Goal: Task Accomplishment & Management: Manage account settings

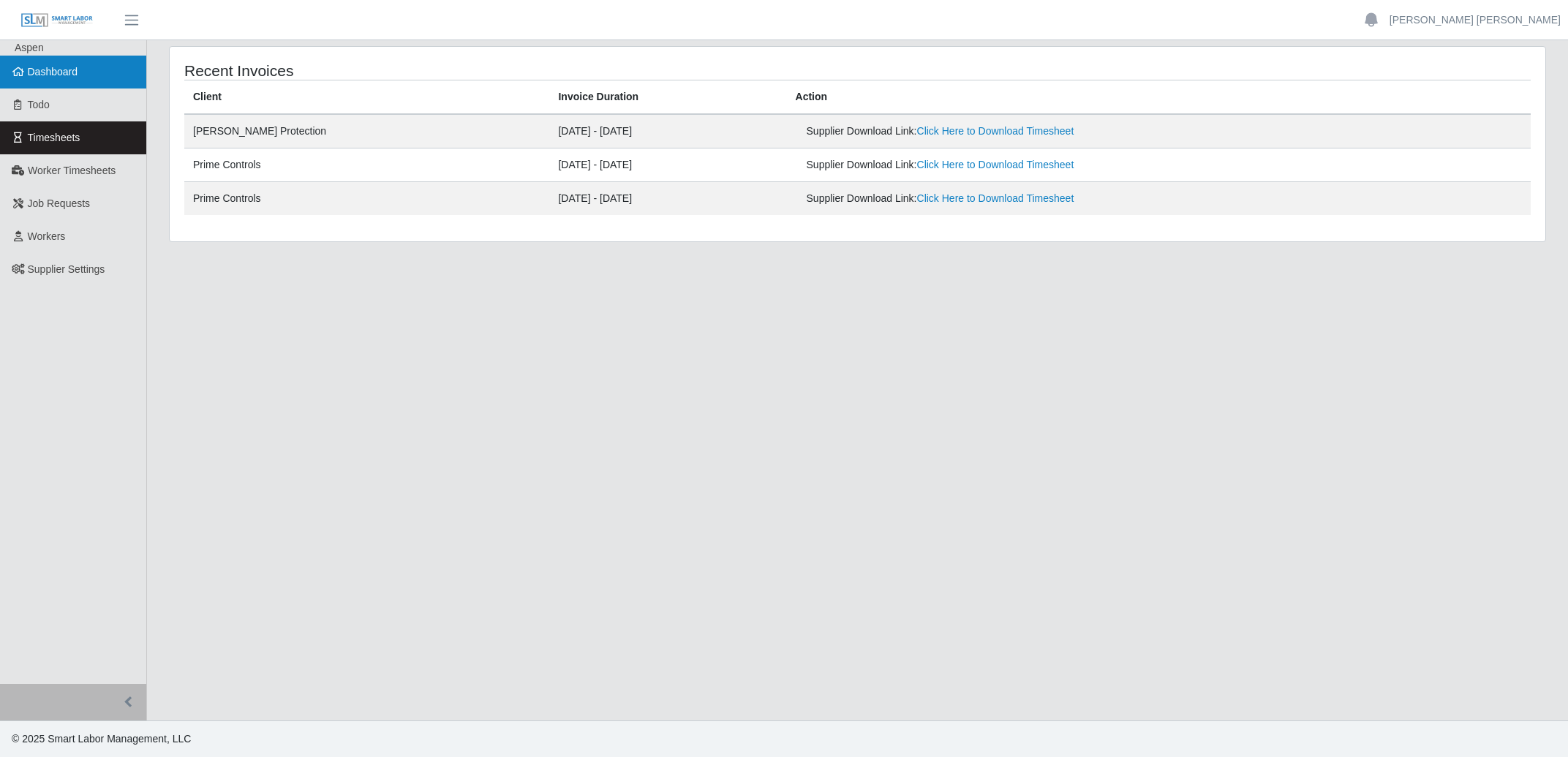
click at [55, 68] on span "Dashboard" at bounding box center [53, 72] width 51 height 12
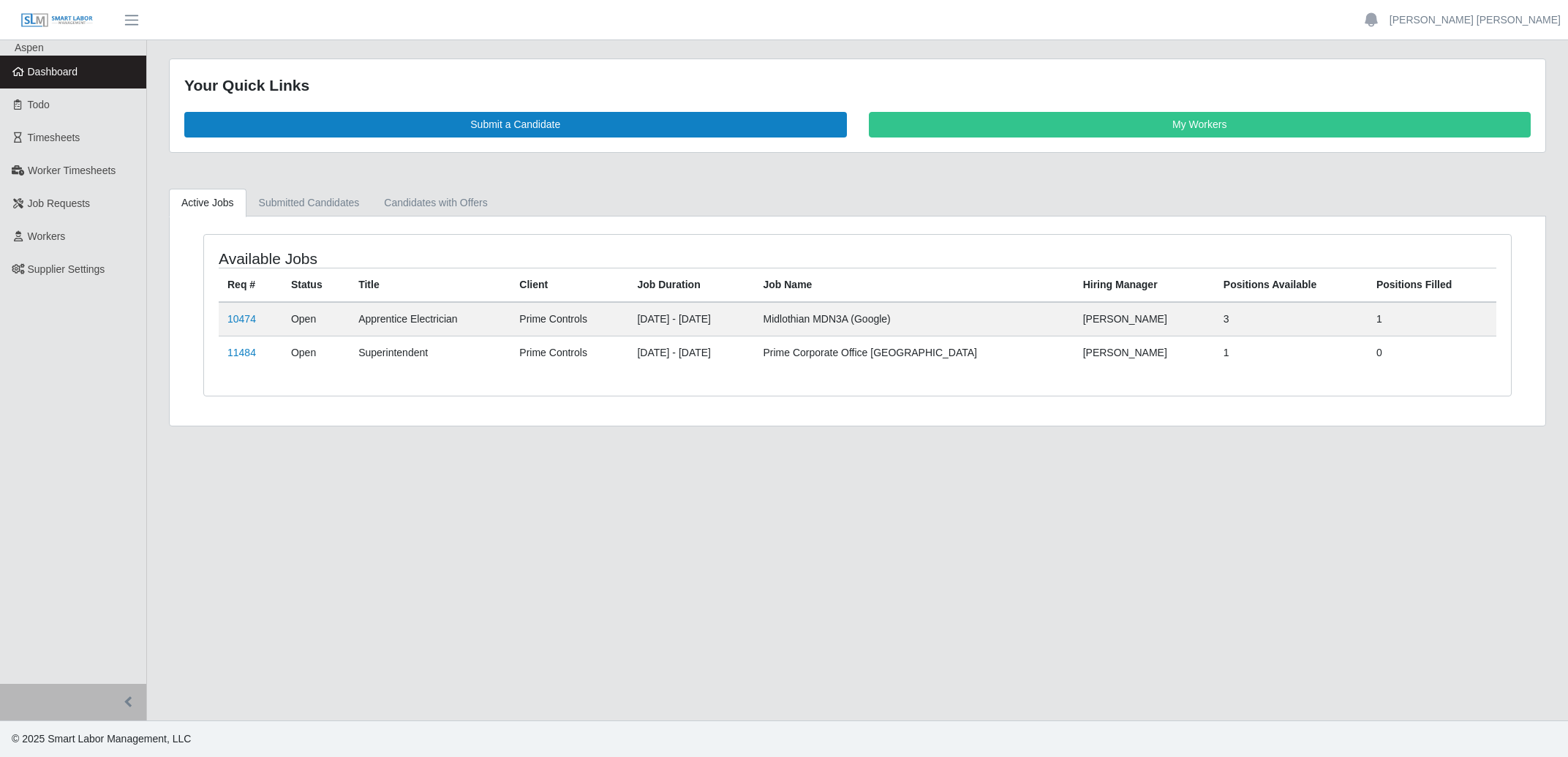
click at [1134, 131] on link "My Workers" at bounding box center [1200, 124] width 663 height 25
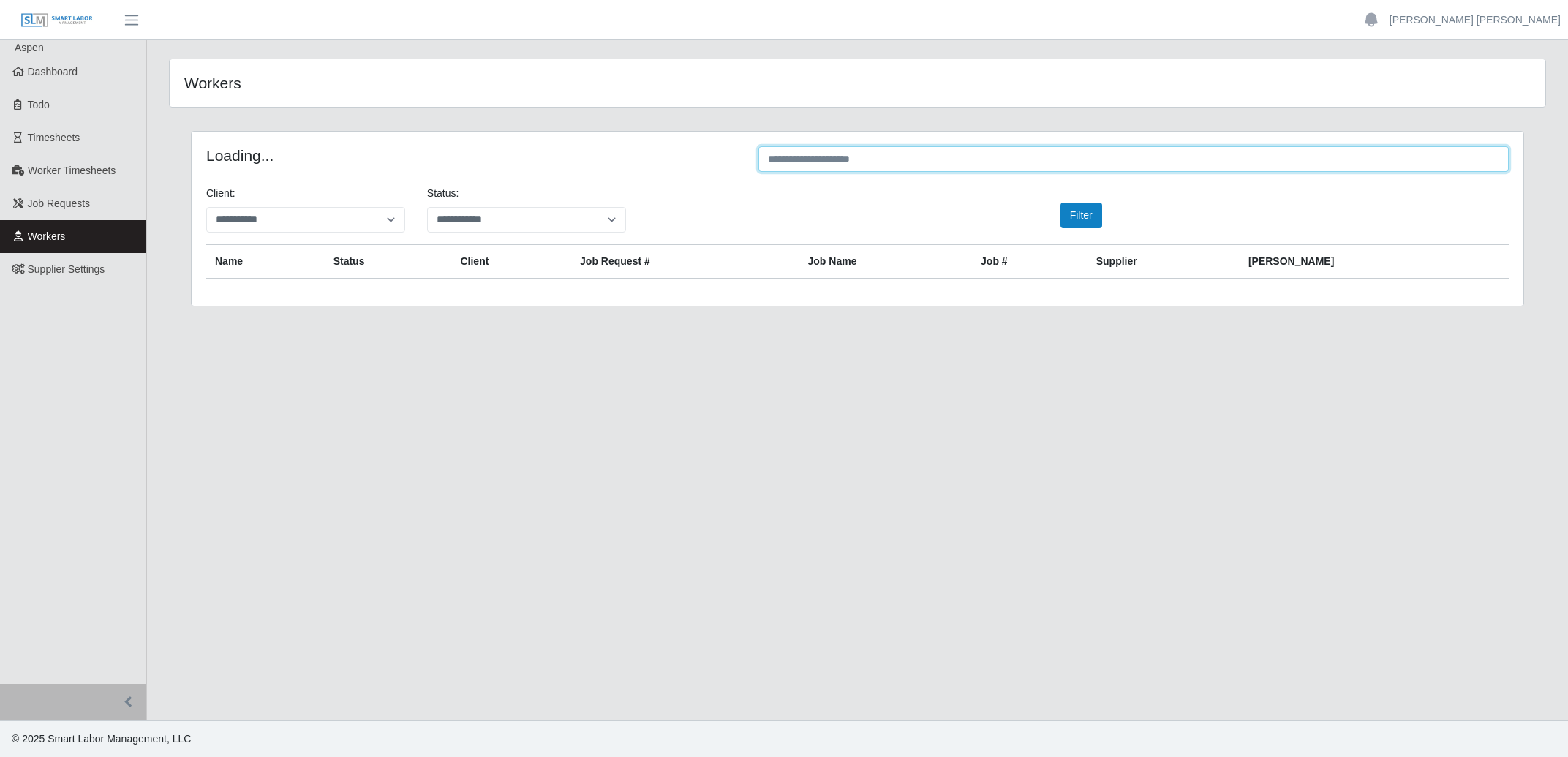
click at [981, 164] on input "text" at bounding box center [1134, 158] width 751 height 25
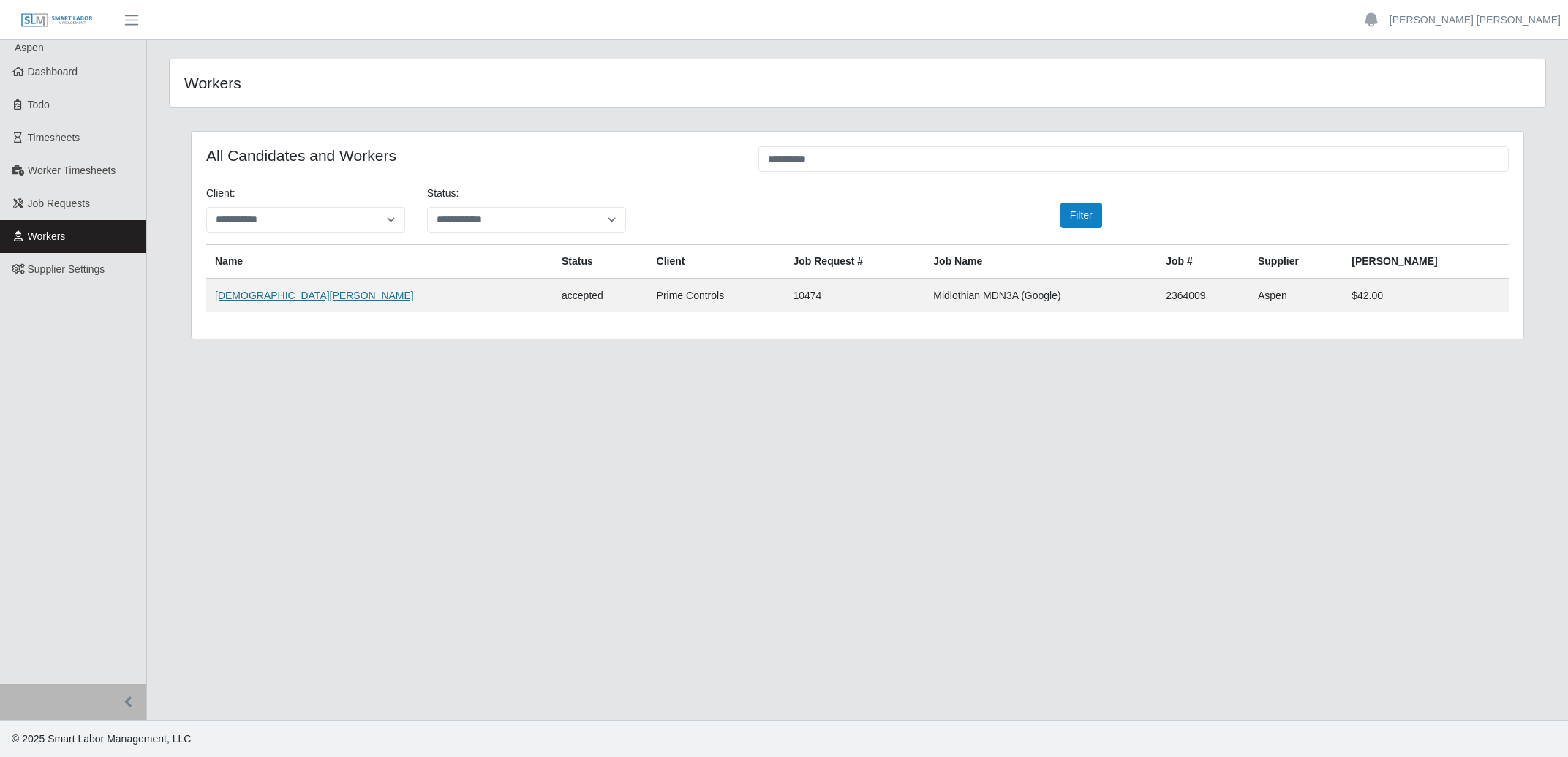
click at [240, 298] on link "[DEMOGRAPHIC_DATA][PERSON_NAME]" at bounding box center [315, 295] width 199 height 12
click at [828, 162] on input "**********" at bounding box center [1134, 158] width 751 height 25
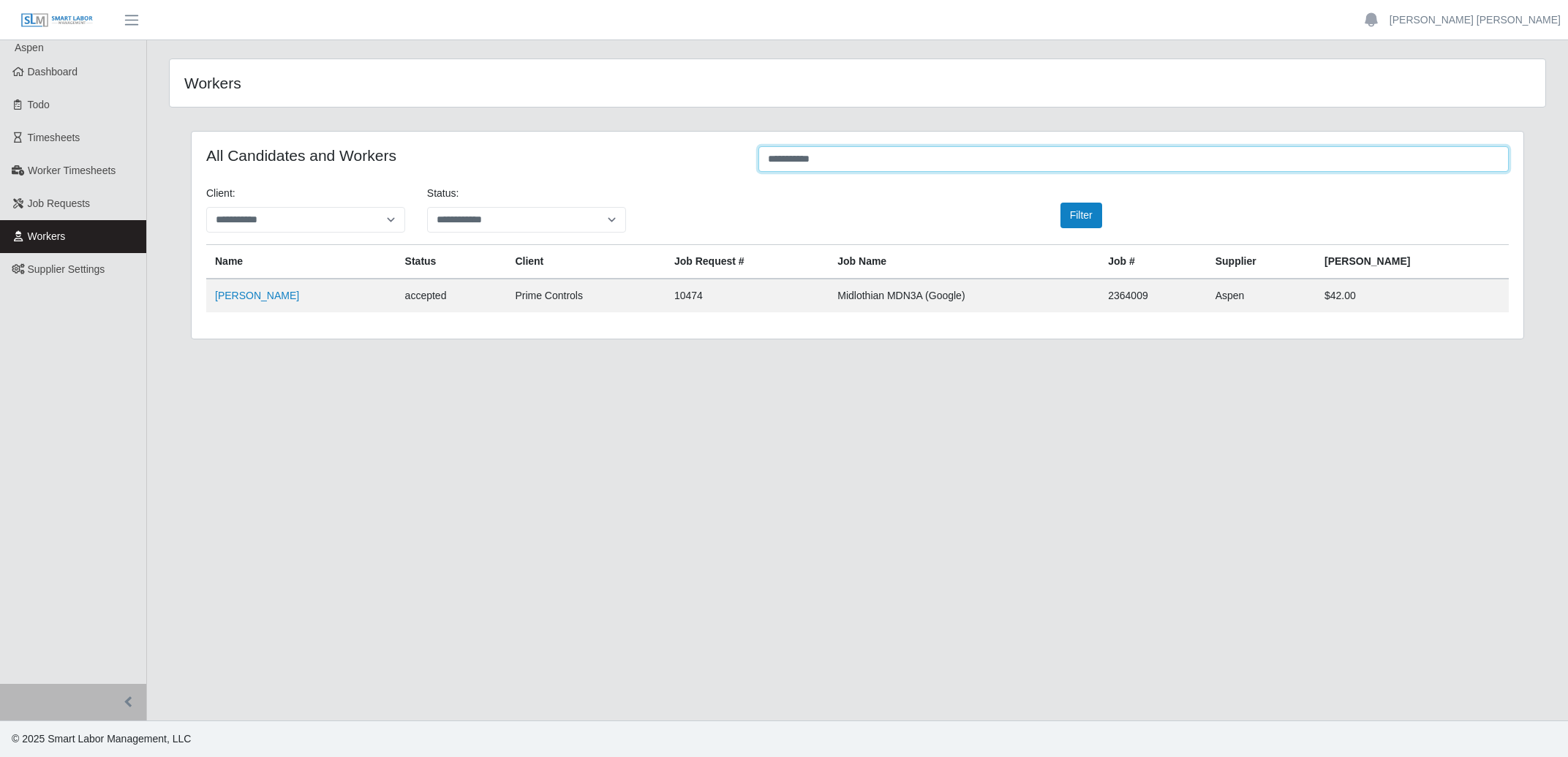
click at [758, 172] on input "**********" at bounding box center [1134, 158] width 751 height 25
type input "**********"
click at [299, 297] on link "Armando Hernandez-Bastidas" at bounding box center [257, 295] width 84 height 12
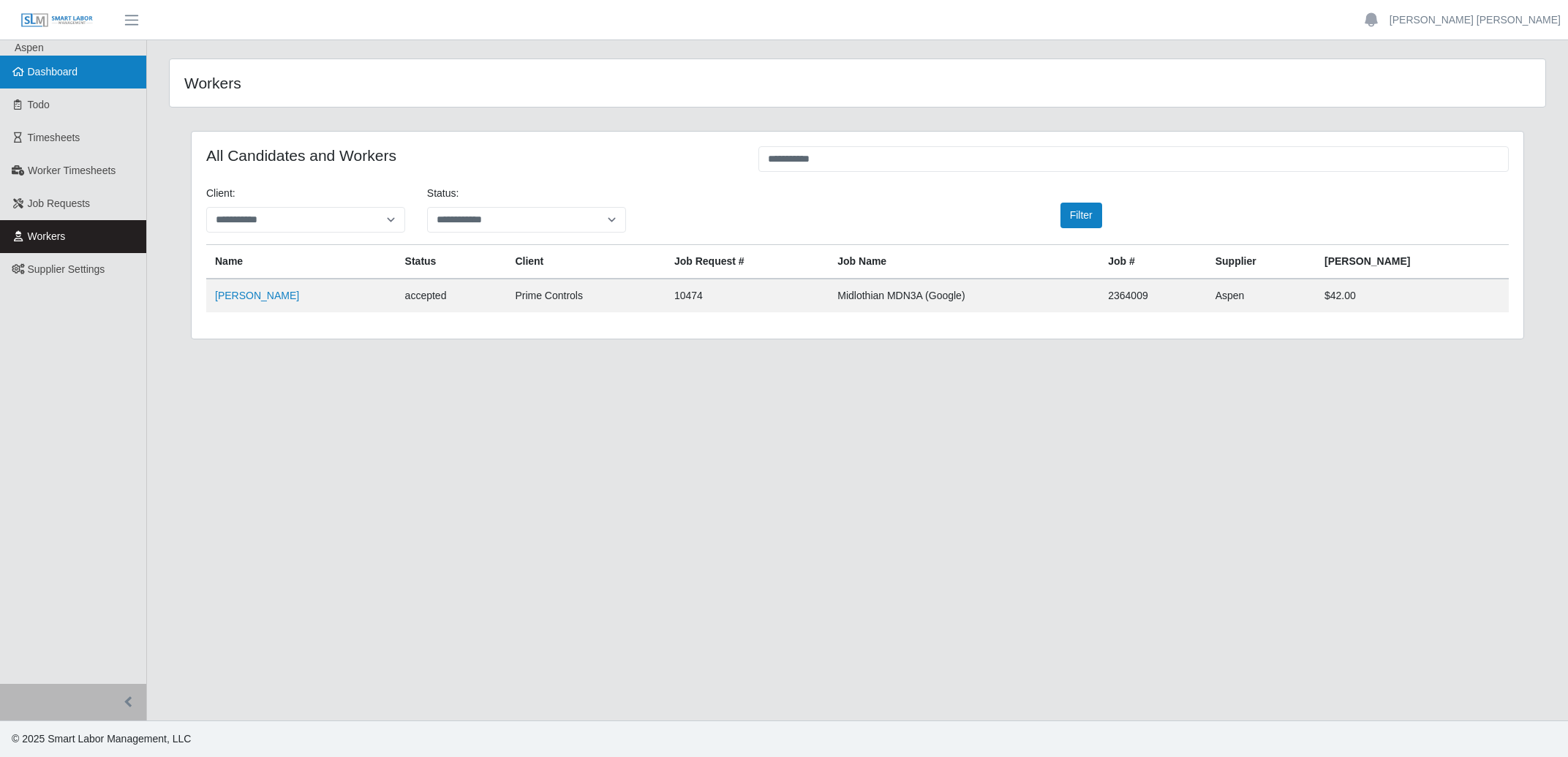
click at [52, 72] on span "Dashboard" at bounding box center [53, 72] width 51 height 12
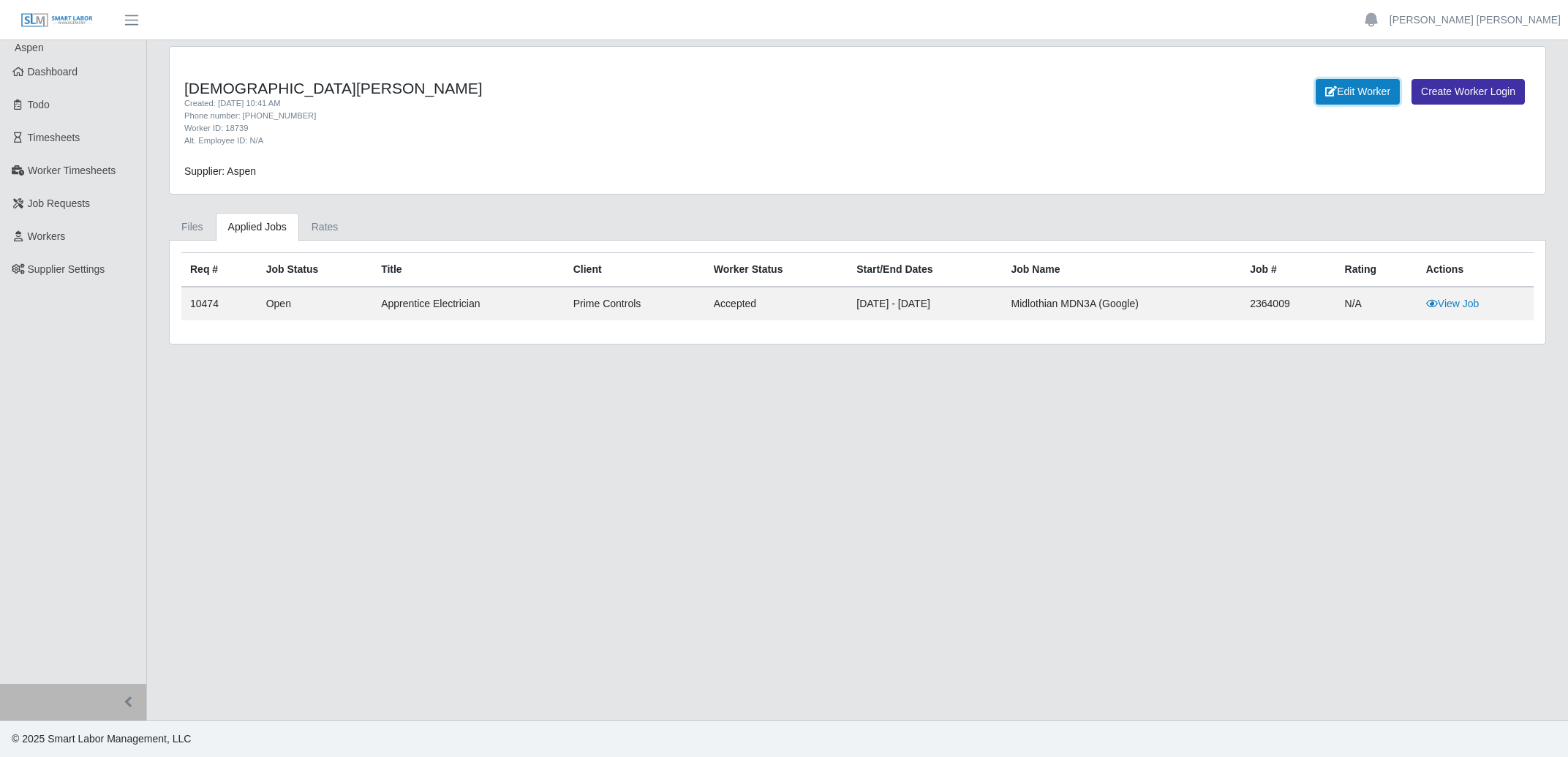
click at [1361, 94] on link "Edit Worker" at bounding box center [1357, 92] width 84 height 25
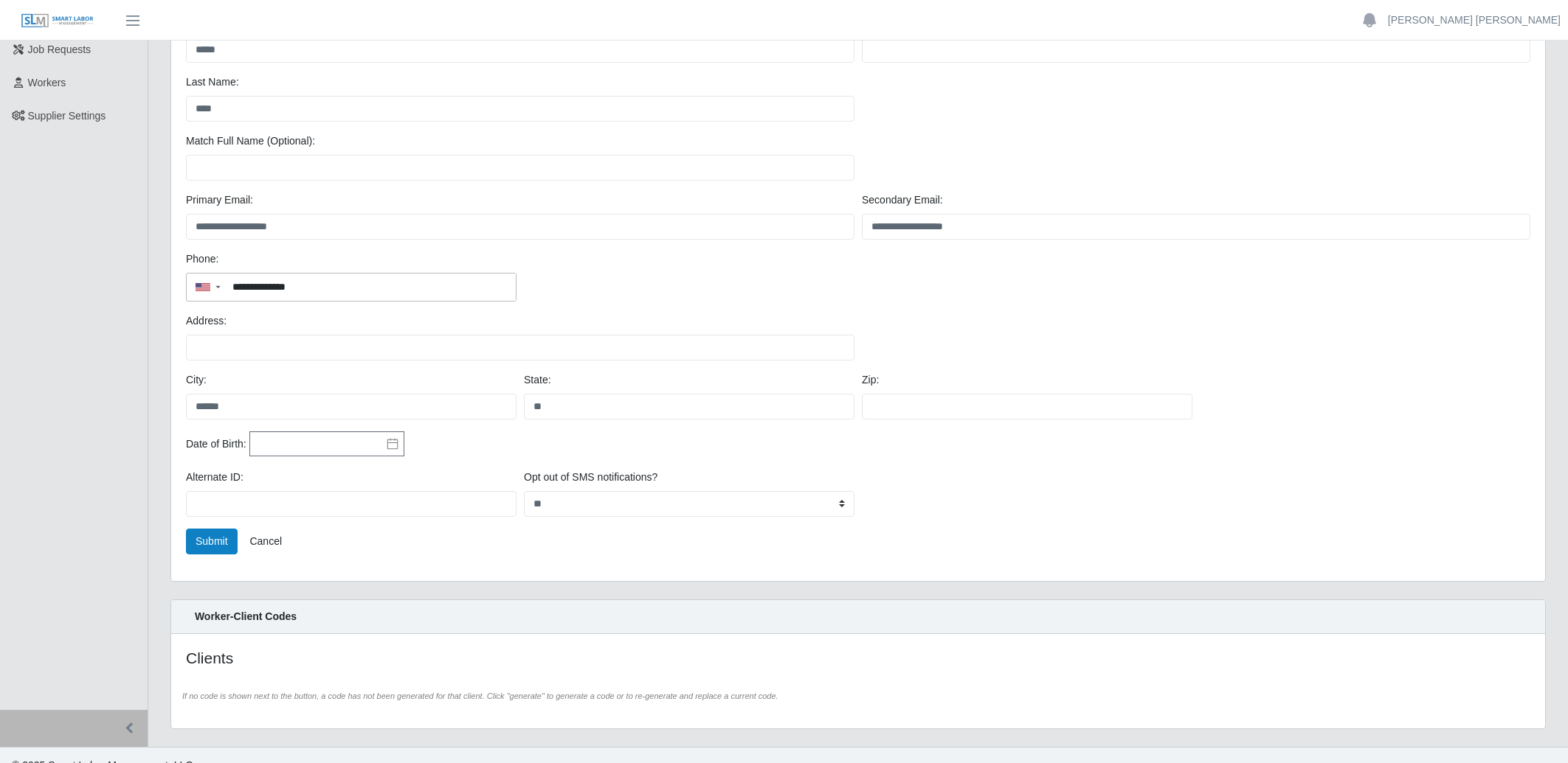
scroll to position [177, 0]
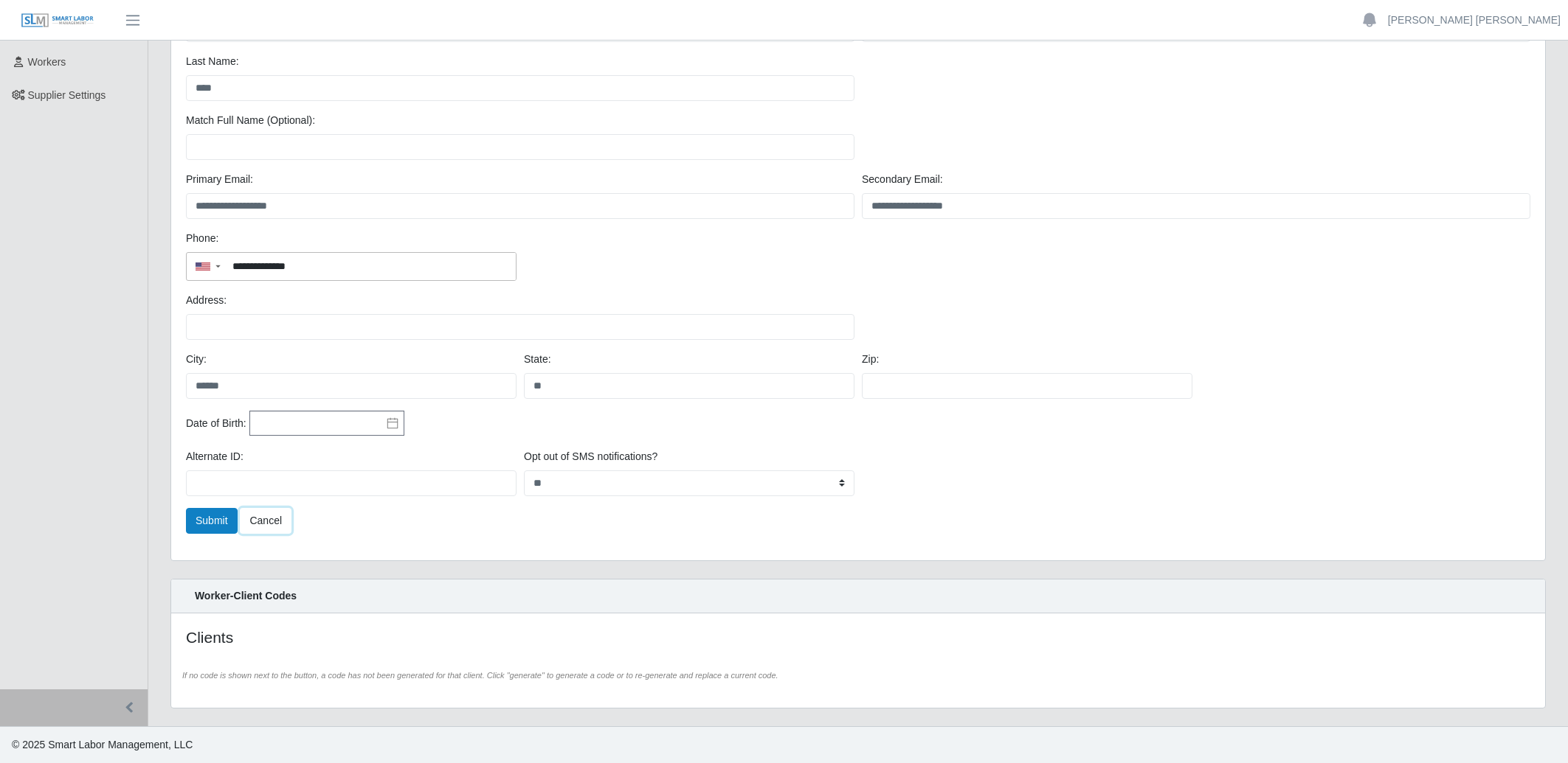
click at [275, 527] on link "Cancel" at bounding box center [265, 520] width 52 height 26
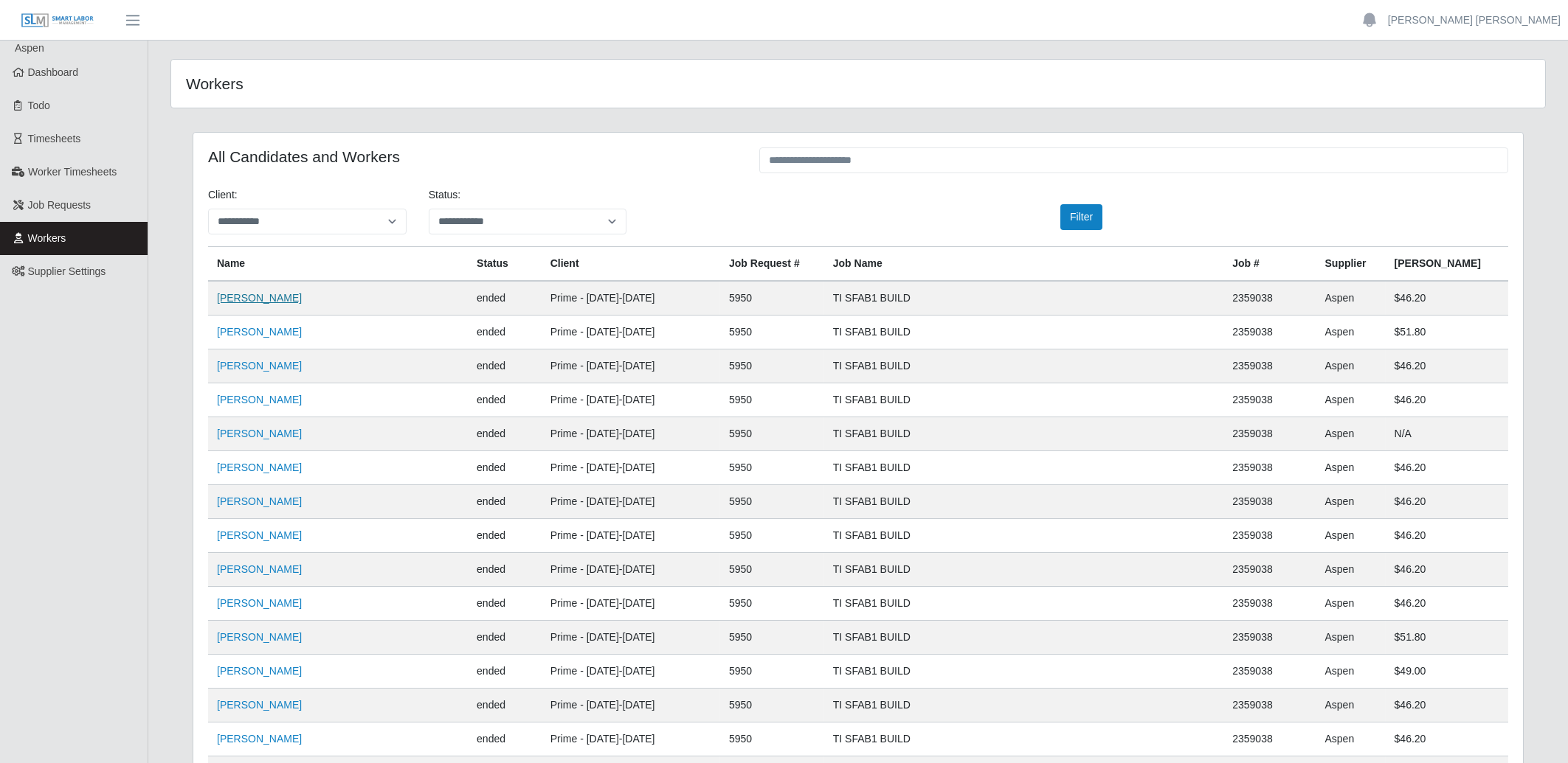
click at [266, 293] on link "Nestor Acevedo" at bounding box center [259, 298] width 85 height 12
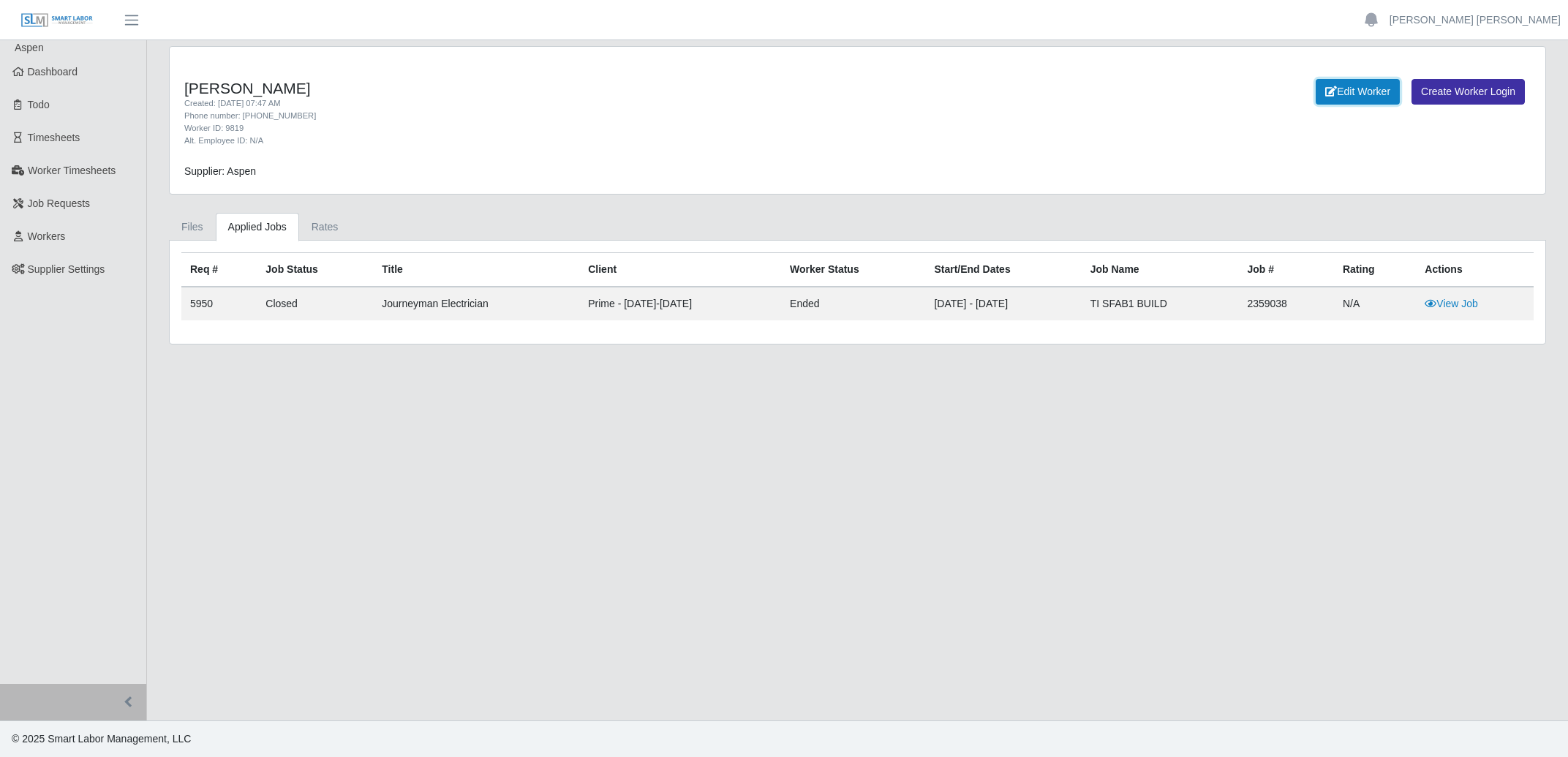
click at [1364, 94] on link "Edit Worker" at bounding box center [1357, 92] width 84 height 25
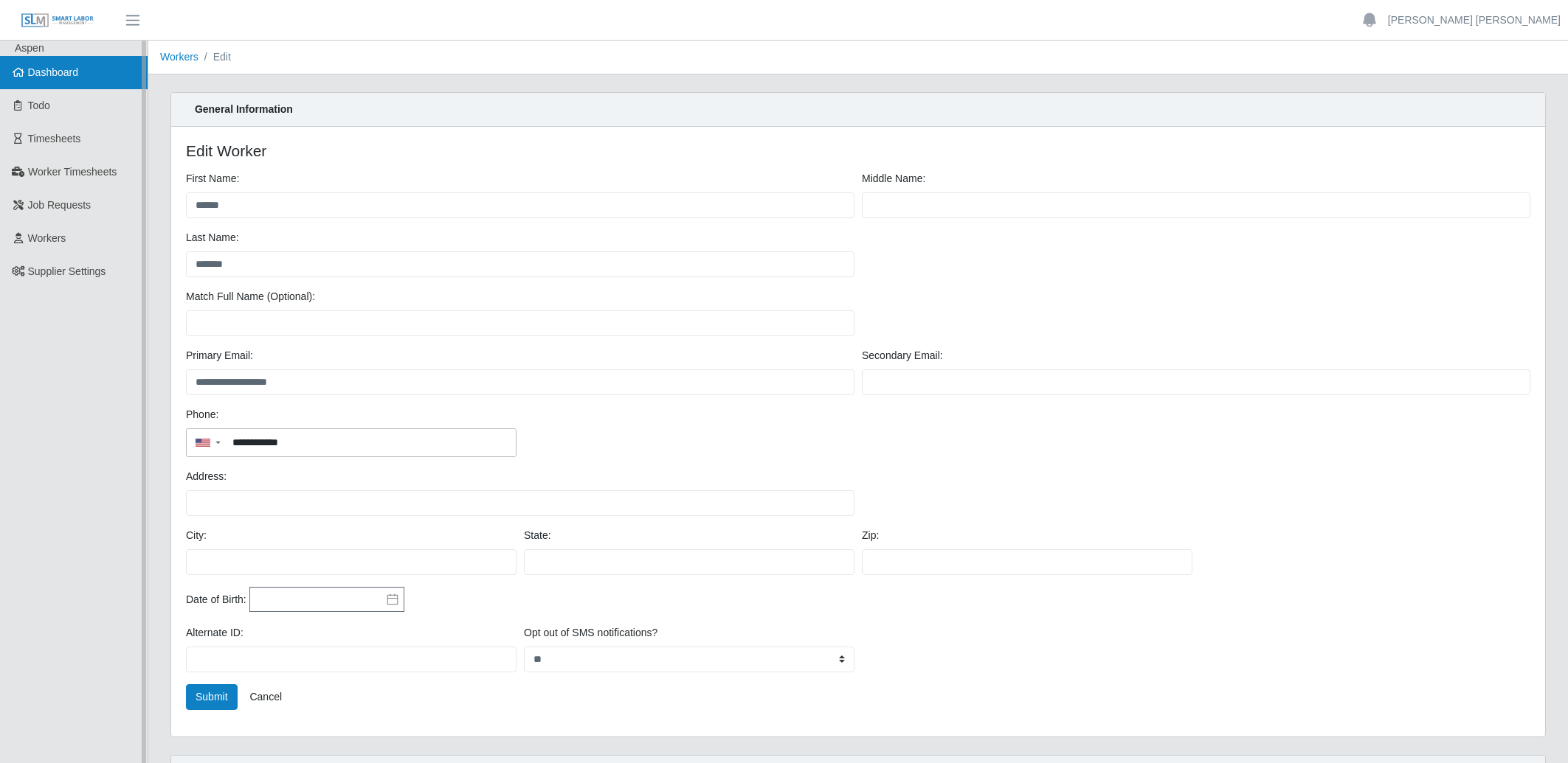
click at [36, 80] on link "Dashboard" at bounding box center [74, 72] width 147 height 33
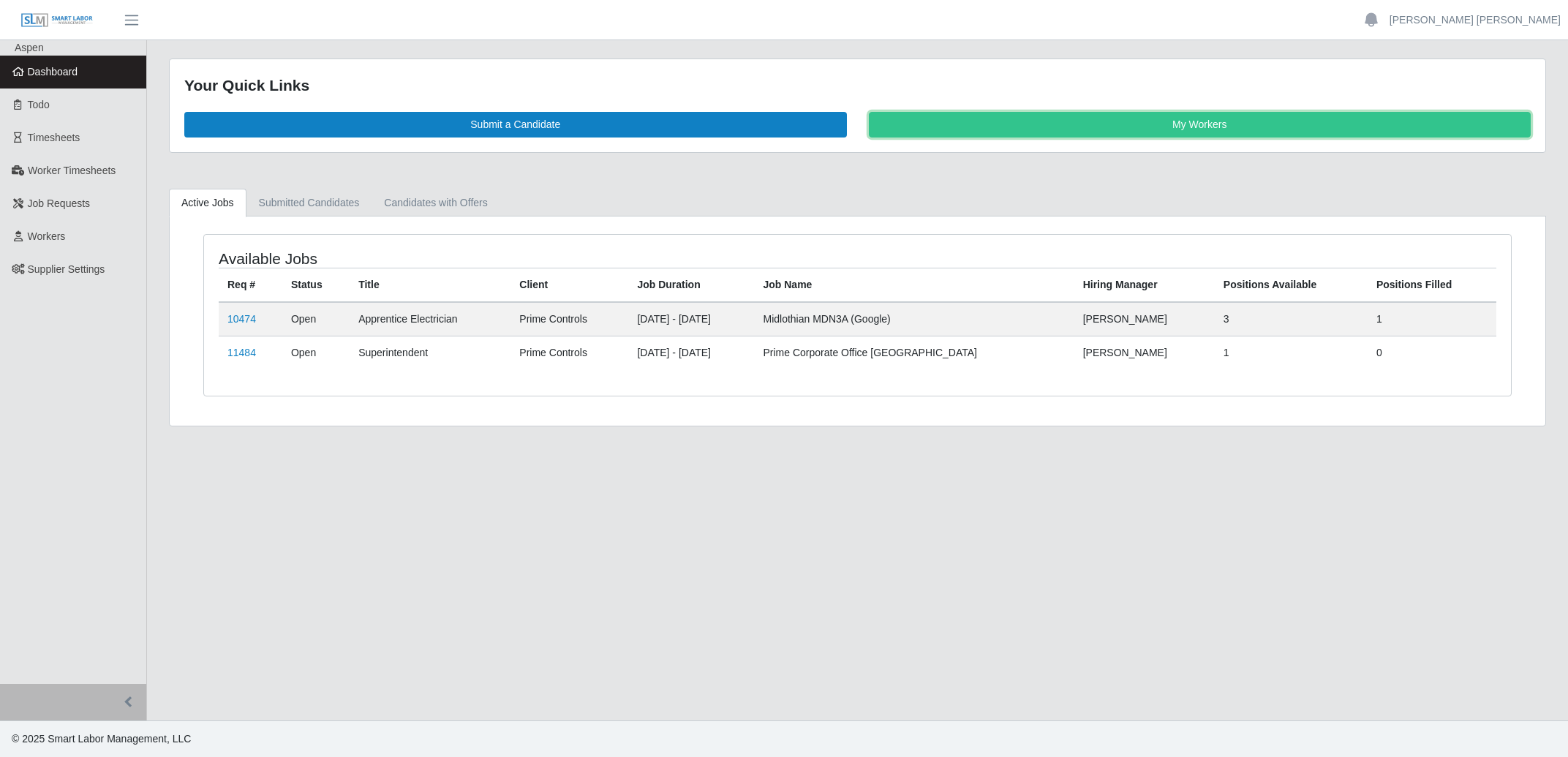
click at [1059, 132] on link "My Workers" at bounding box center [1200, 124] width 663 height 25
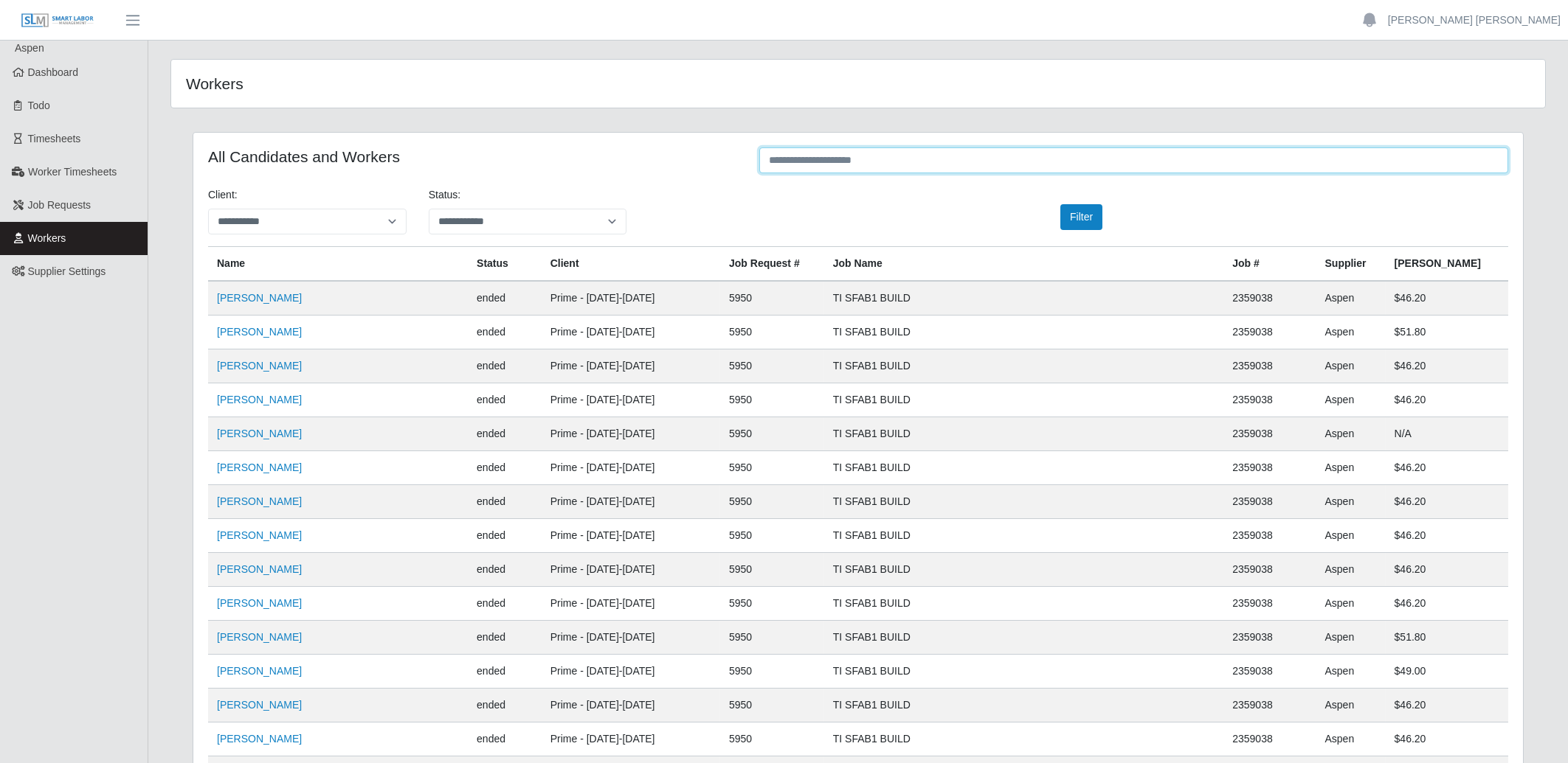
click at [954, 164] on input "text" at bounding box center [1134, 160] width 749 height 26
click at [257, 338] on link "[PERSON_NAME]" at bounding box center [259, 331] width 85 height 12
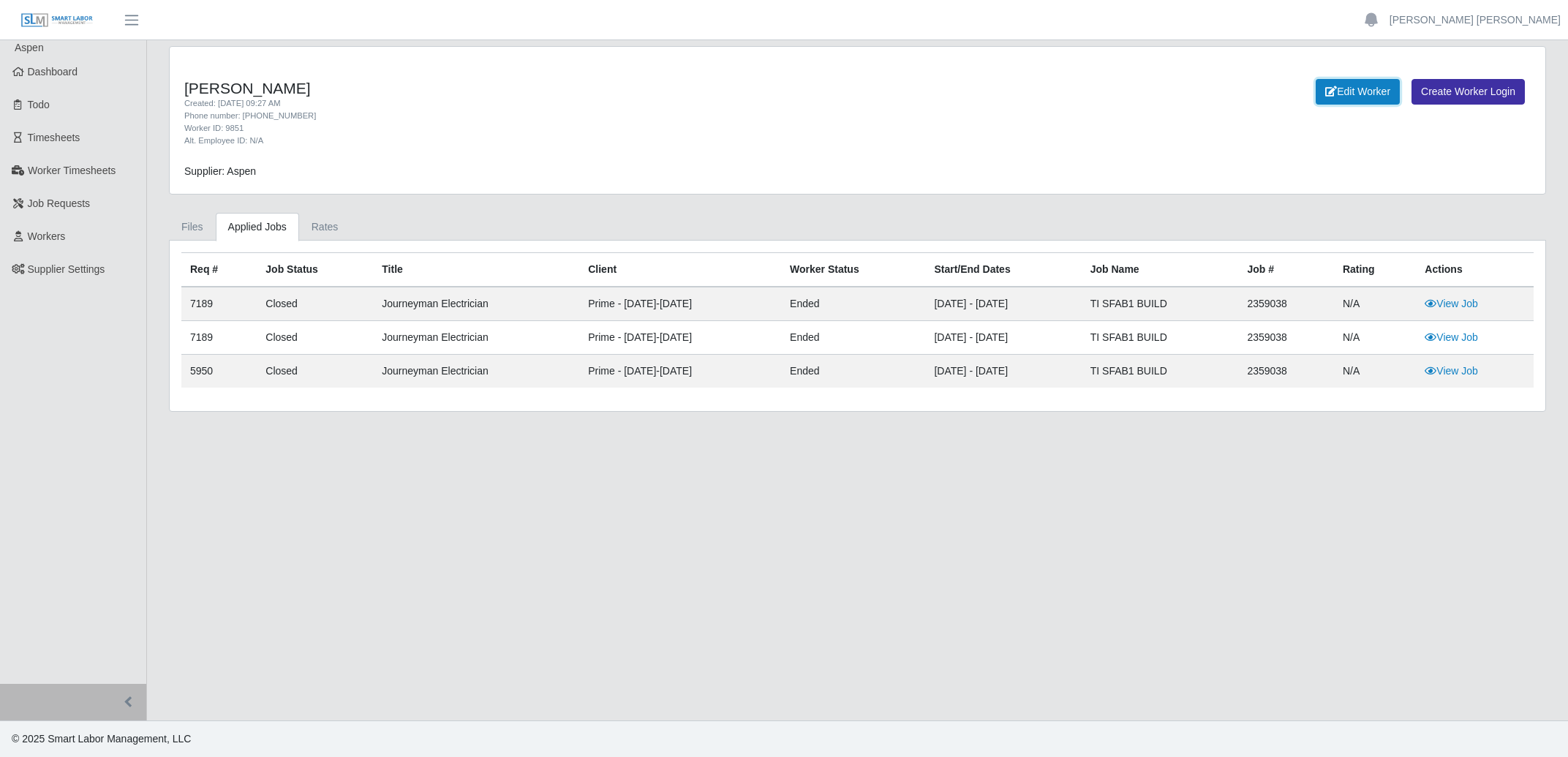
click at [1353, 92] on link "Edit Worker" at bounding box center [1357, 92] width 84 height 25
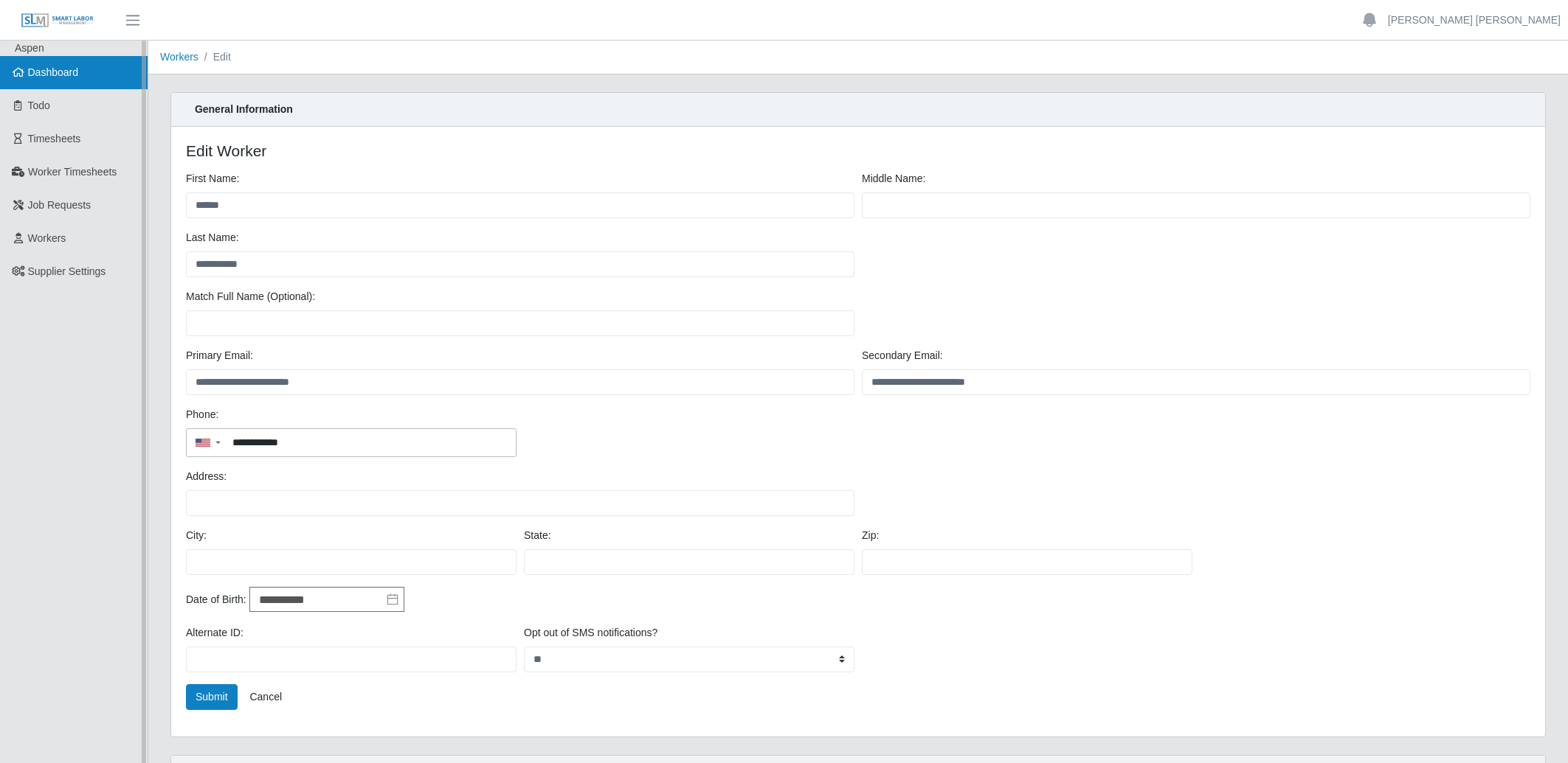
click at [74, 73] on span "Dashboard" at bounding box center [54, 72] width 51 height 12
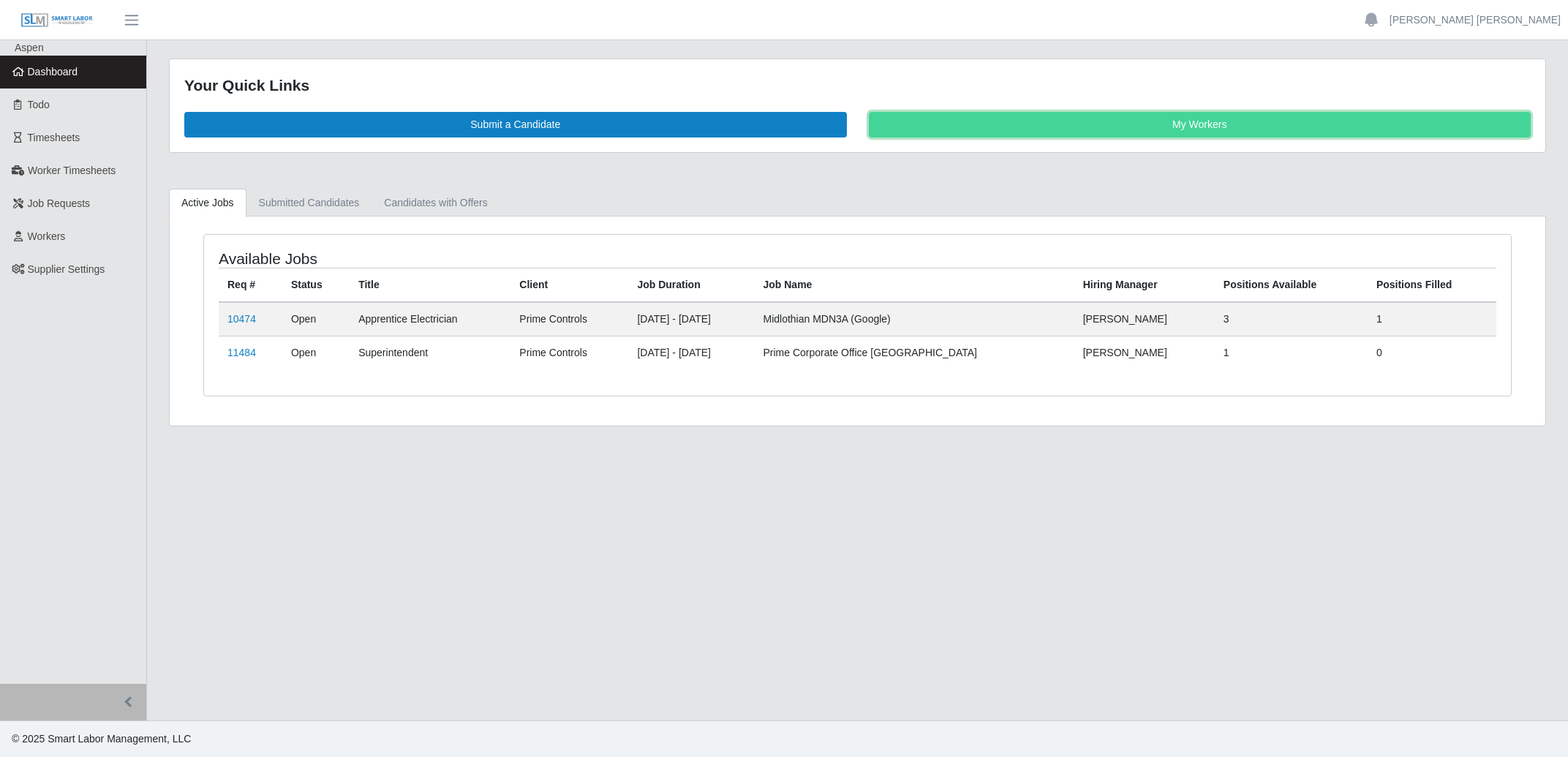
click at [1131, 122] on link "My Workers" at bounding box center [1200, 124] width 663 height 25
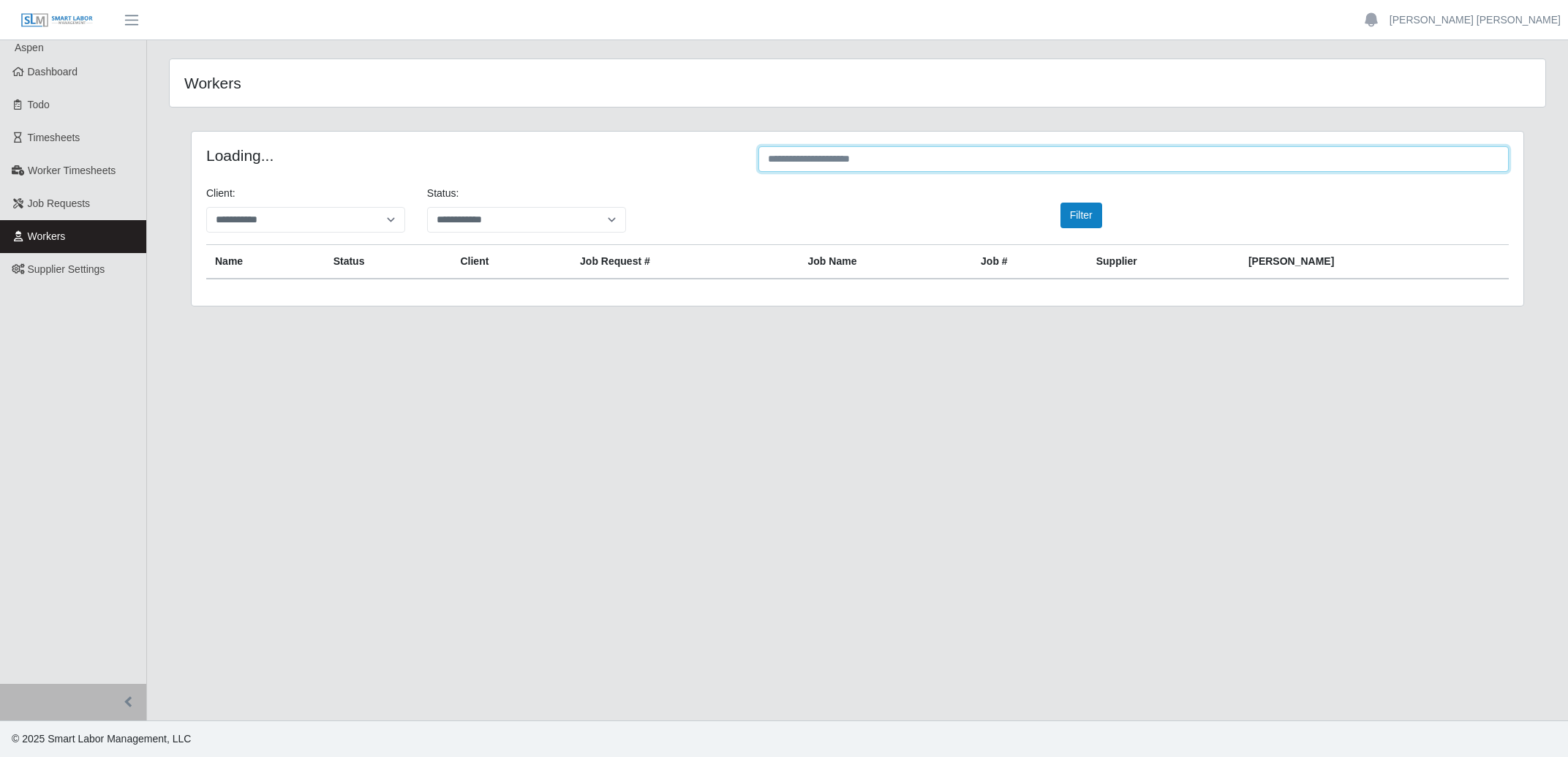
click at [960, 162] on input "text" at bounding box center [1134, 158] width 751 height 25
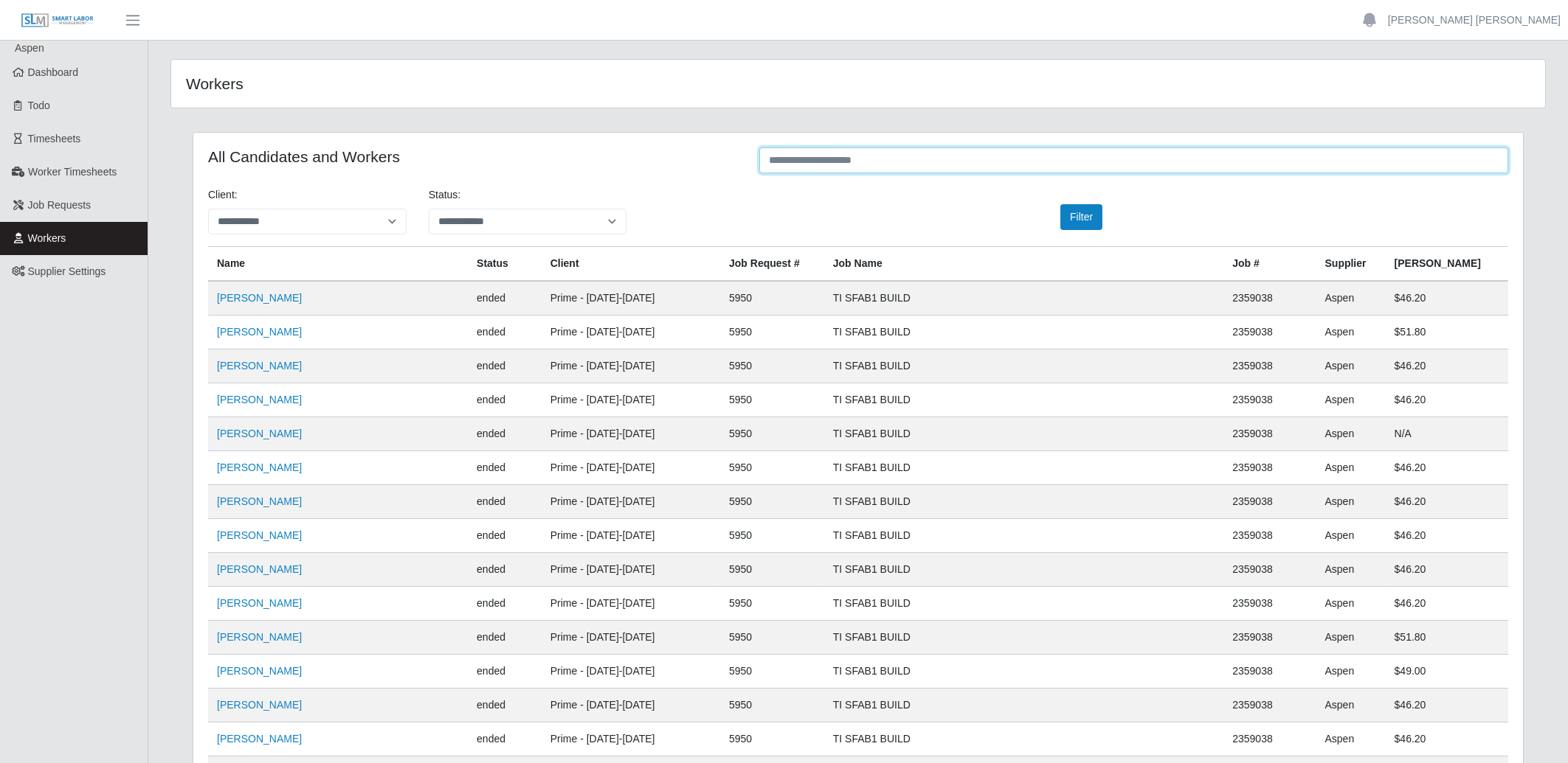
type input "*"
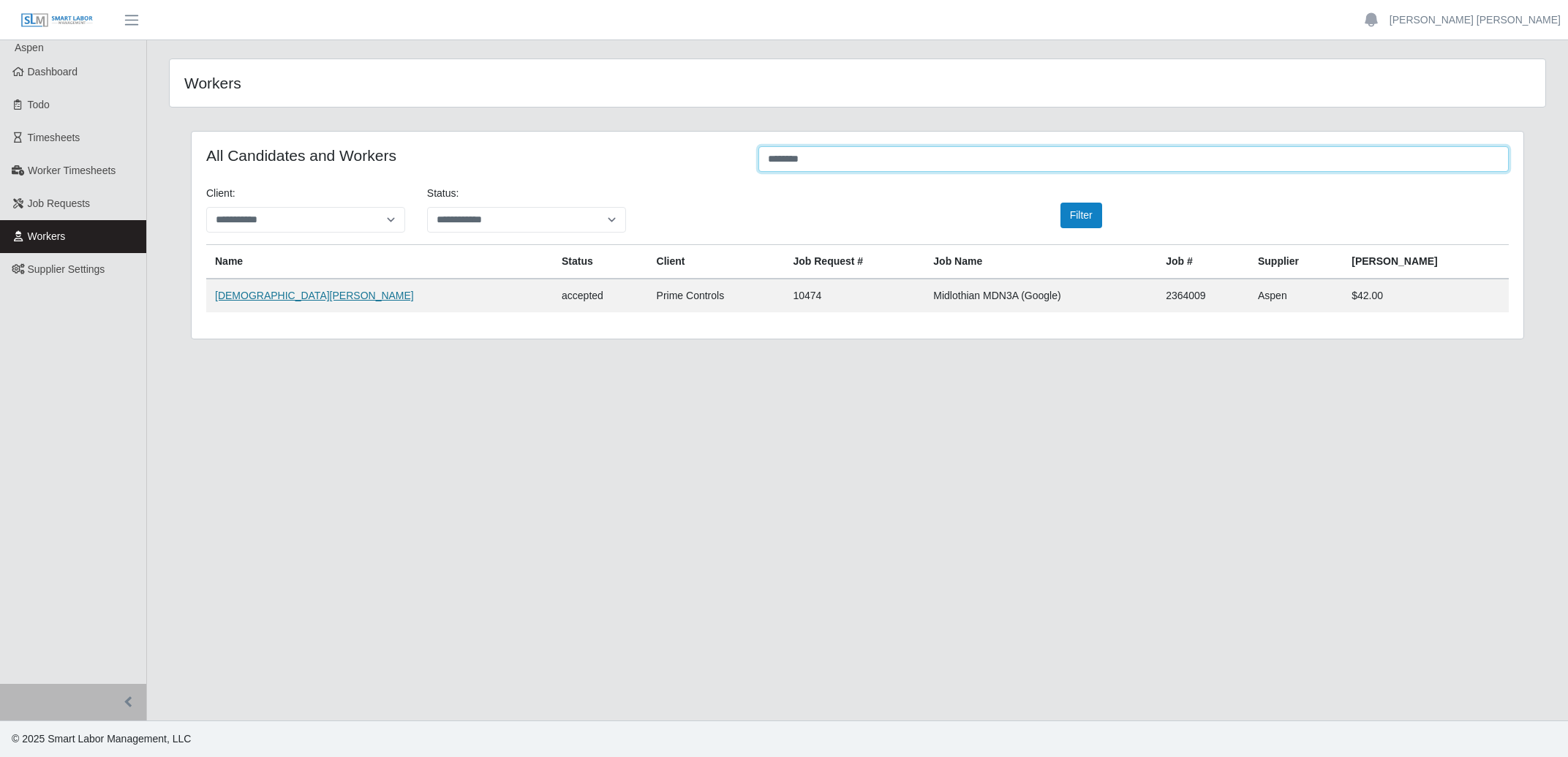
type input "********"
click at [234, 297] on link "Jesus Nava" at bounding box center [315, 295] width 199 height 12
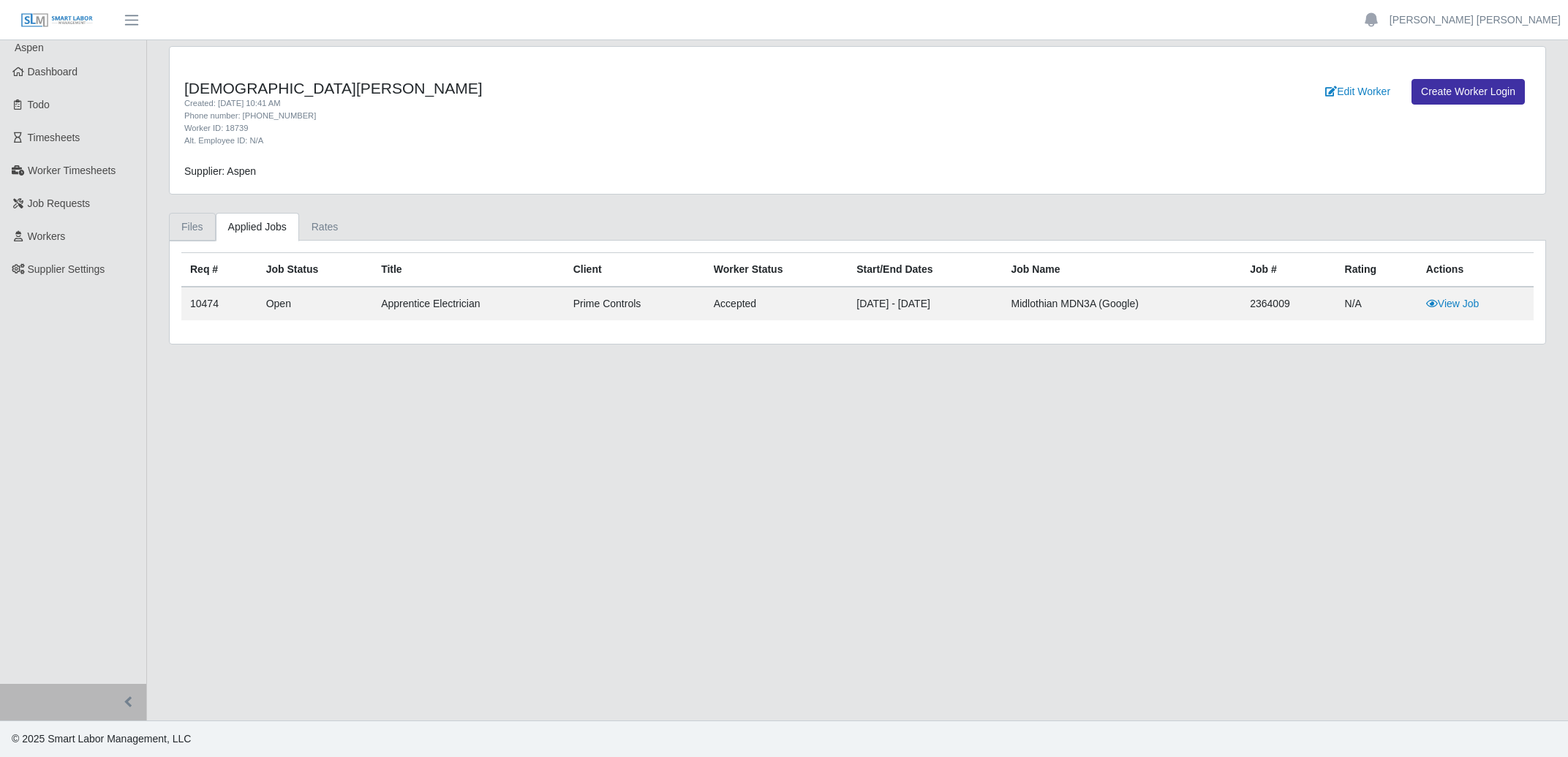
click at [195, 230] on link "Files" at bounding box center [192, 227] width 47 height 28
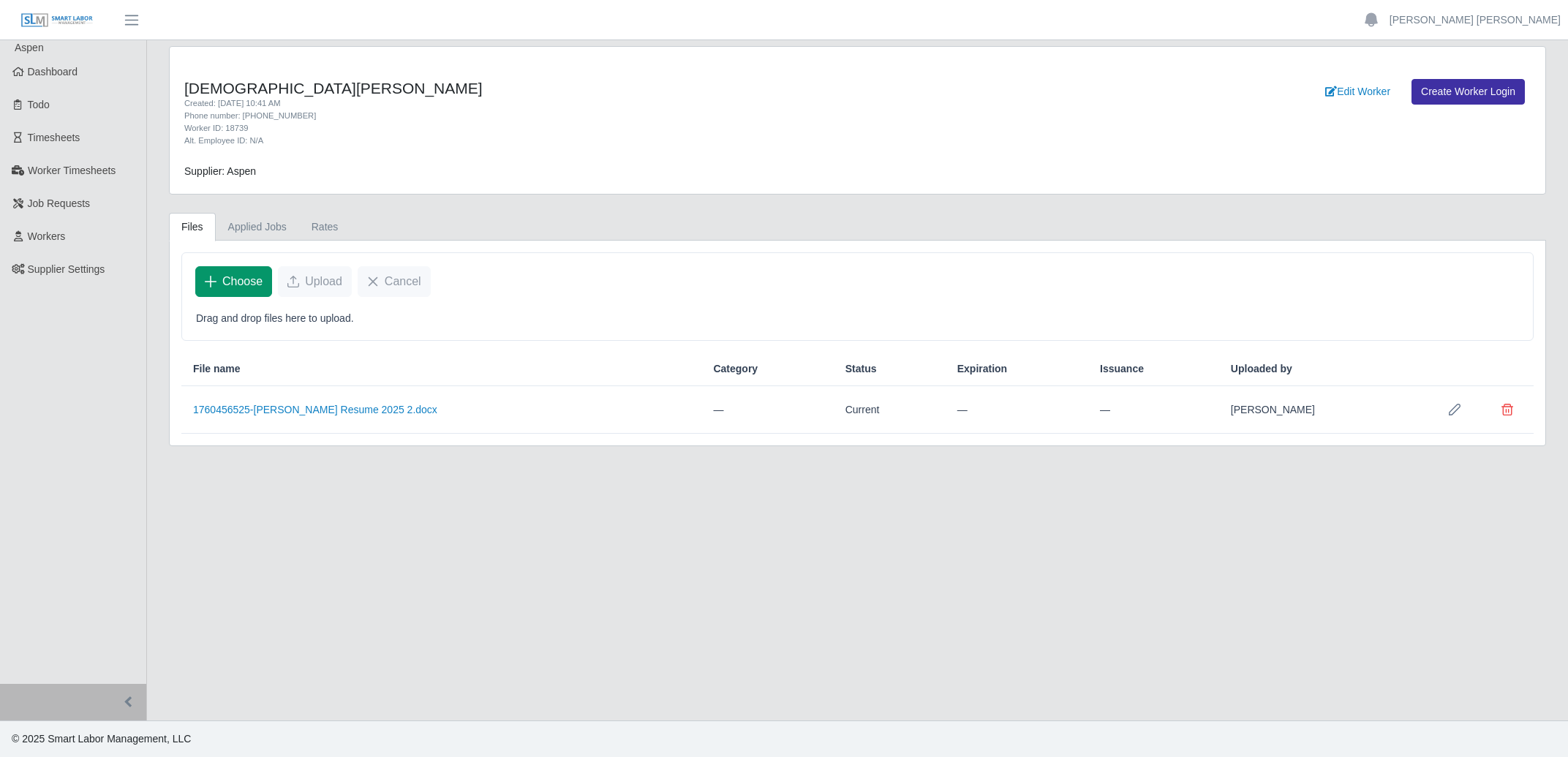
click at [249, 282] on span "Choose" at bounding box center [242, 282] width 40 height 18
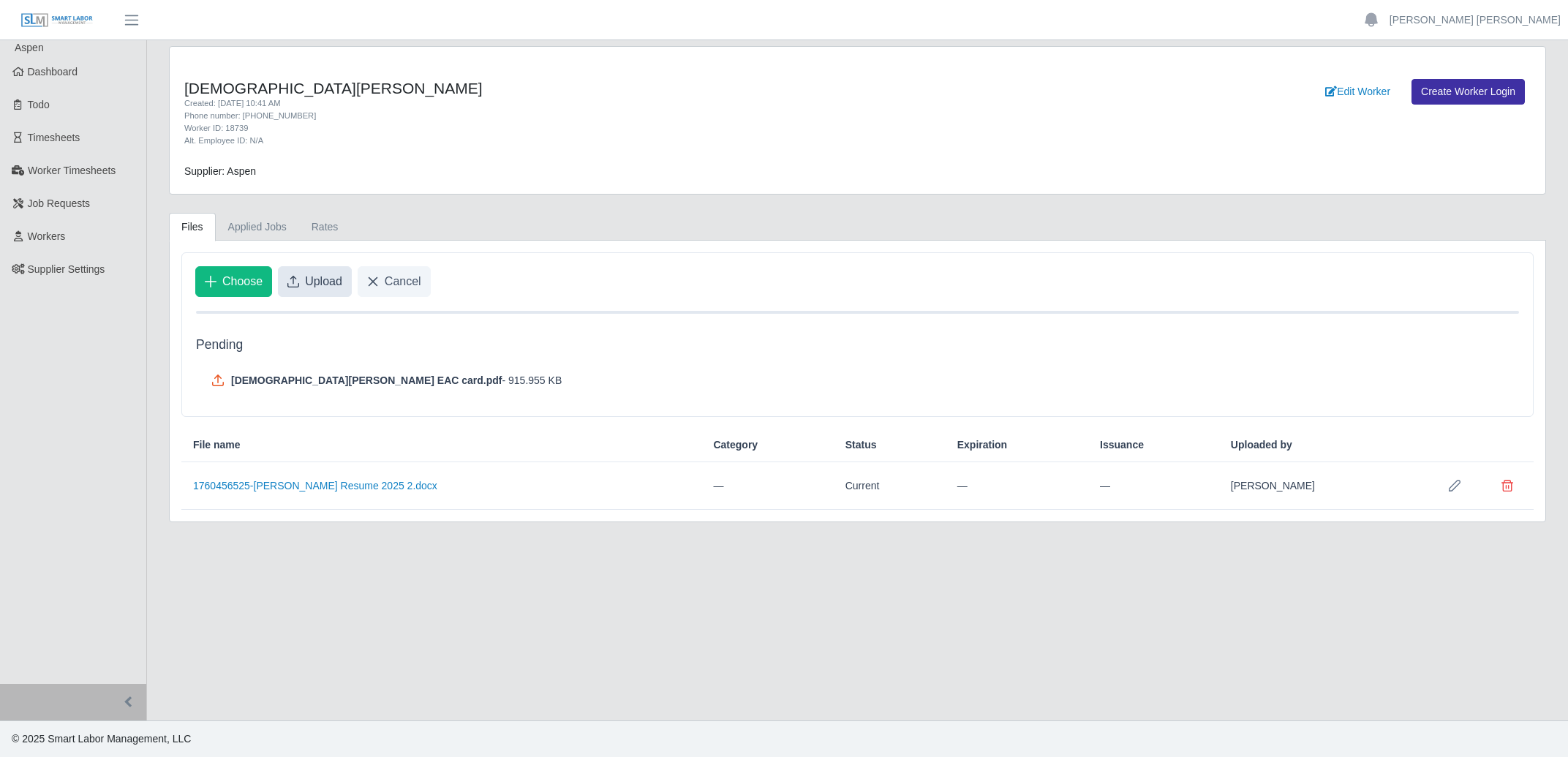
click at [321, 277] on span "Upload" at bounding box center [324, 282] width 37 height 18
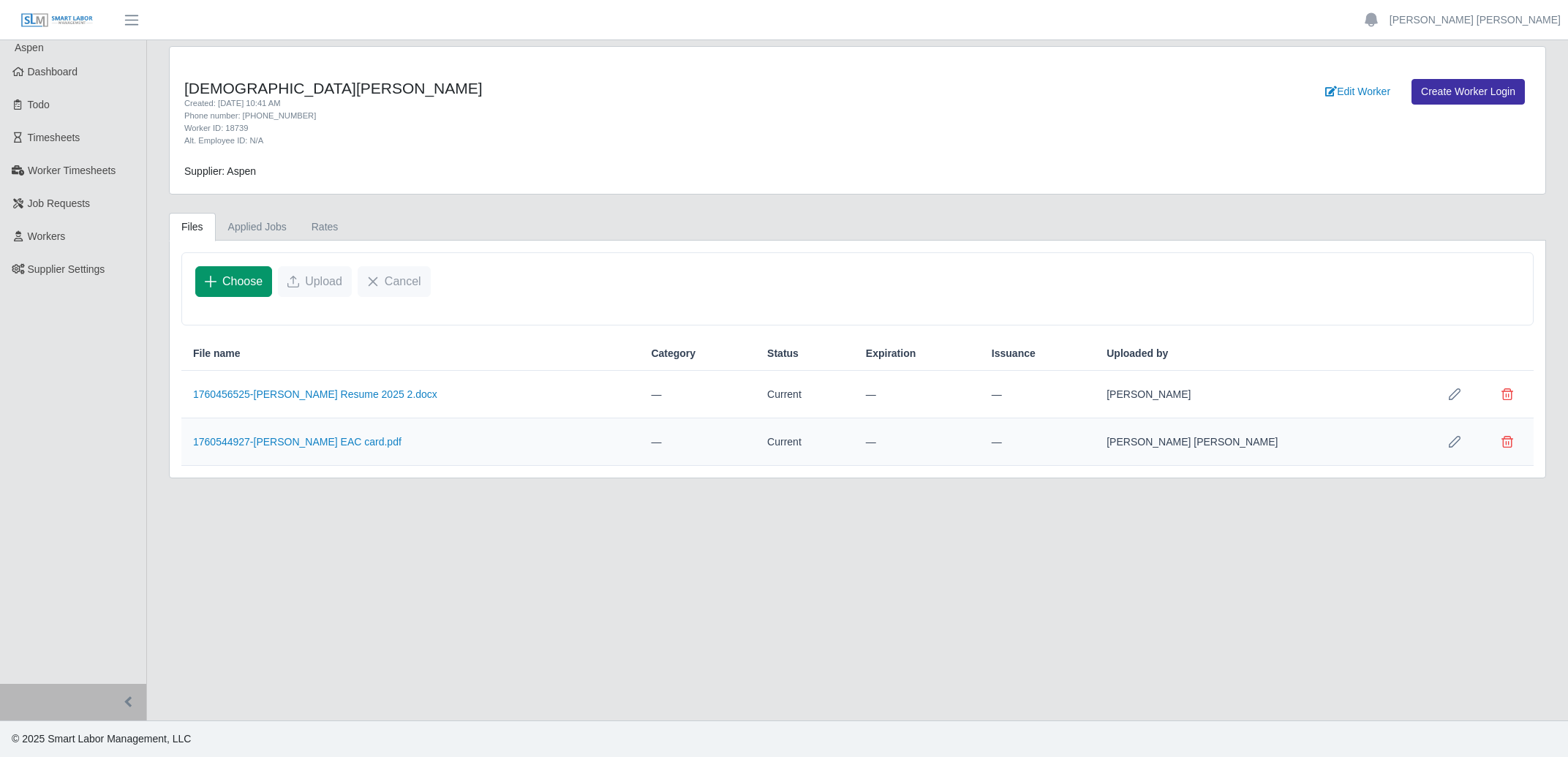
click at [237, 279] on span "Choose" at bounding box center [242, 282] width 40 height 18
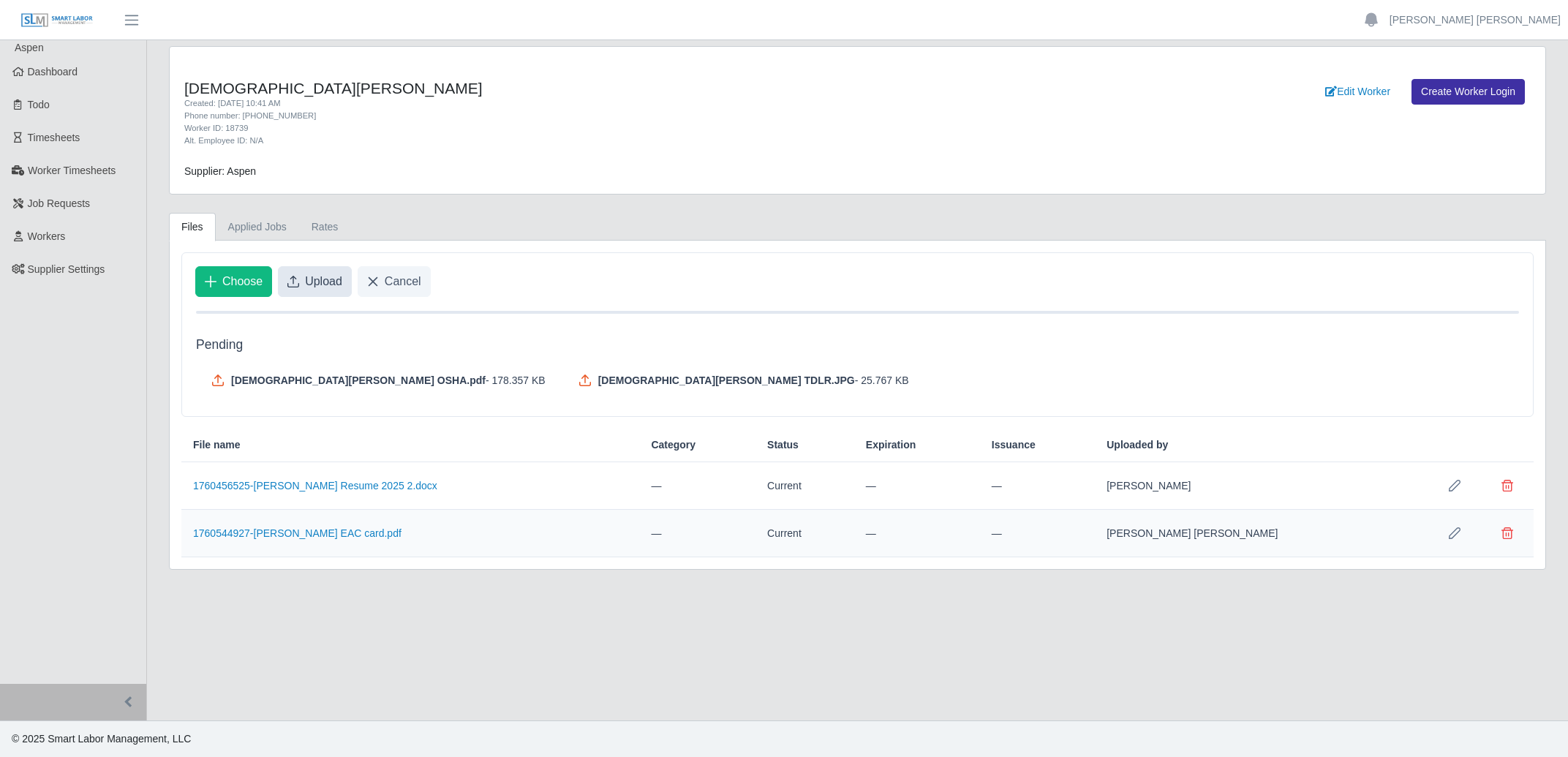
click at [323, 282] on span "Upload" at bounding box center [324, 282] width 37 height 18
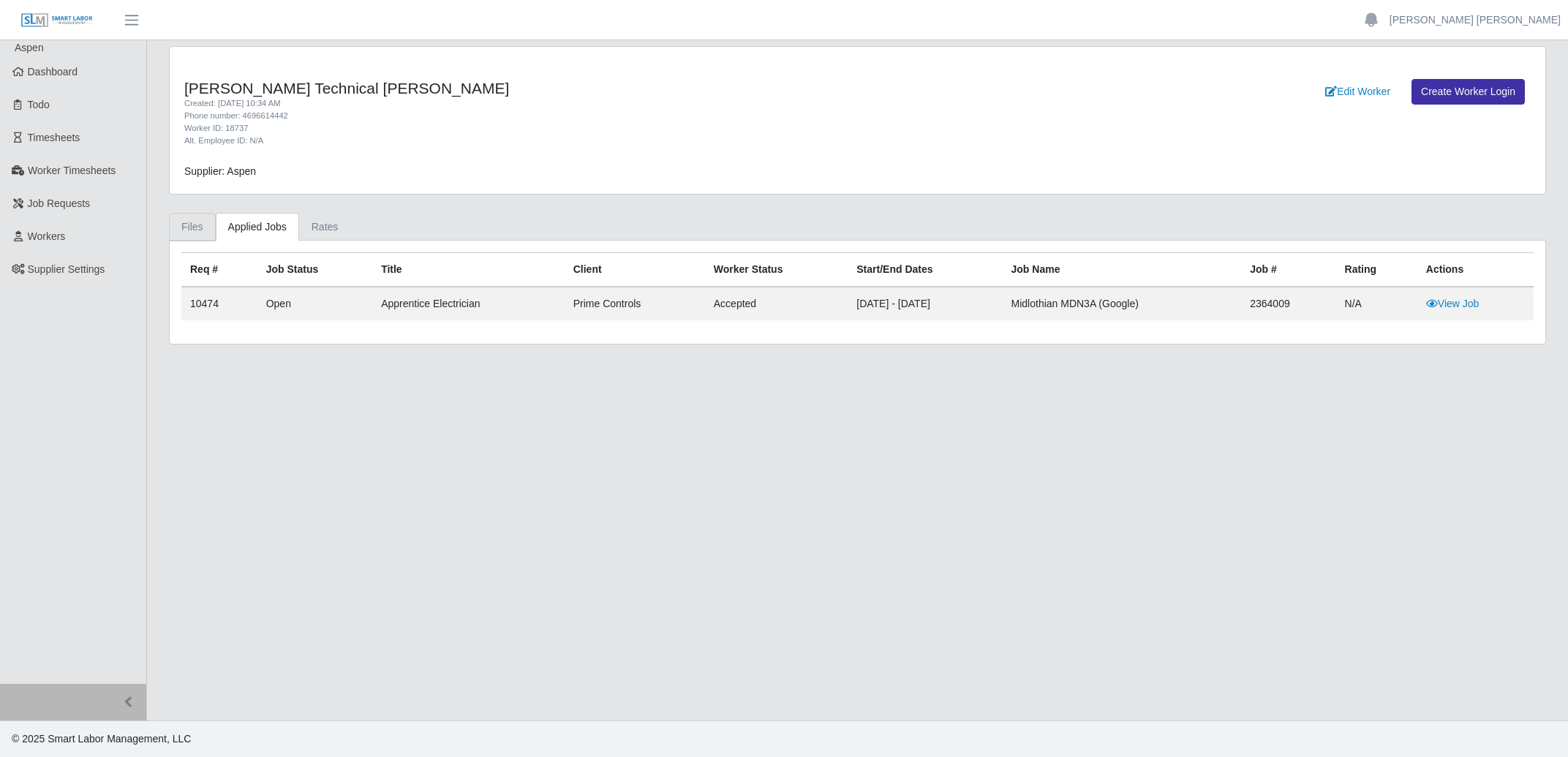
click at [199, 226] on link "Files" at bounding box center [192, 227] width 47 height 28
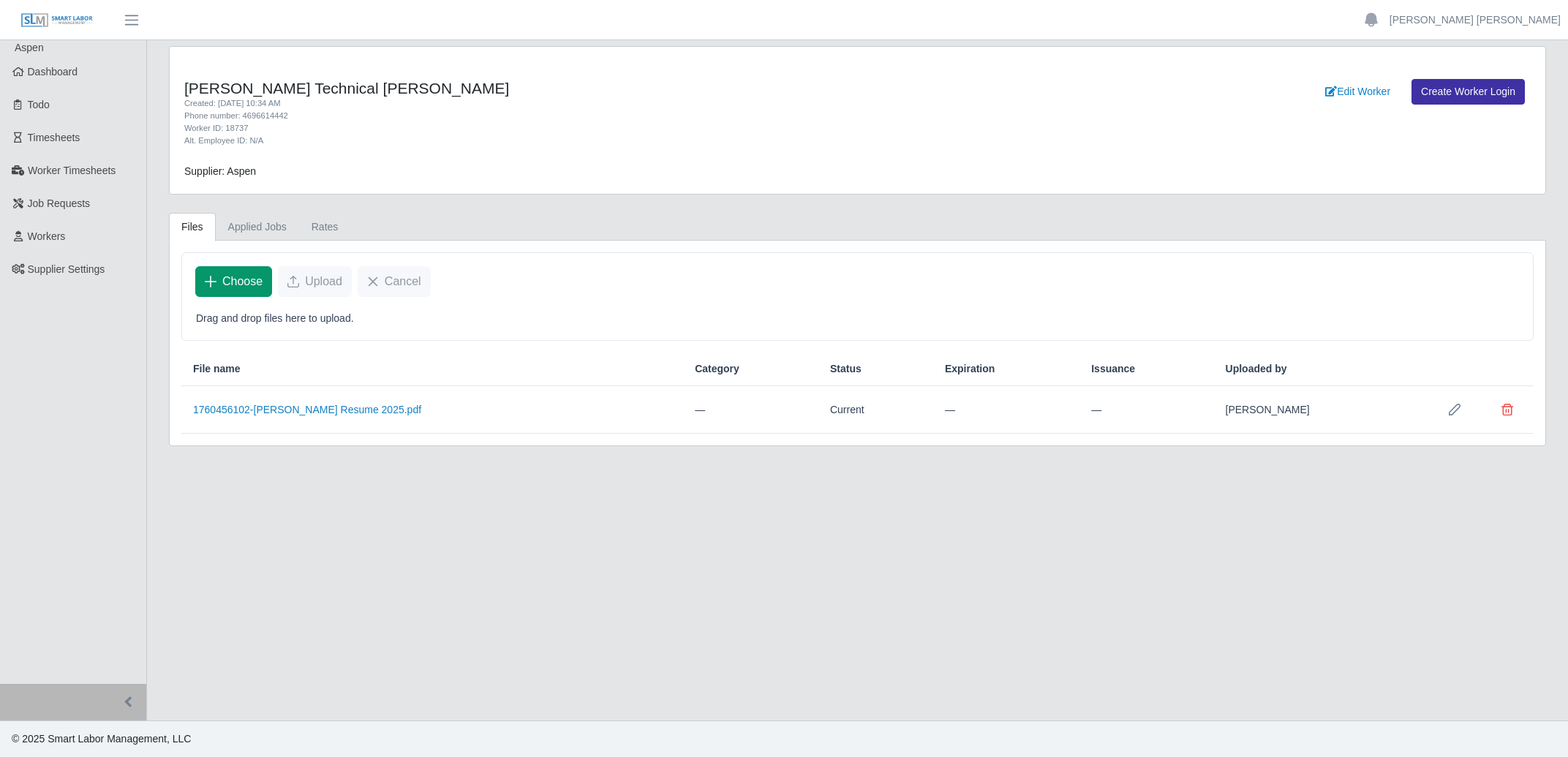
click at [252, 290] on span "Choose" at bounding box center [242, 282] width 40 height 18
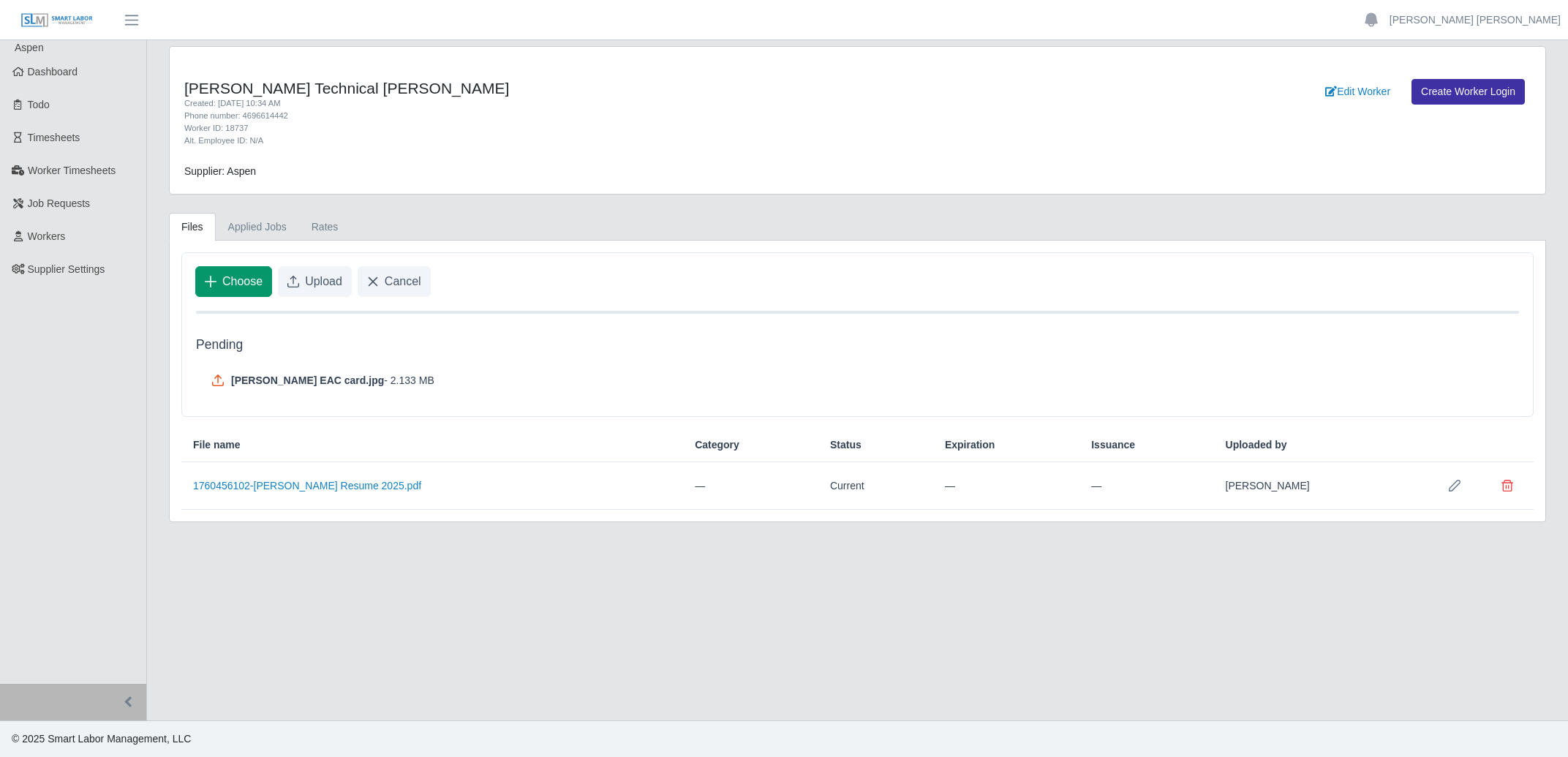
click at [263, 283] on button "Choose" at bounding box center [234, 282] width 77 height 31
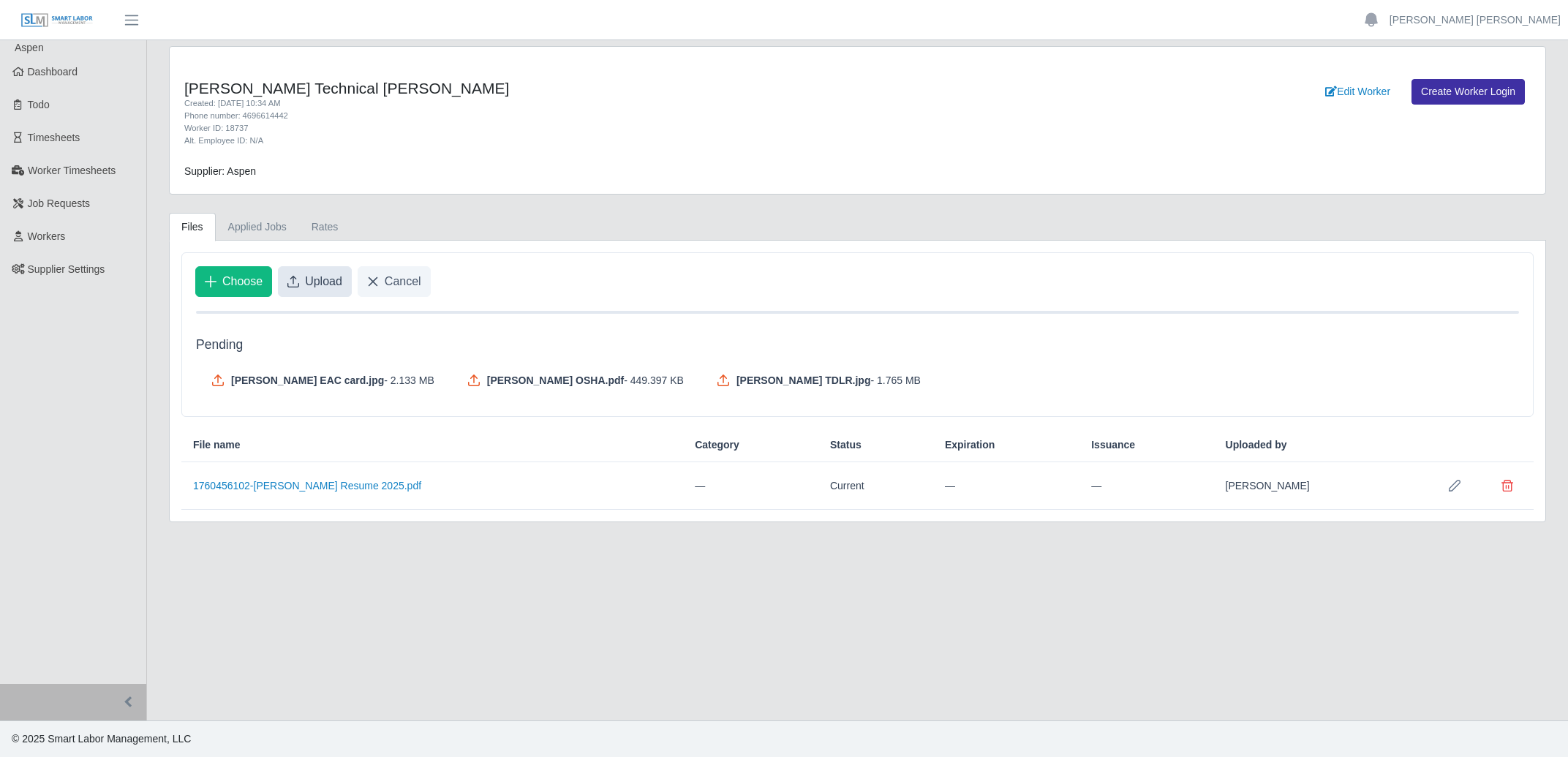
click at [337, 279] on span "Upload" at bounding box center [324, 282] width 37 height 18
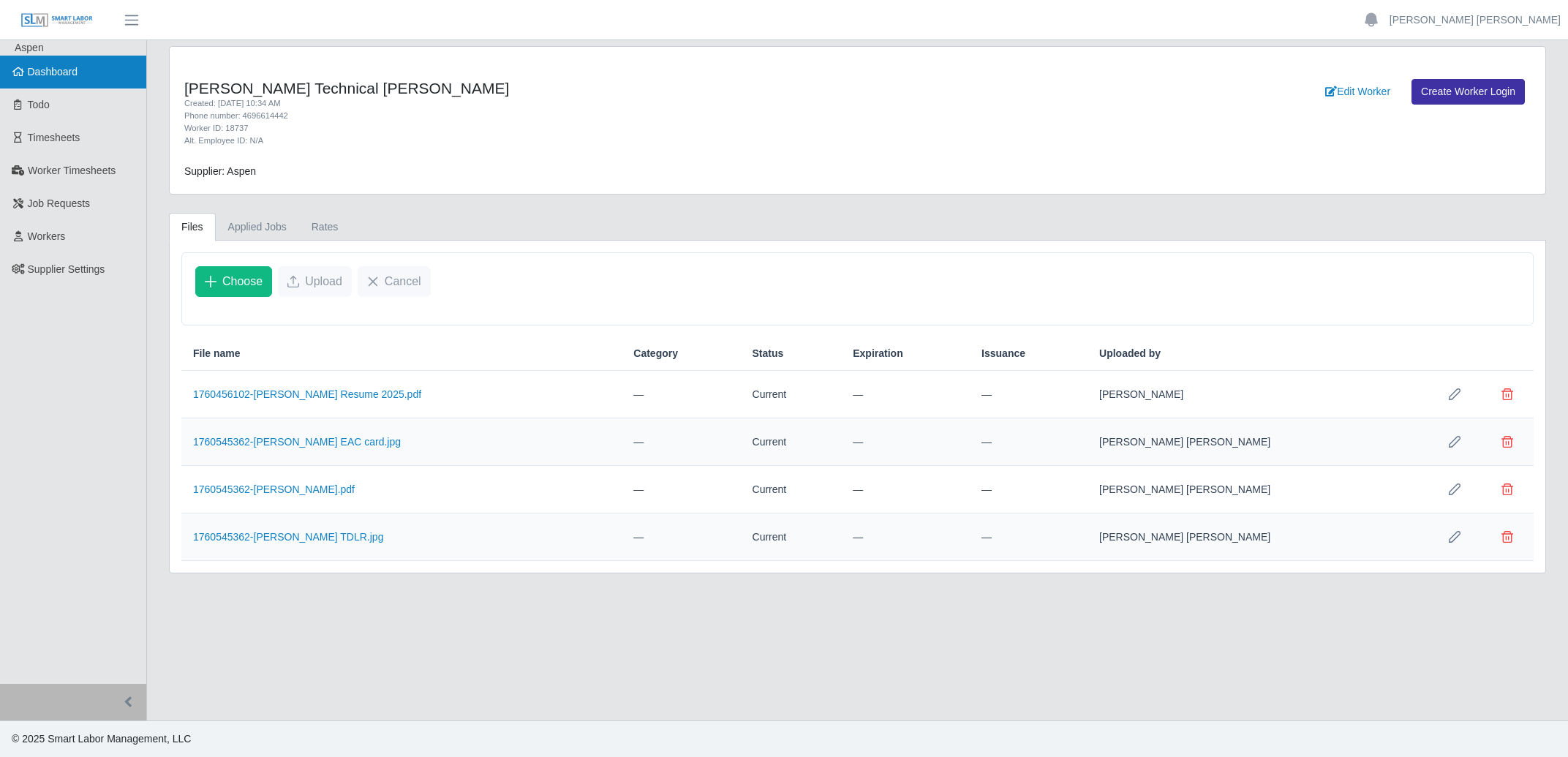
click at [61, 67] on span "Dashboard" at bounding box center [53, 72] width 51 height 12
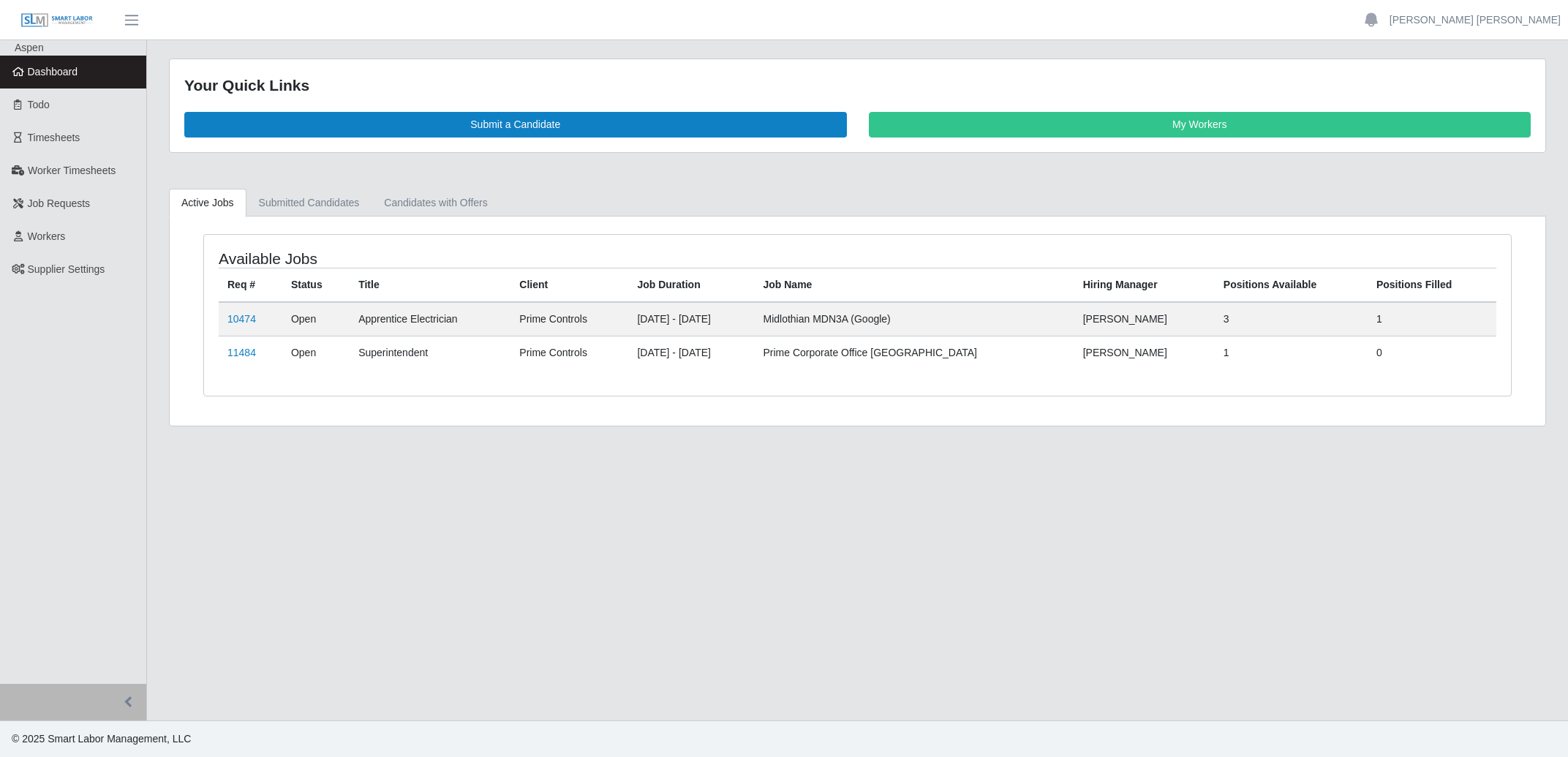
click at [1058, 112] on div "Your Quick Links Submit a Candidate My Workers" at bounding box center [857, 105] width 1376 height 93
drag, startPoint x: 1041, startPoint y: 133, endPoint x: 1114, endPoint y: 142, distance: 73.6
click at [1043, 133] on link "My Workers" at bounding box center [1200, 124] width 663 height 25
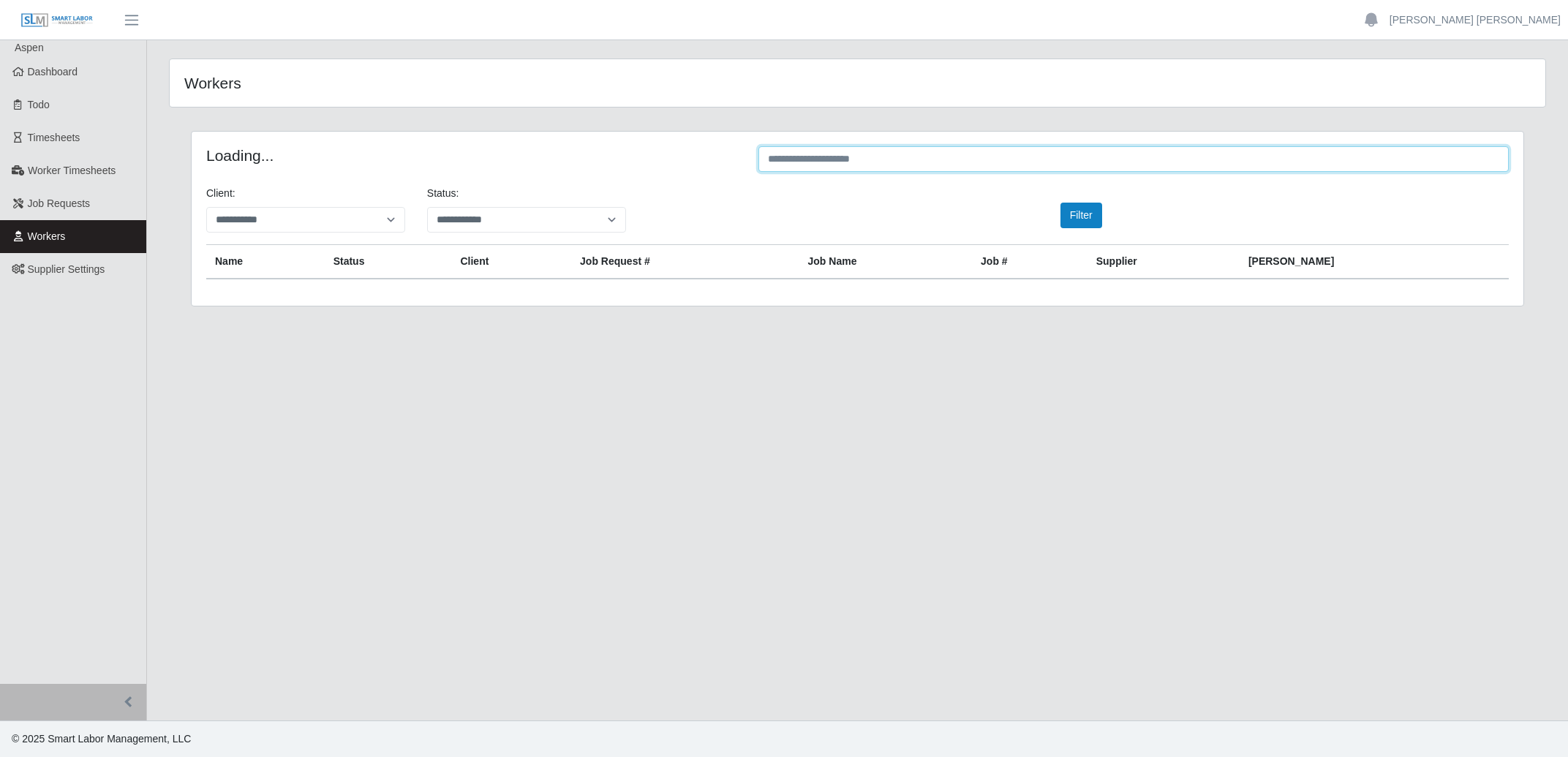
click at [1034, 163] on input "text" at bounding box center [1134, 158] width 751 height 25
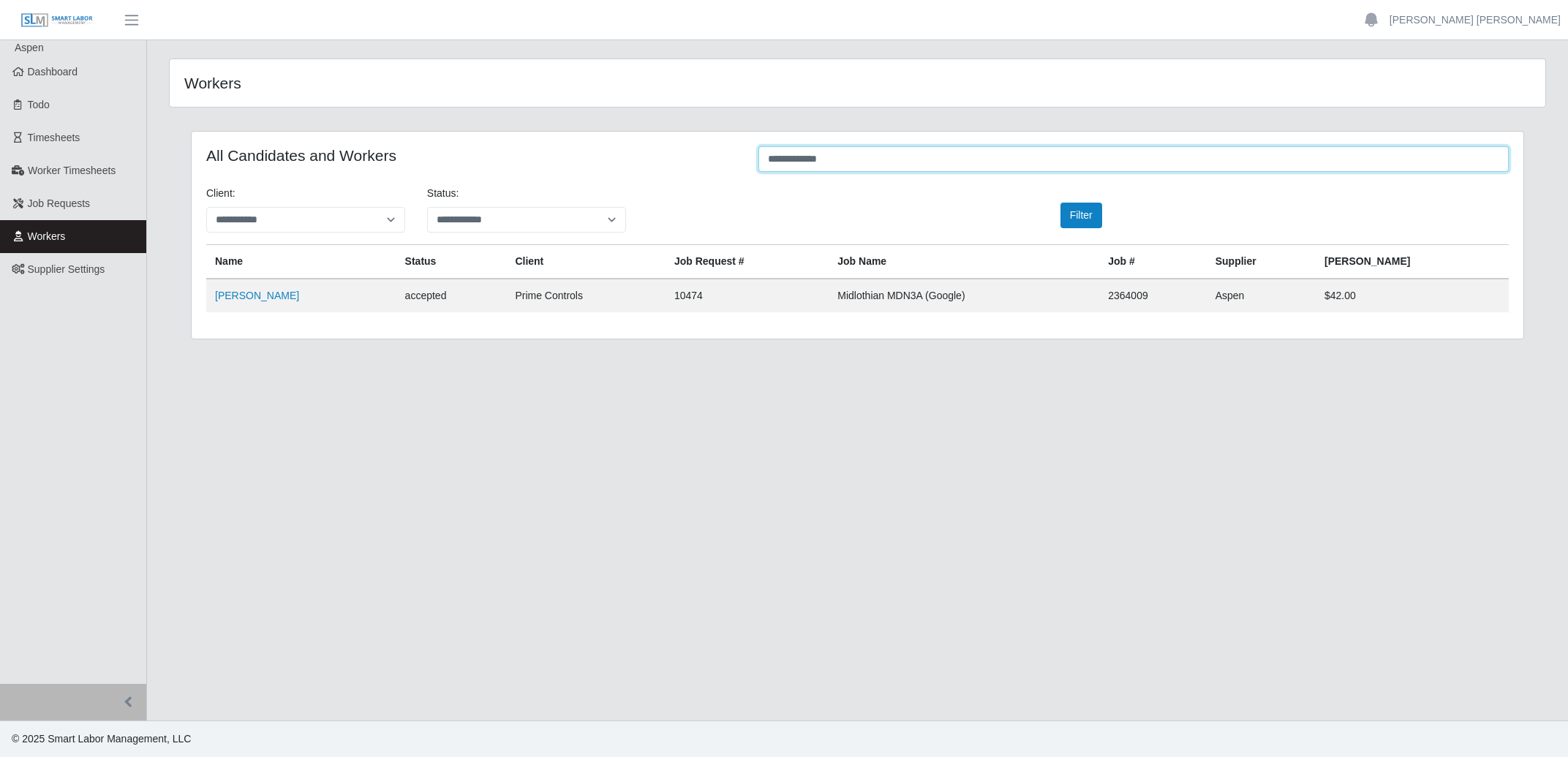
type input "**********"
click at [274, 294] on link "Orlando Yumar" at bounding box center [257, 295] width 84 height 12
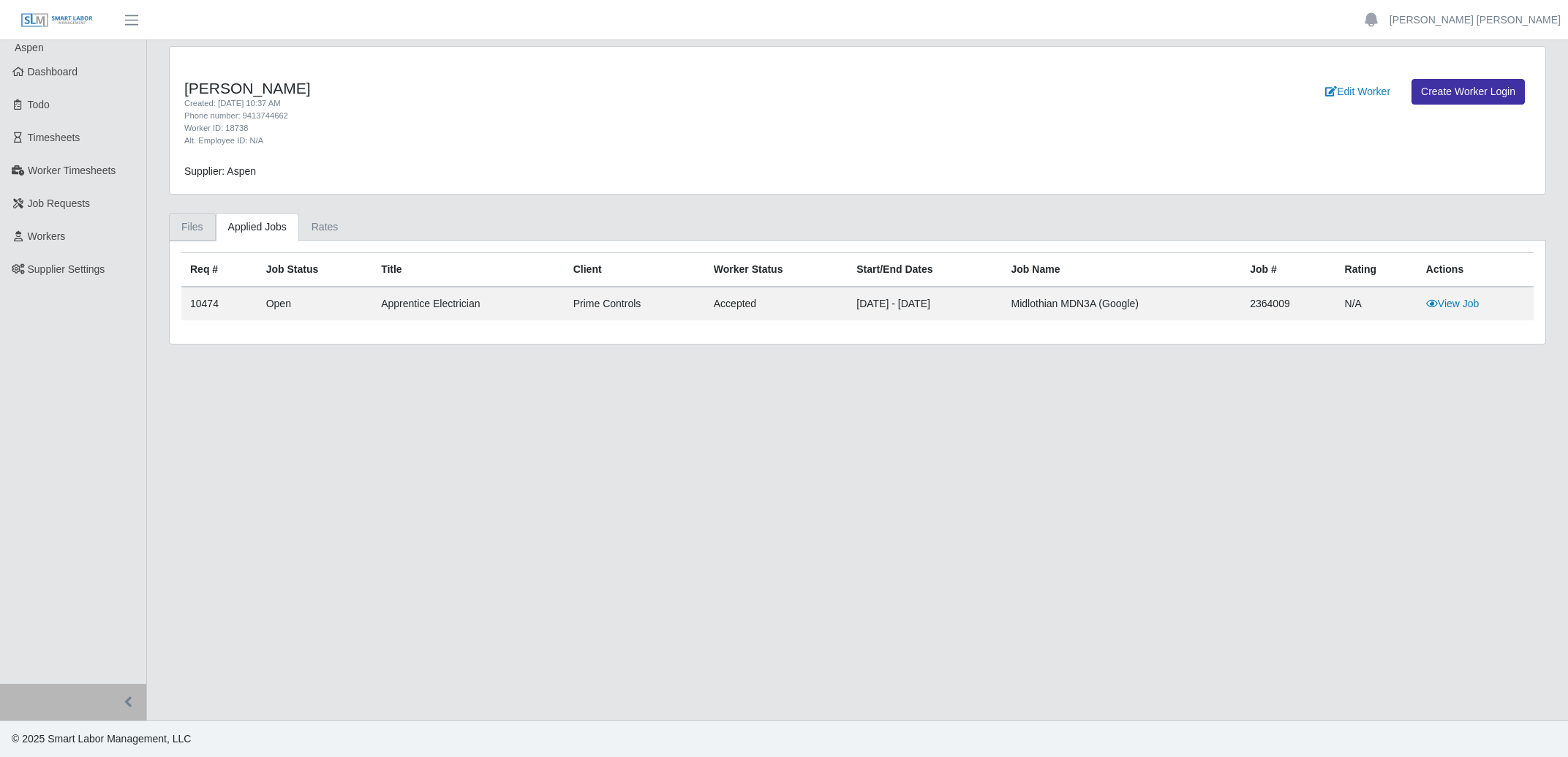
click at [196, 222] on link "Files" at bounding box center [192, 227] width 47 height 28
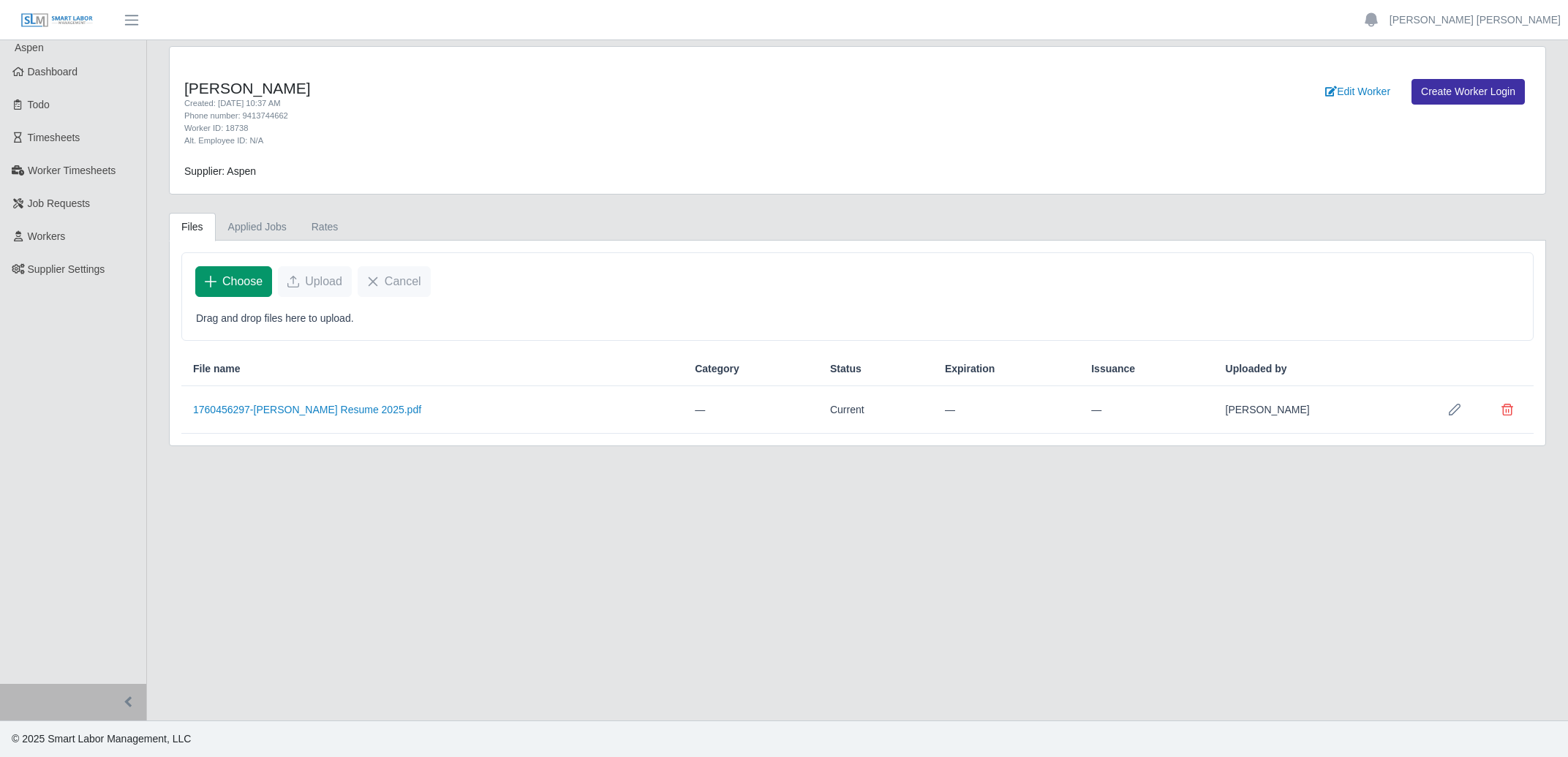
click at [245, 290] on span "Choose" at bounding box center [242, 282] width 40 height 18
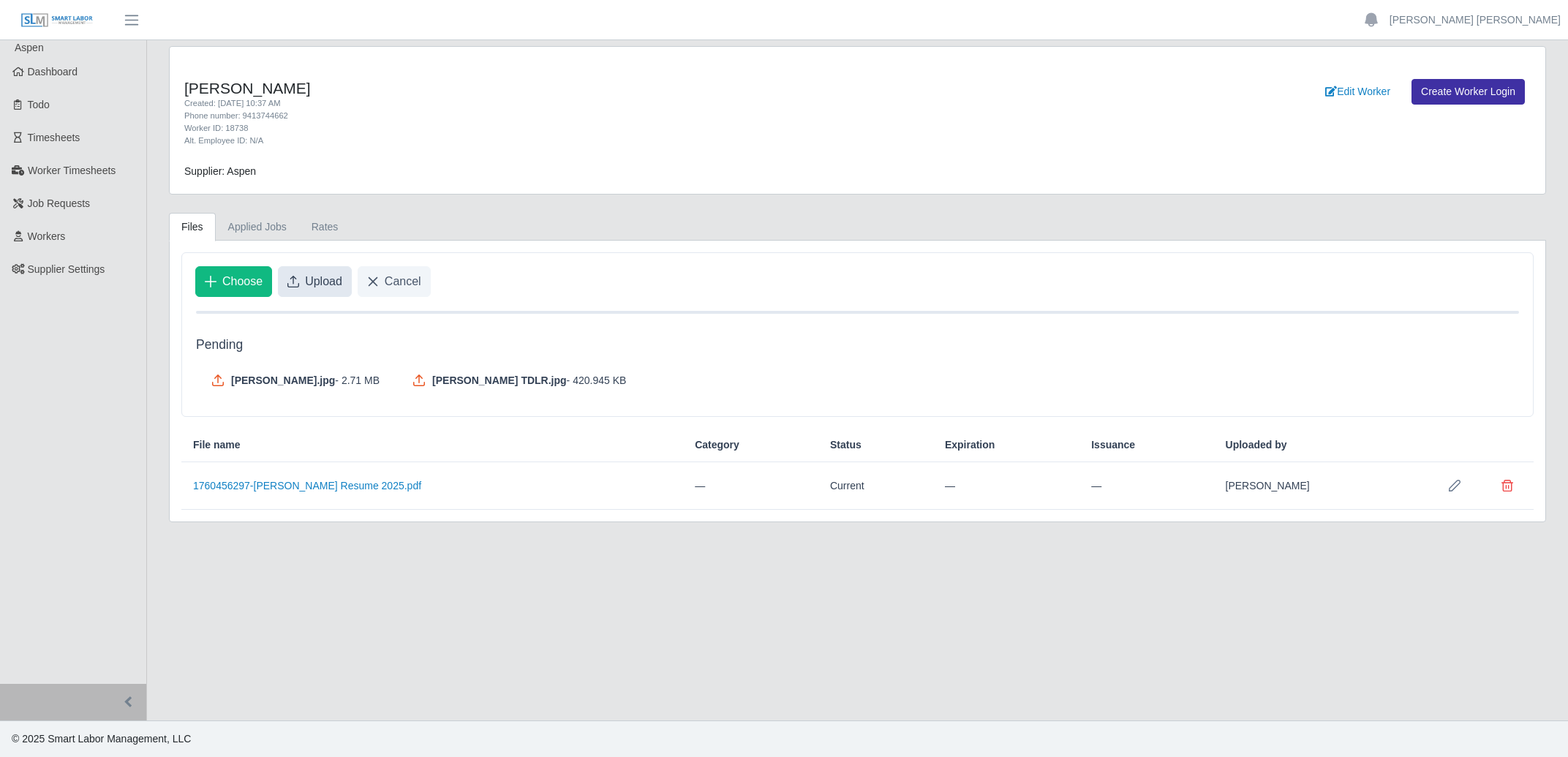
click at [320, 276] on span "Upload" at bounding box center [324, 282] width 37 height 18
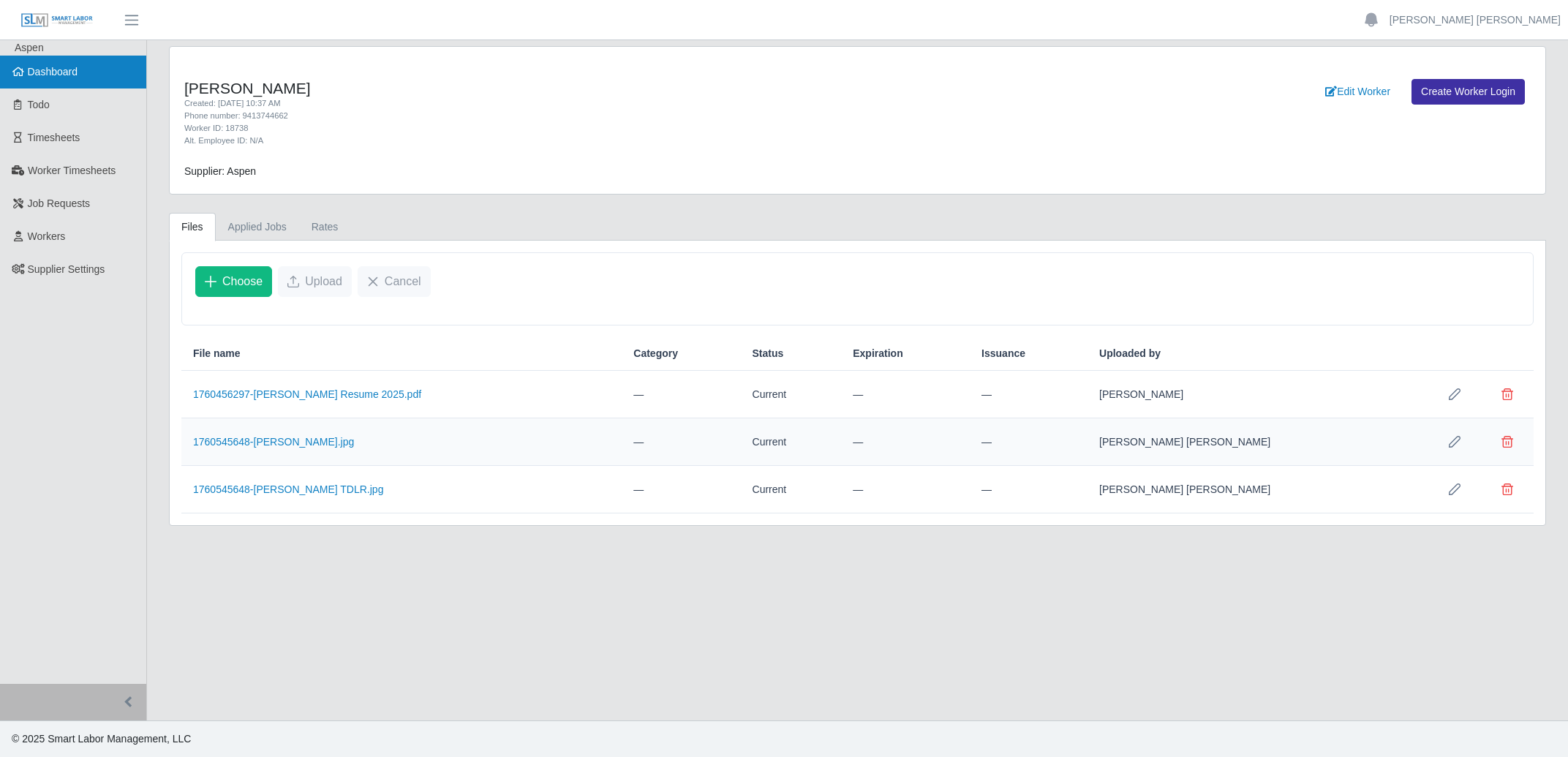
click at [82, 71] on link "Dashboard" at bounding box center [73, 72] width 146 height 33
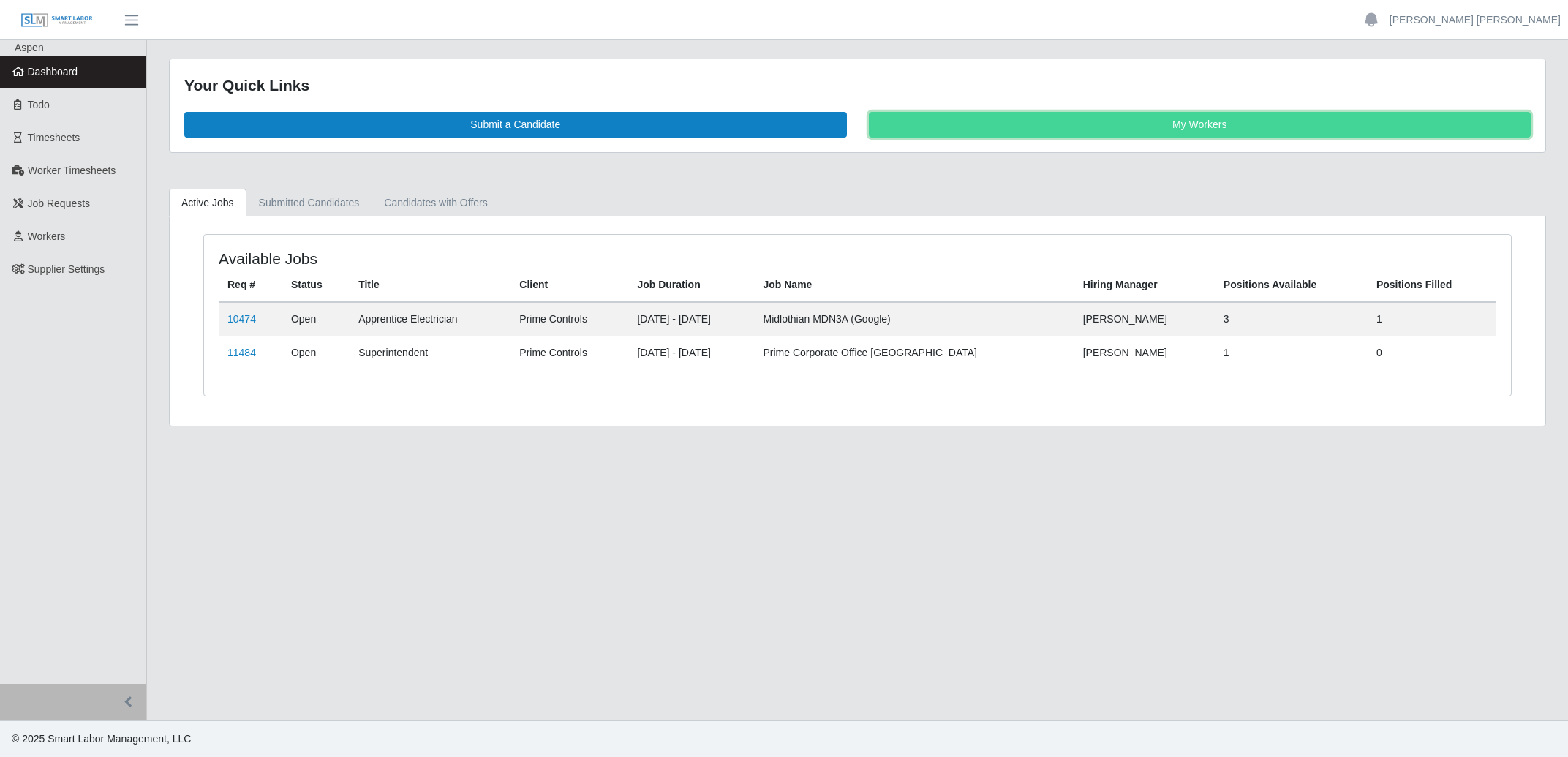
click at [991, 114] on link "My Workers" at bounding box center [1200, 124] width 663 height 25
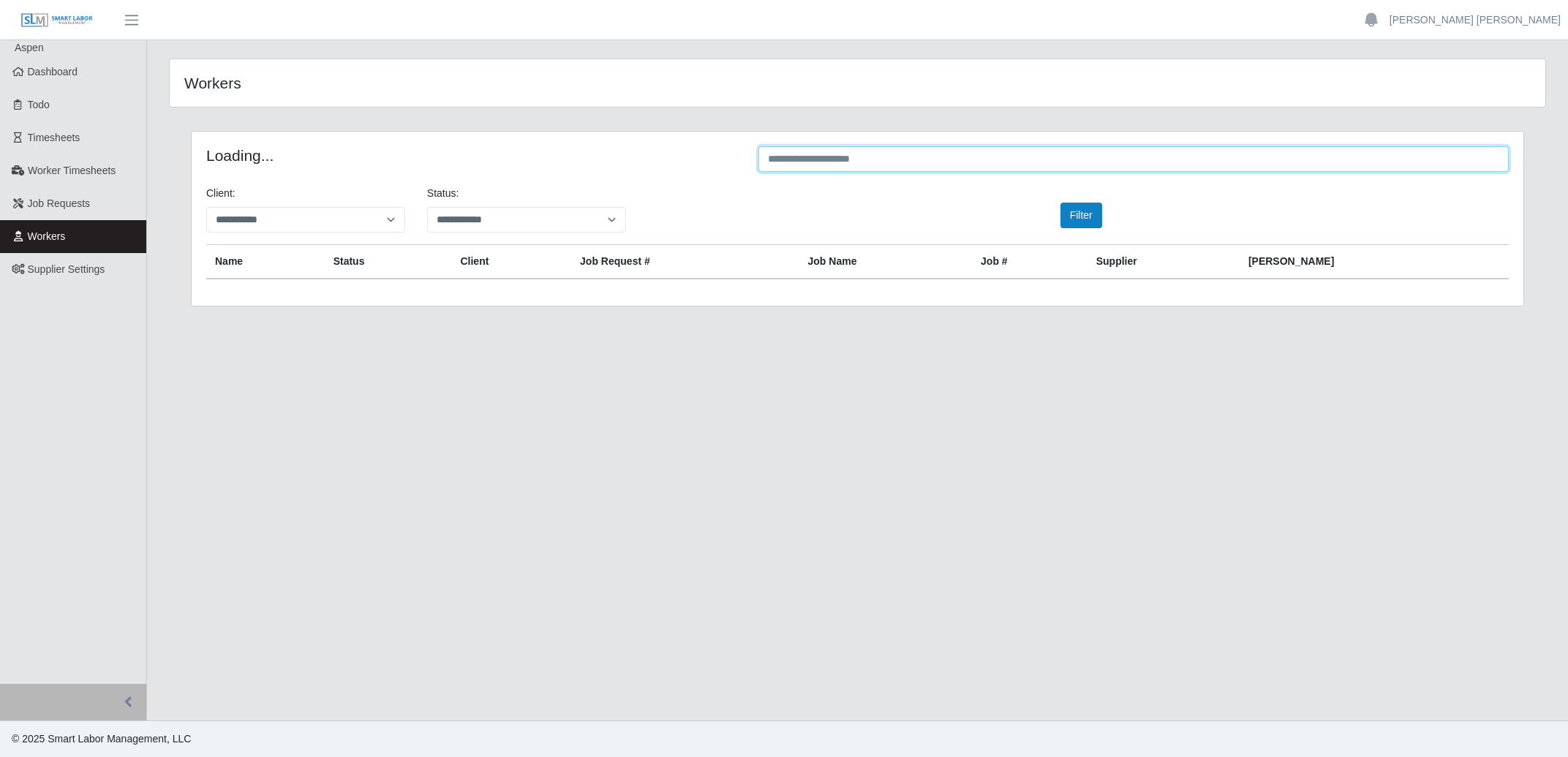
click at [974, 165] on input "text" at bounding box center [1134, 158] width 751 height 25
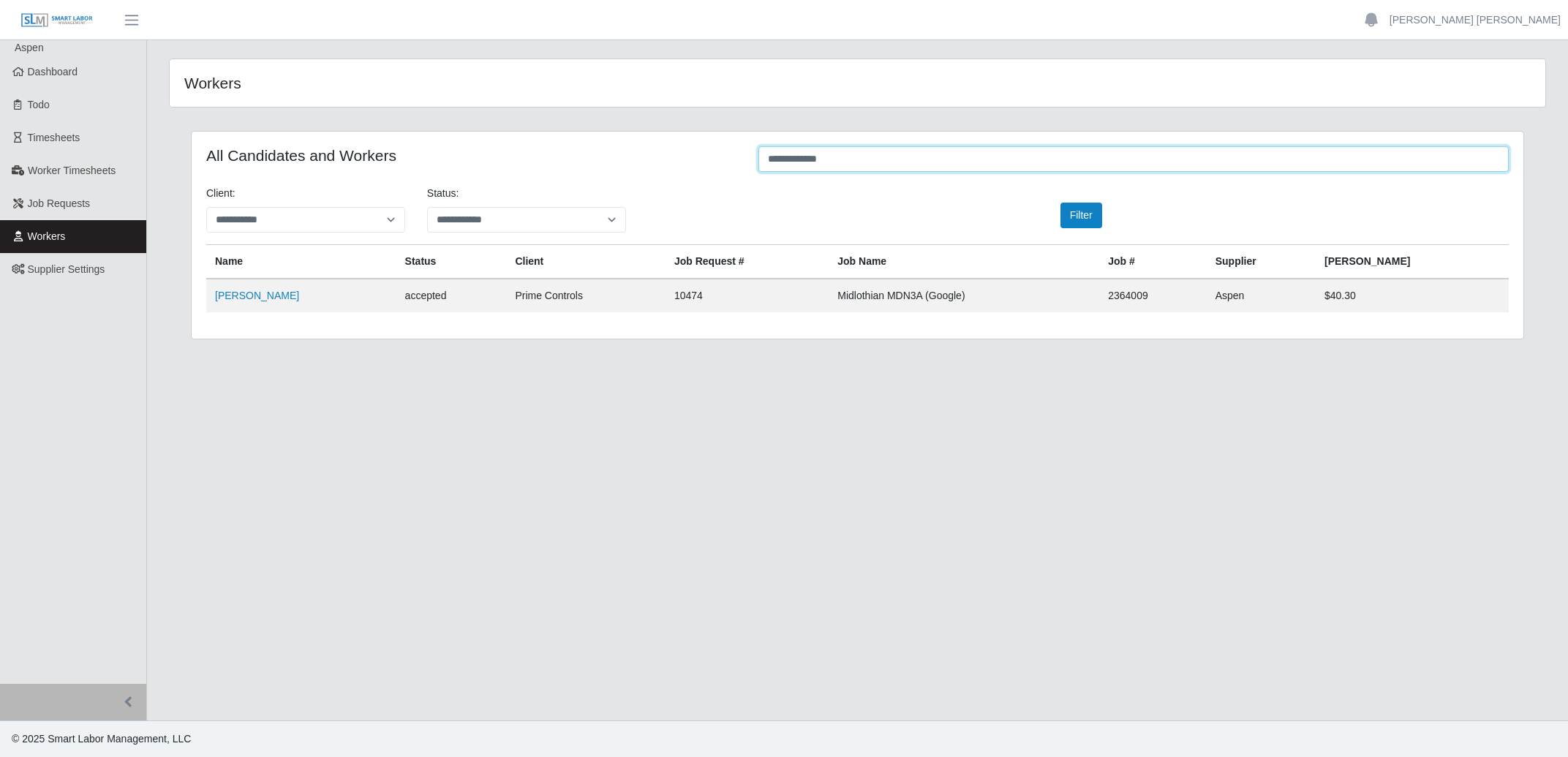
type input "**********"
click at [287, 298] on td "Armando Millan" at bounding box center [301, 295] width 190 height 34
click at [282, 297] on link "Armando Millan" at bounding box center [257, 295] width 84 height 12
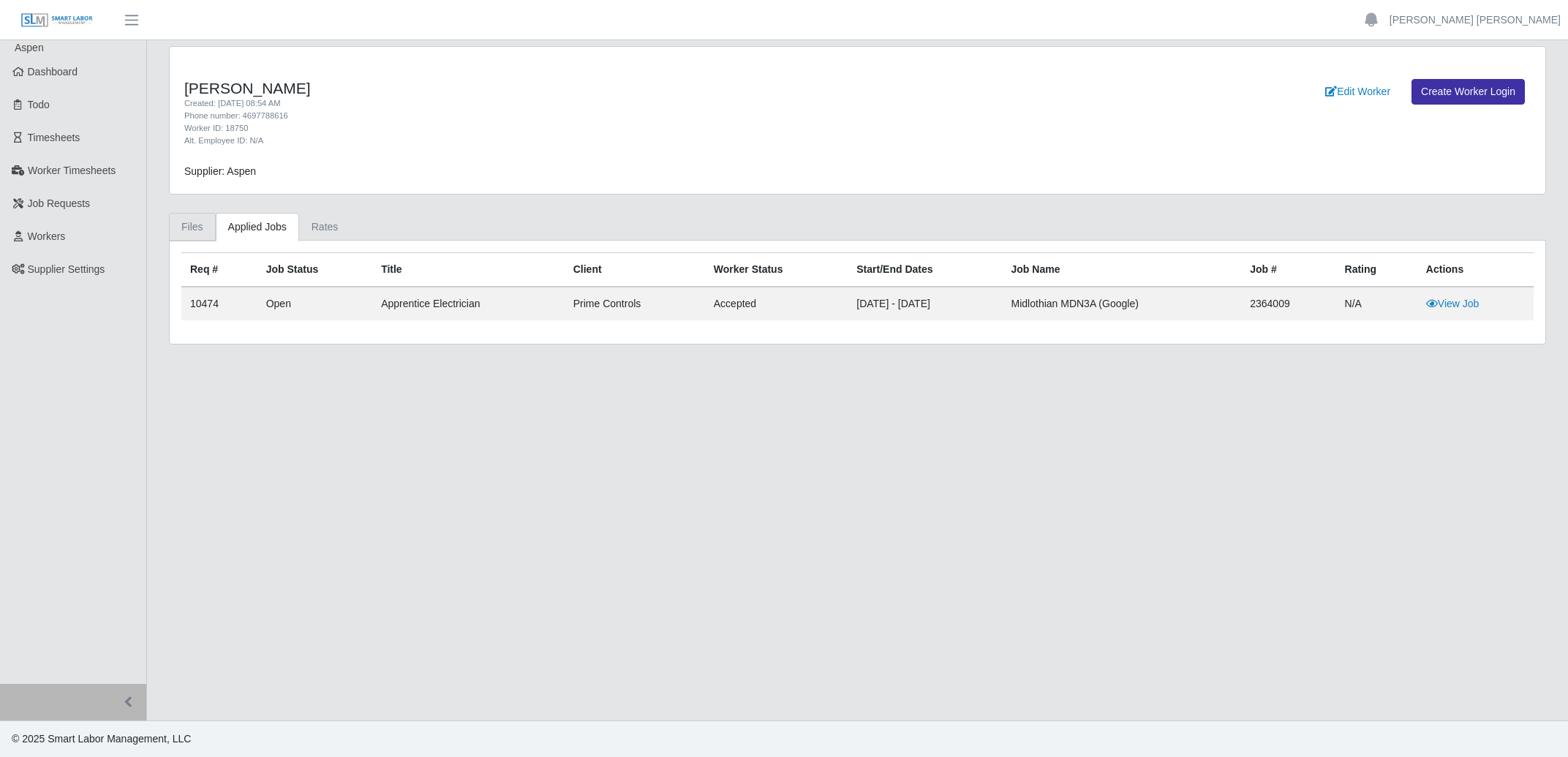
click at [195, 228] on link "Files" at bounding box center [192, 227] width 47 height 28
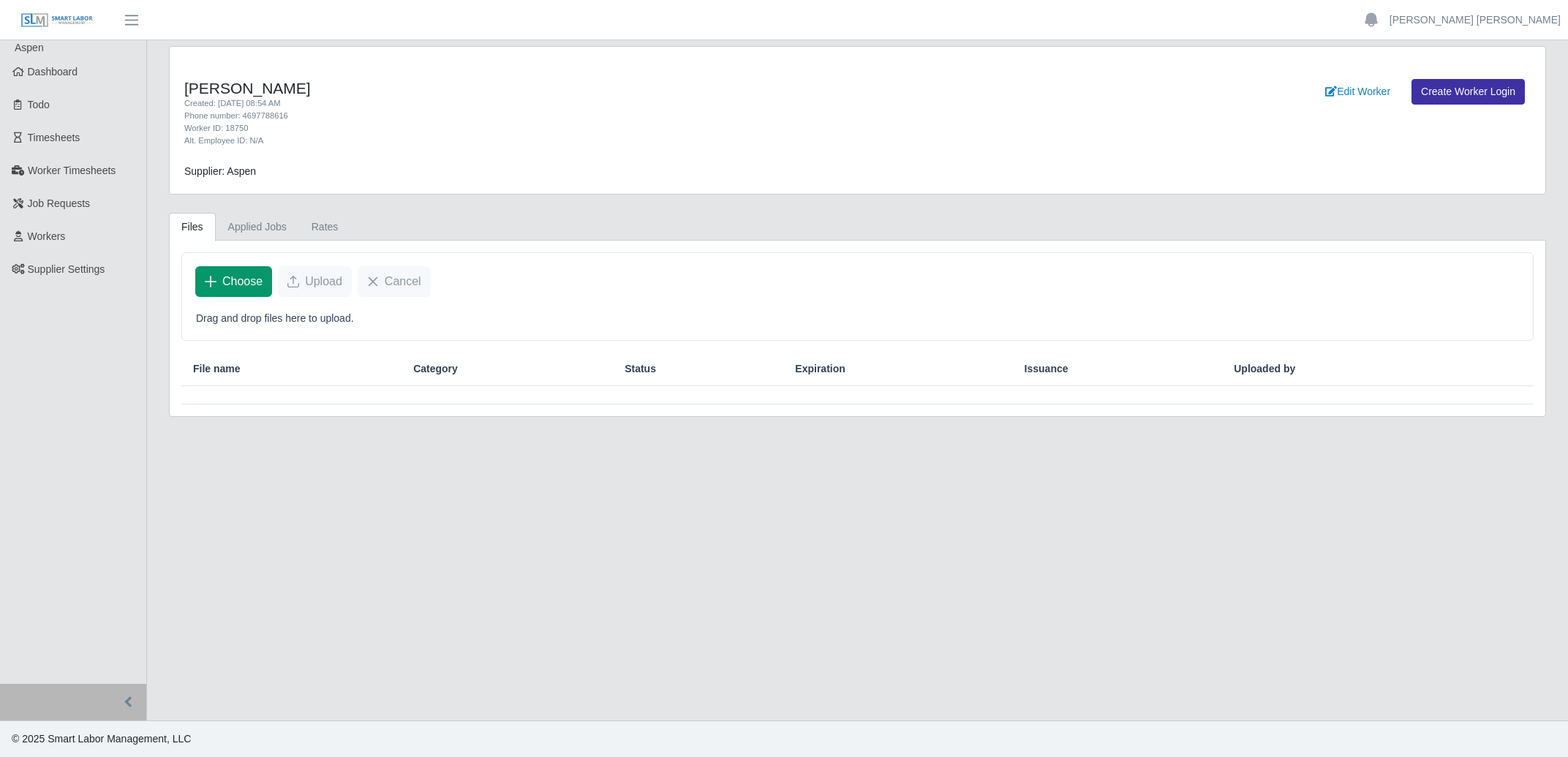
click at [242, 287] on span "Choose" at bounding box center [242, 282] width 40 height 18
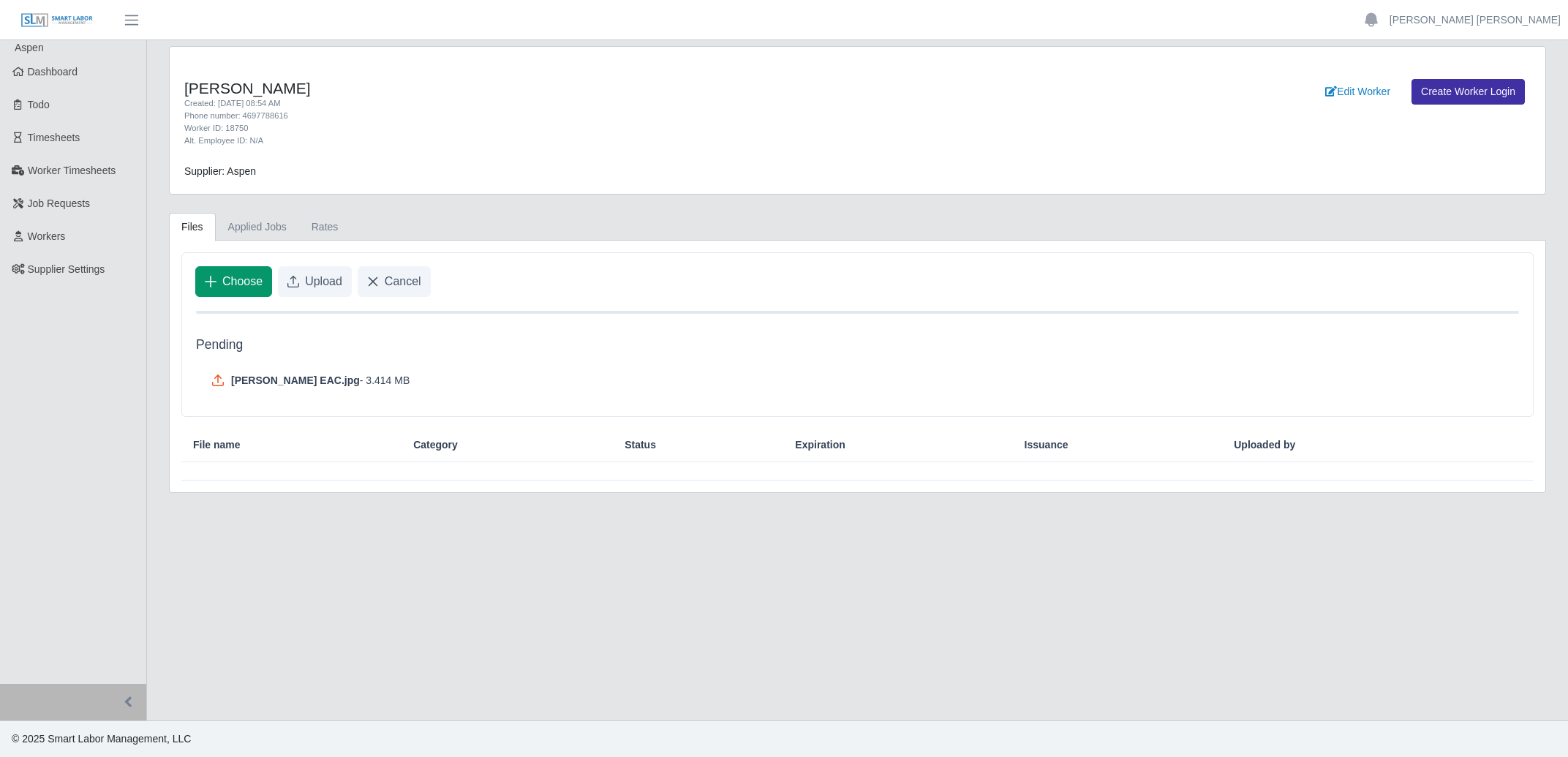
click at [222, 280] on button "Choose" at bounding box center [234, 282] width 77 height 31
click at [250, 280] on span "Choose" at bounding box center [242, 282] width 40 height 18
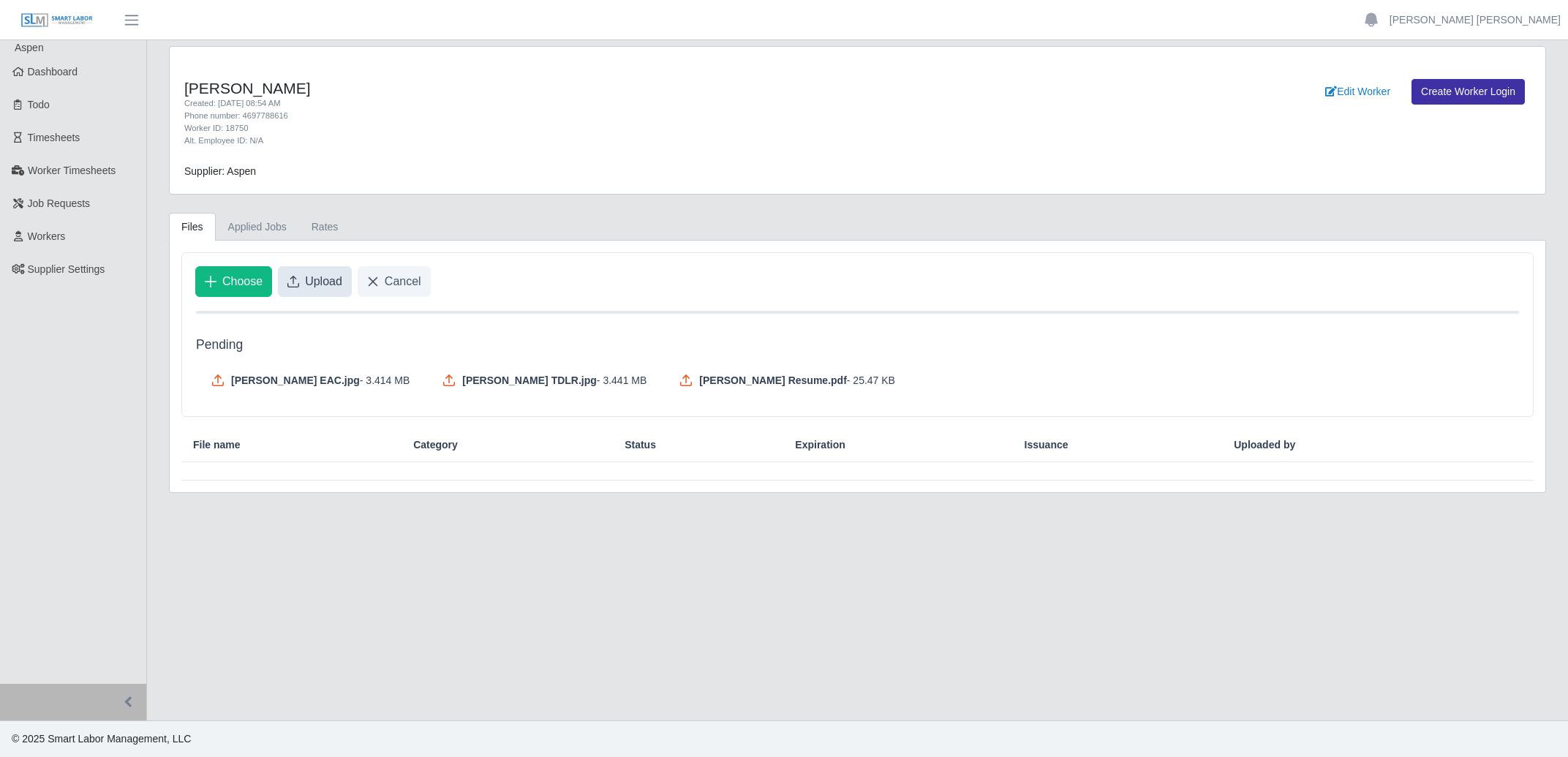
drag, startPoint x: 315, startPoint y: 280, endPoint x: 340, endPoint y: 288, distance: 26.2
click at [316, 279] on span "Upload" at bounding box center [324, 282] width 37 height 18
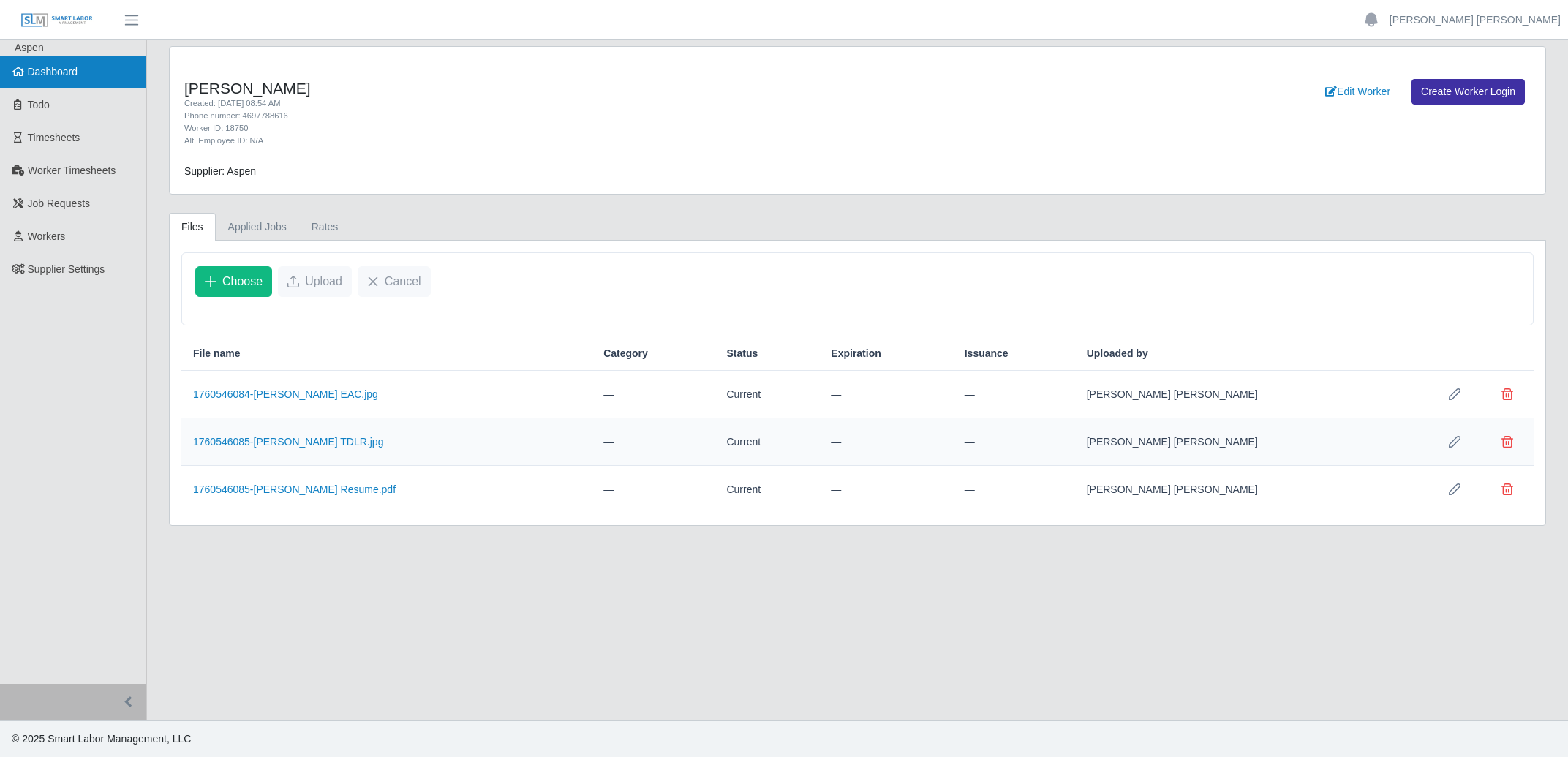
click at [57, 77] on span "Dashboard" at bounding box center [53, 72] width 51 height 12
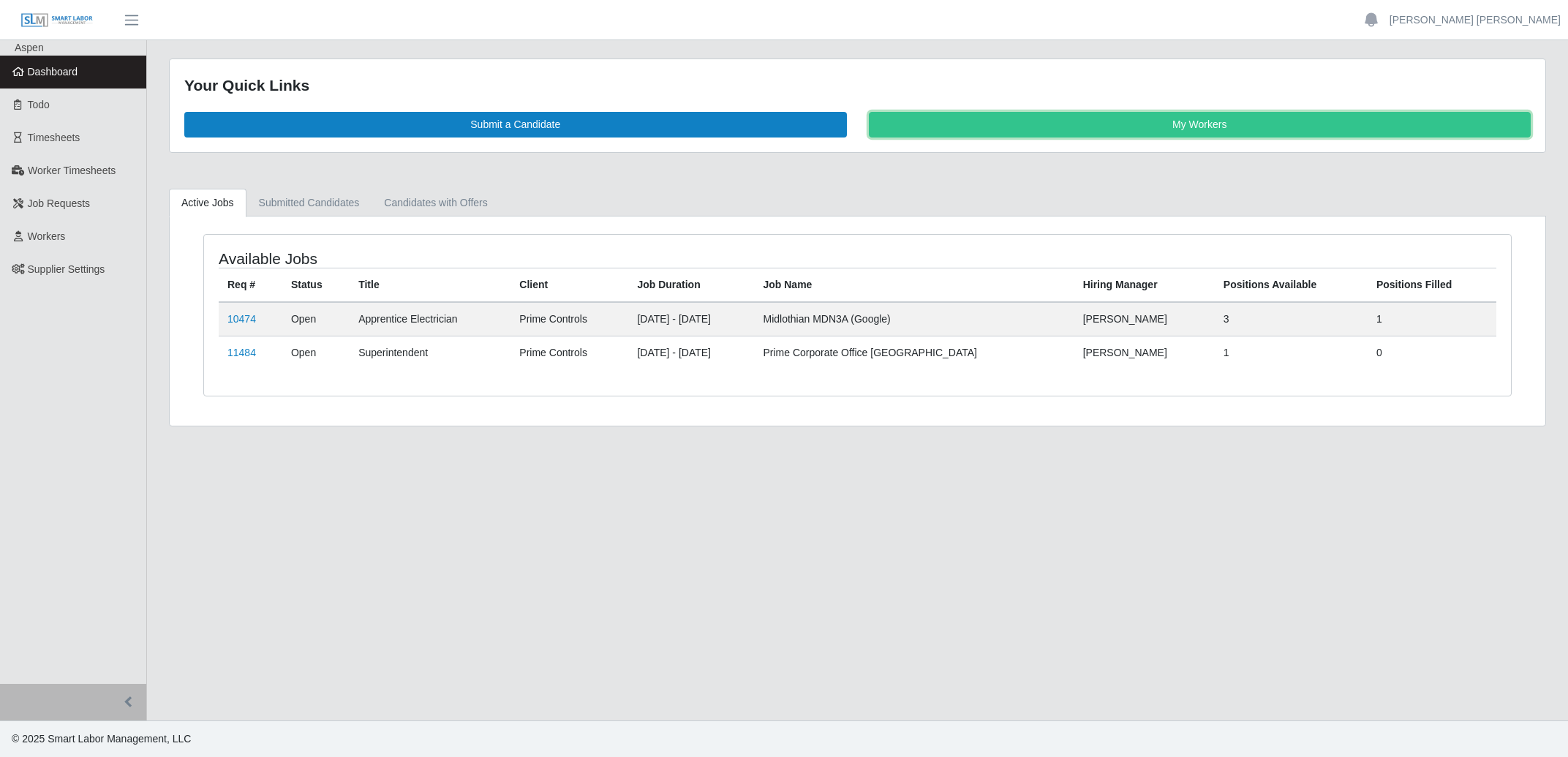
click at [1059, 130] on link "My Workers" at bounding box center [1200, 124] width 663 height 25
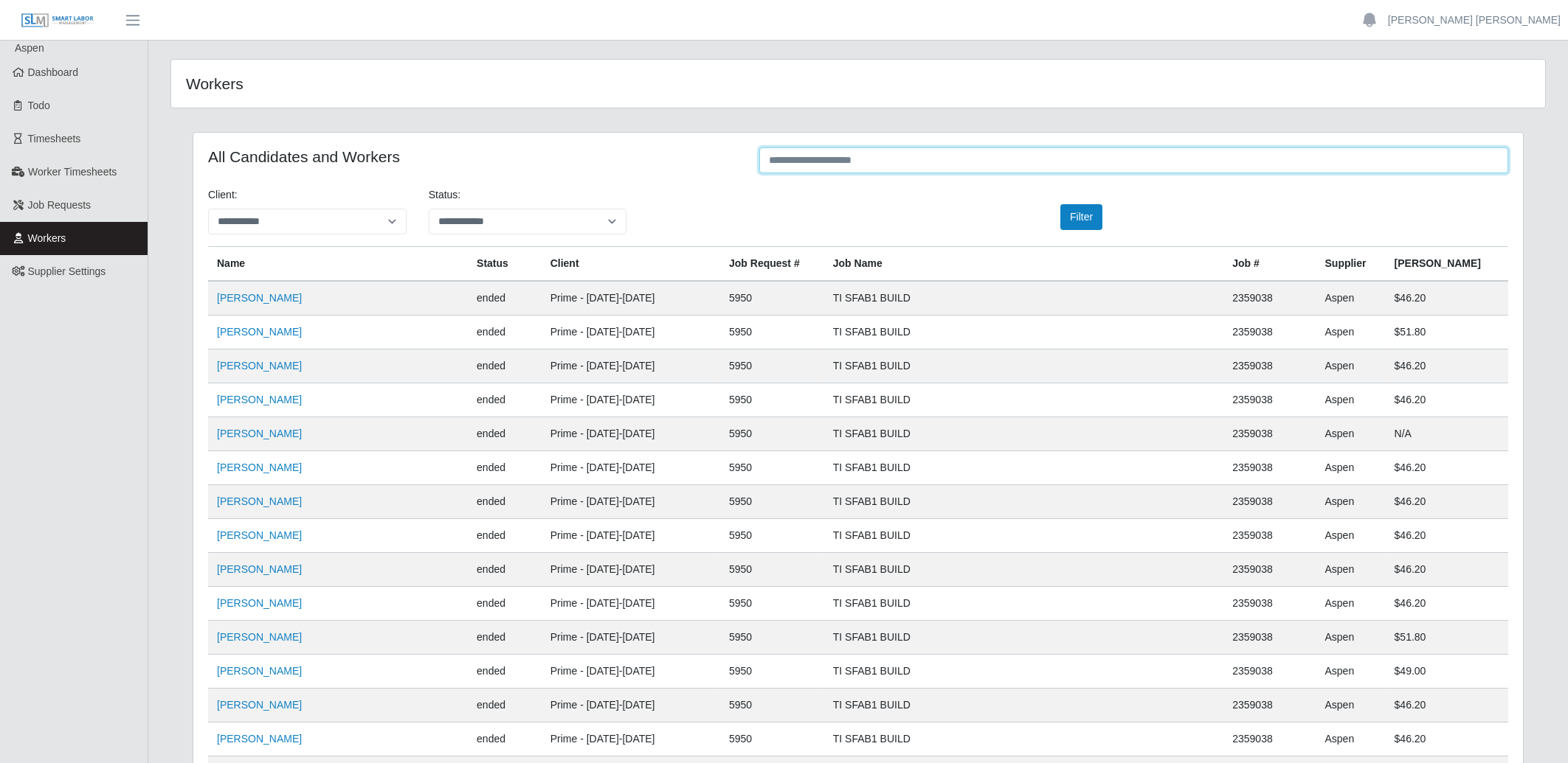
click at [1060, 157] on input "text" at bounding box center [1134, 160] width 749 height 26
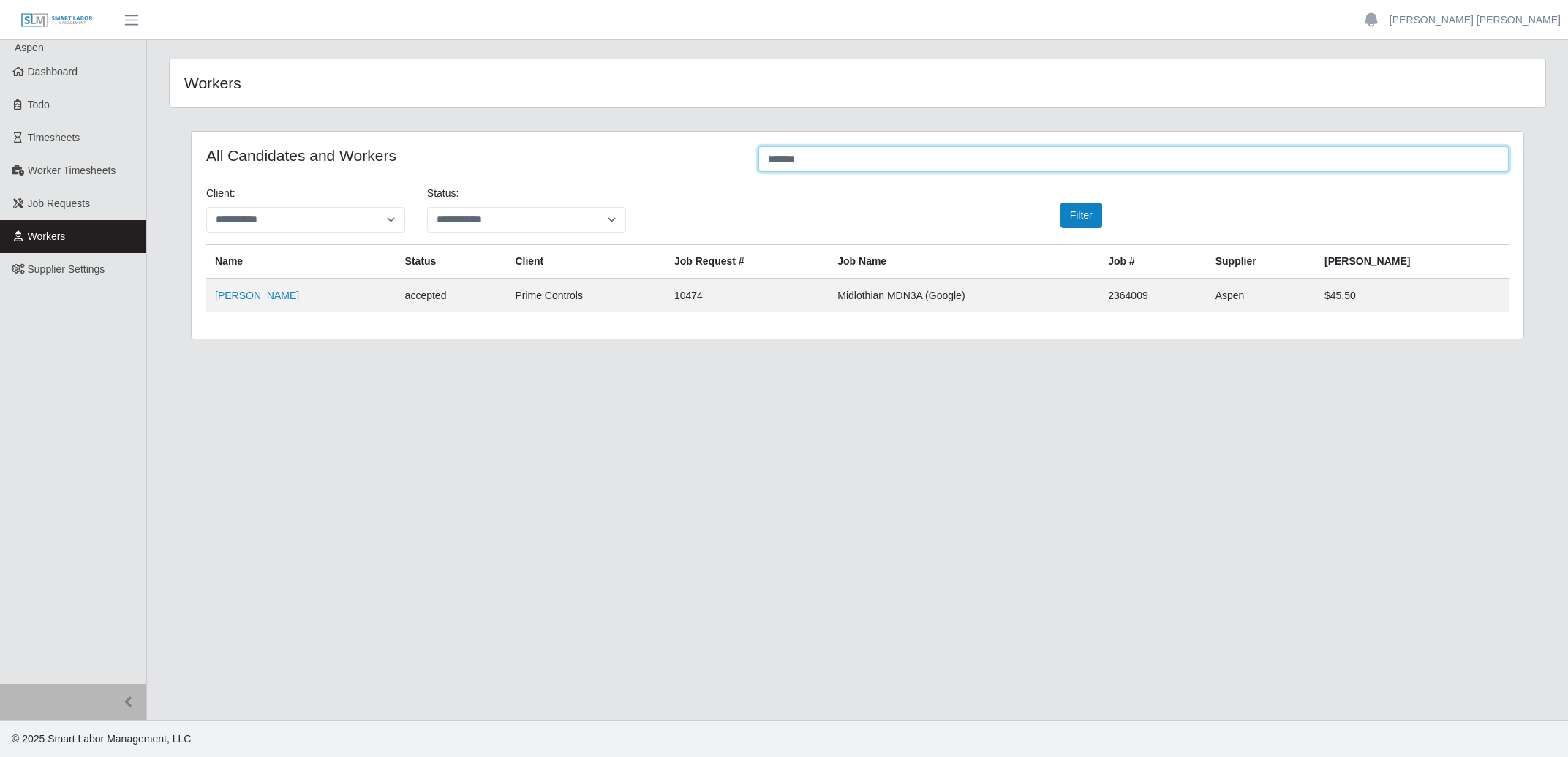
type input "*******"
click at [260, 304] on td "[PERSON_NAME]" at bounding box center [301, 295] width 190 height 34
click at [261, 299] on link "[PERSON_NAME]" at bounding box center [257, 295] width 84 height 12
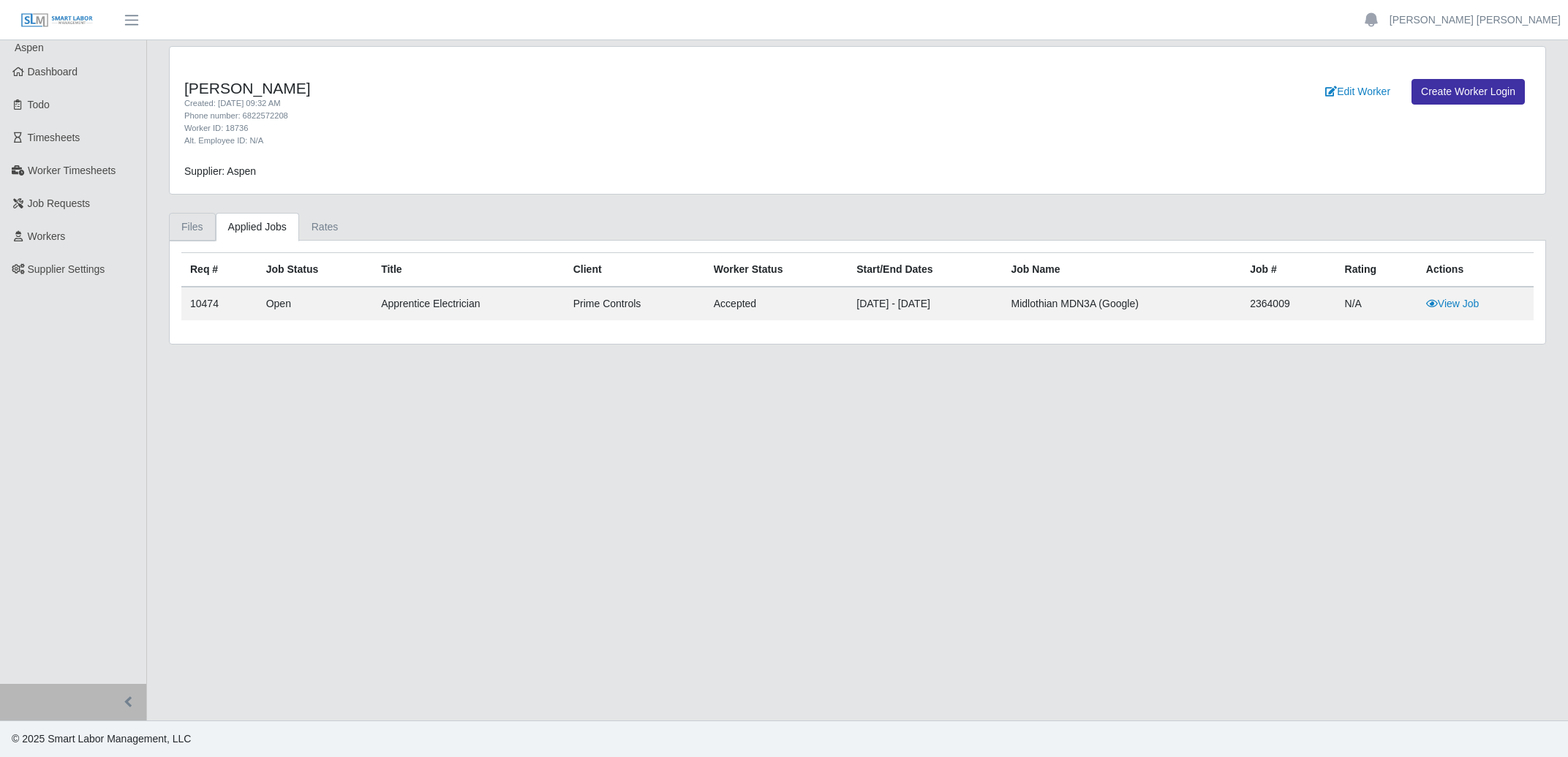
click at [196, 228] on link "Files" at bounding box center [192, 227] width 47 height 28
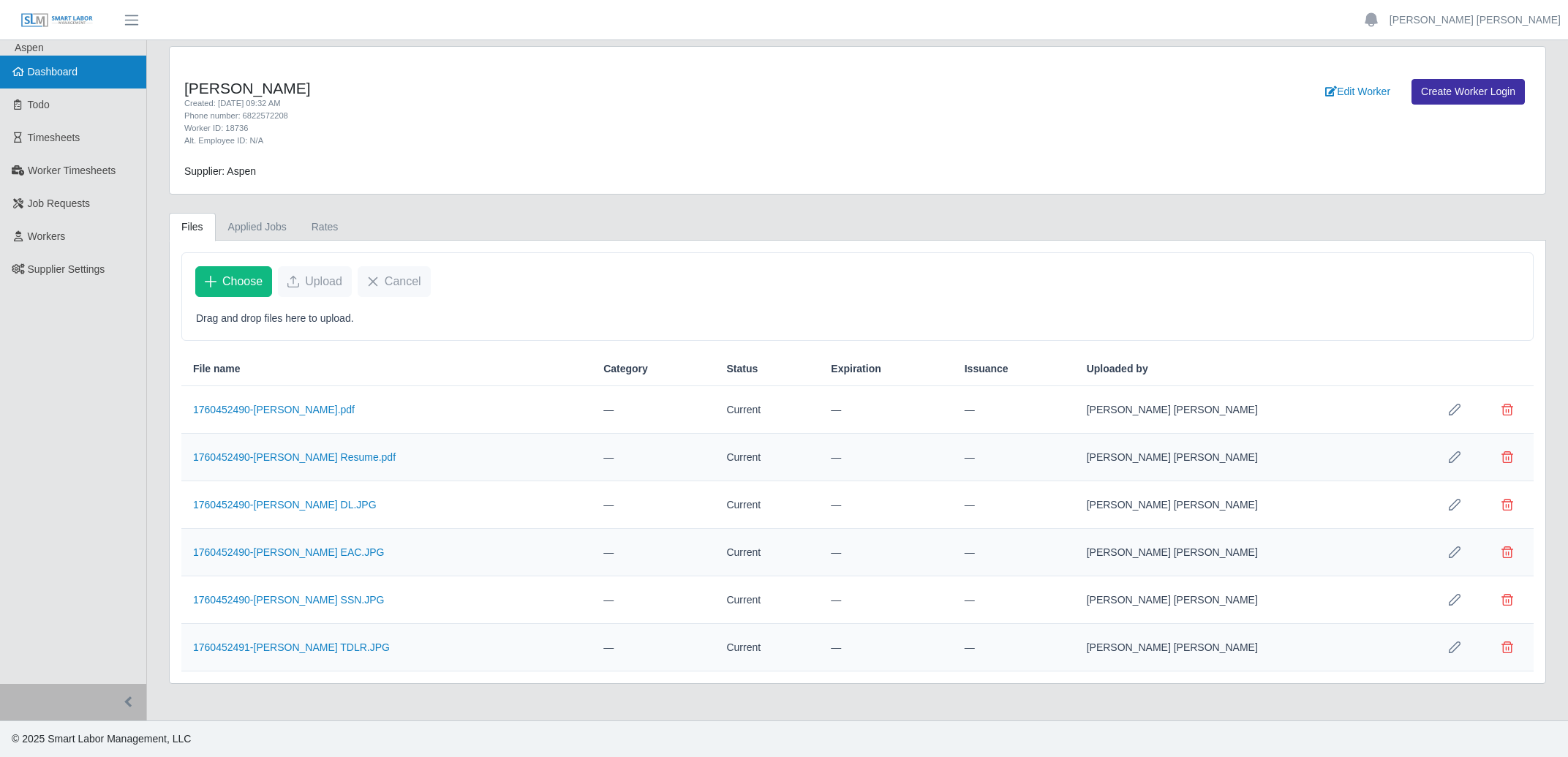
click at [69, 76] on span "Dashboard" at bounding box center [53, 72] width 51 height 12
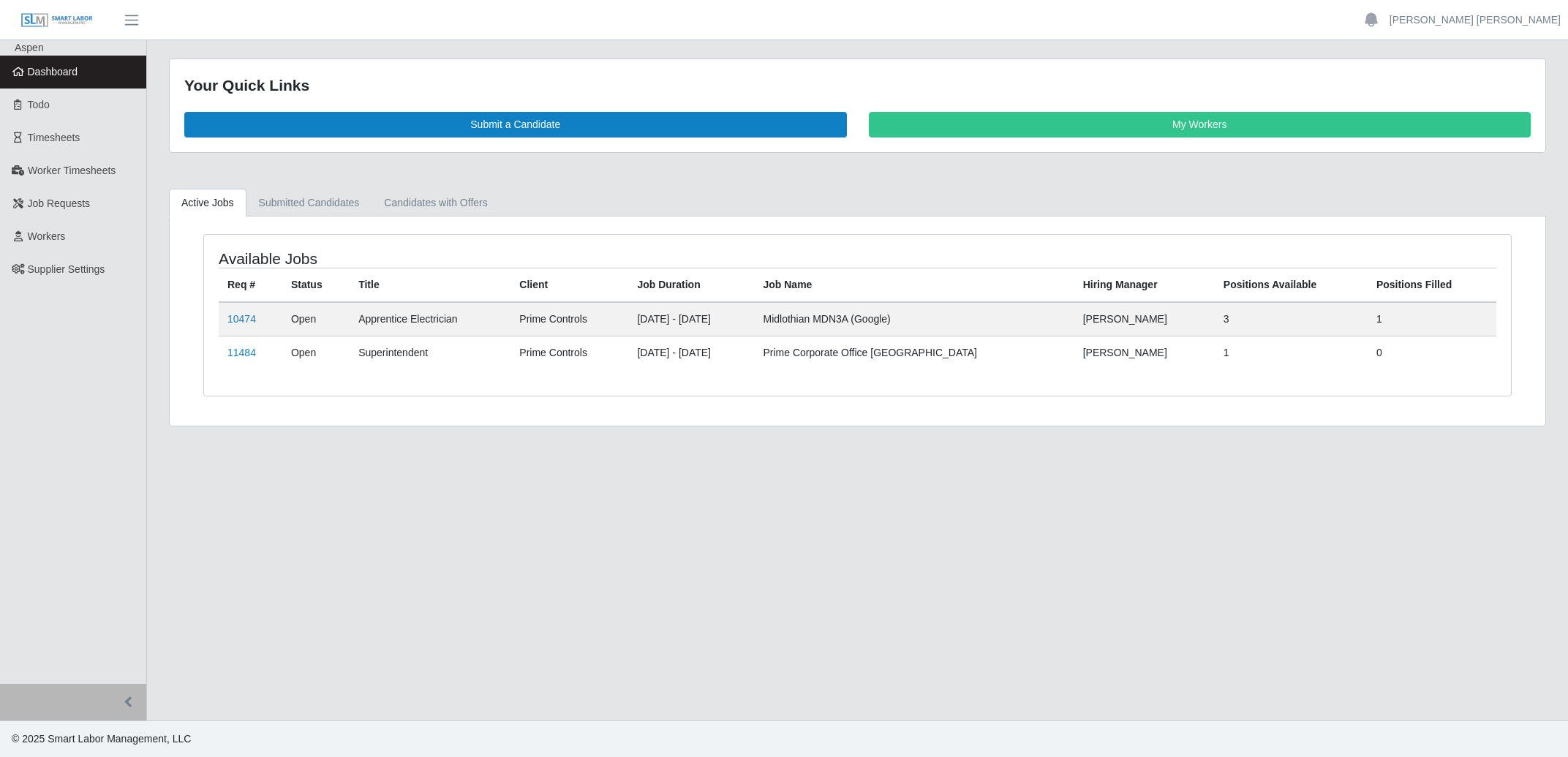
click at [1210, 118] on link "My Workers" at bounding box center [1200, 124] width 663 height 25
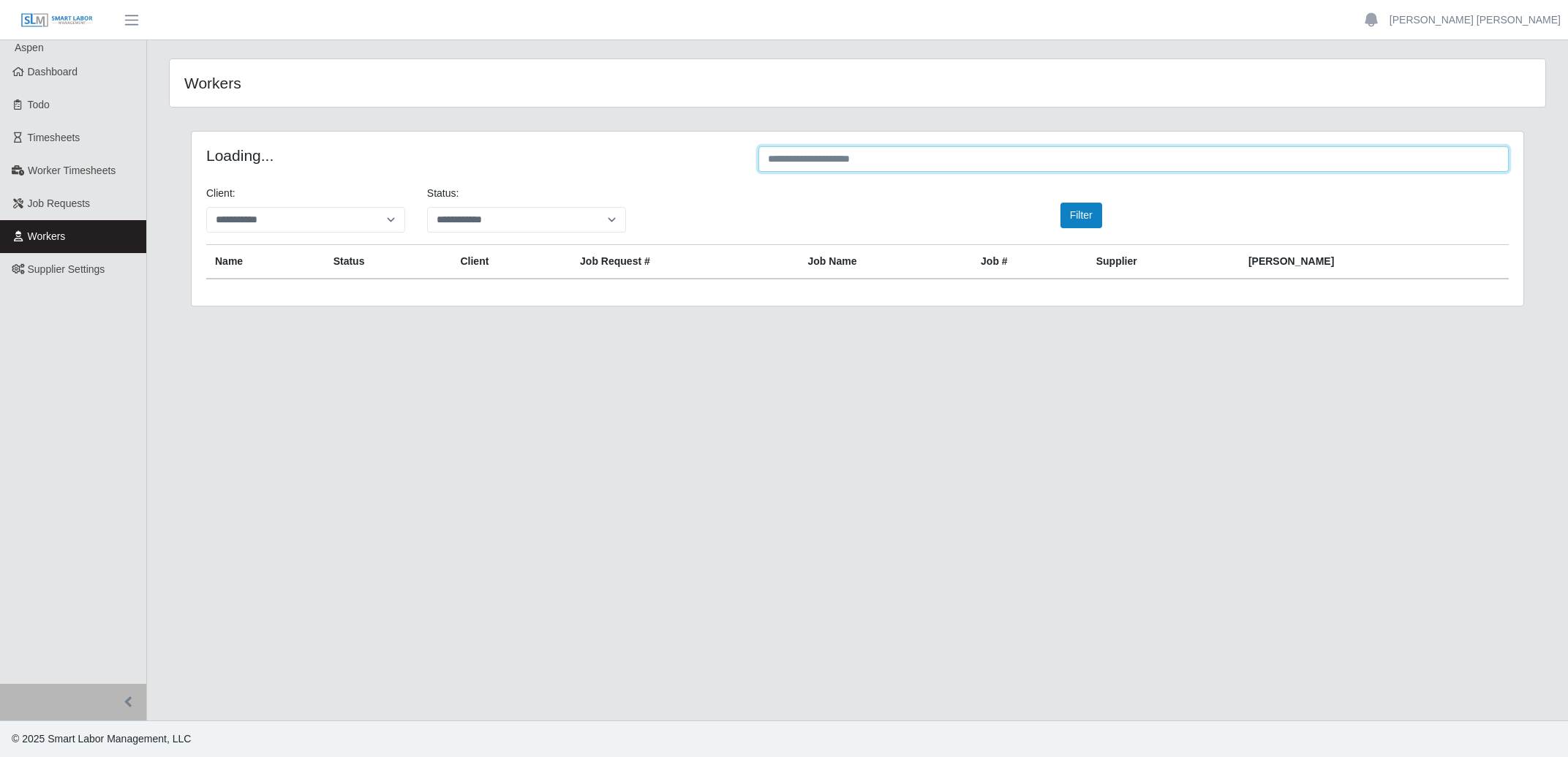
click at [1069, 162] on input "text" at bounding box center [1134, 158] width 751 height 25
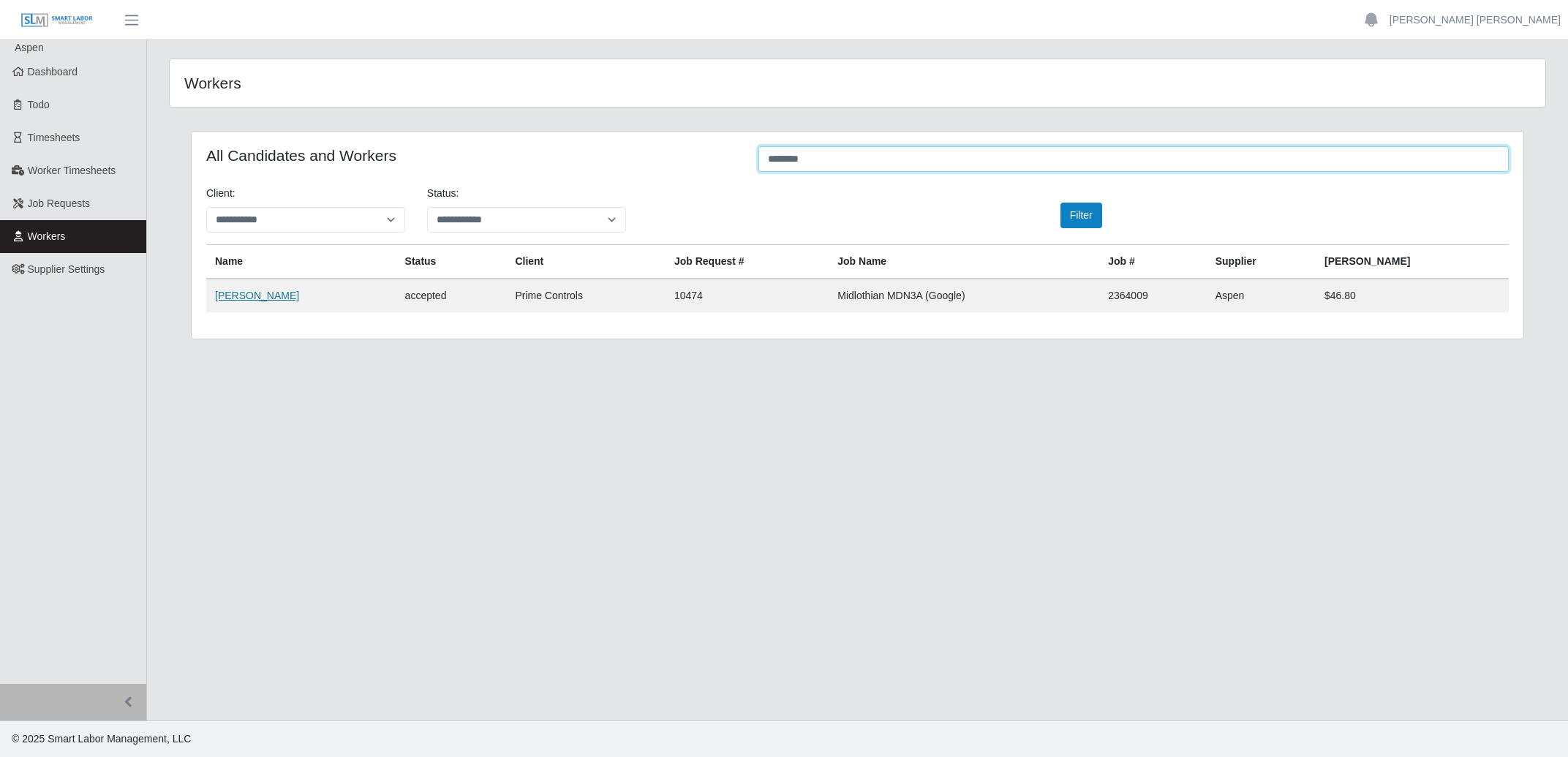
type input "*******"
click at [253, 293] on link "[PERSON_NAME]" at bounding box center [257, 295] width 84 height 12
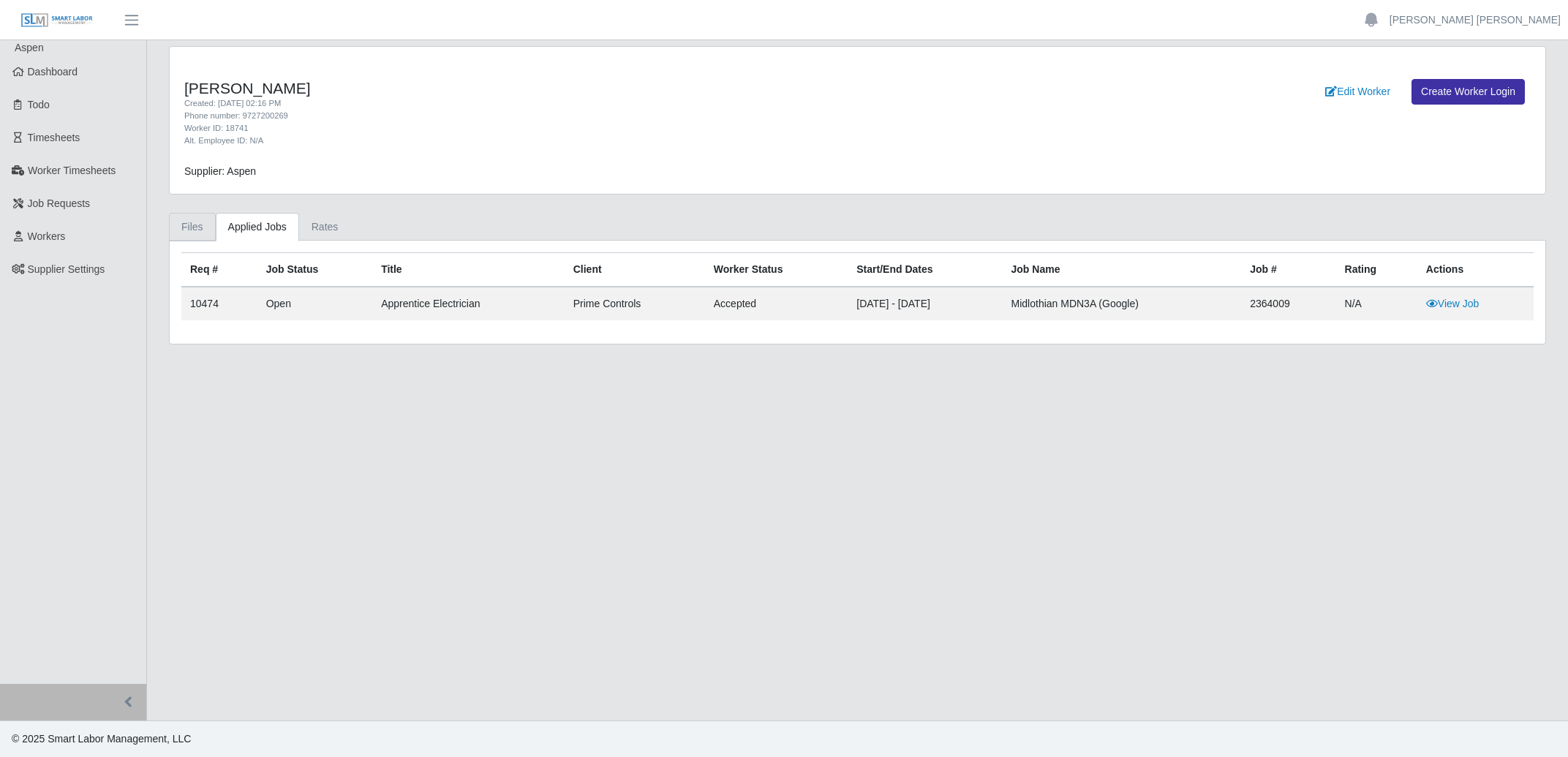
click at [201, 225] on link "Files" at bounding box center [192, 227] width 47 height 28
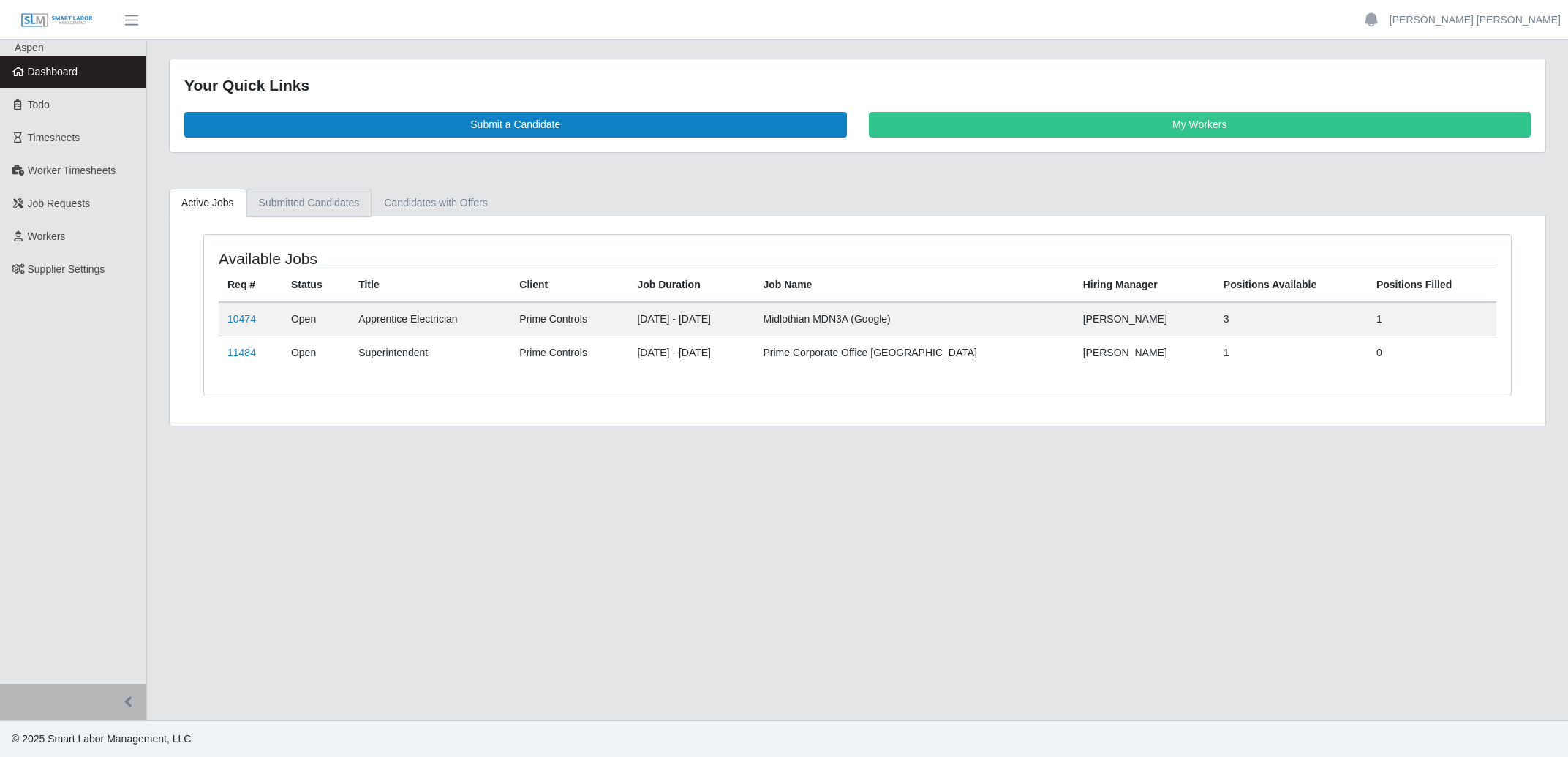
click at [308, 201] on link "Submitted Candidates" at bounding box center [309, 202] width 126 height 28
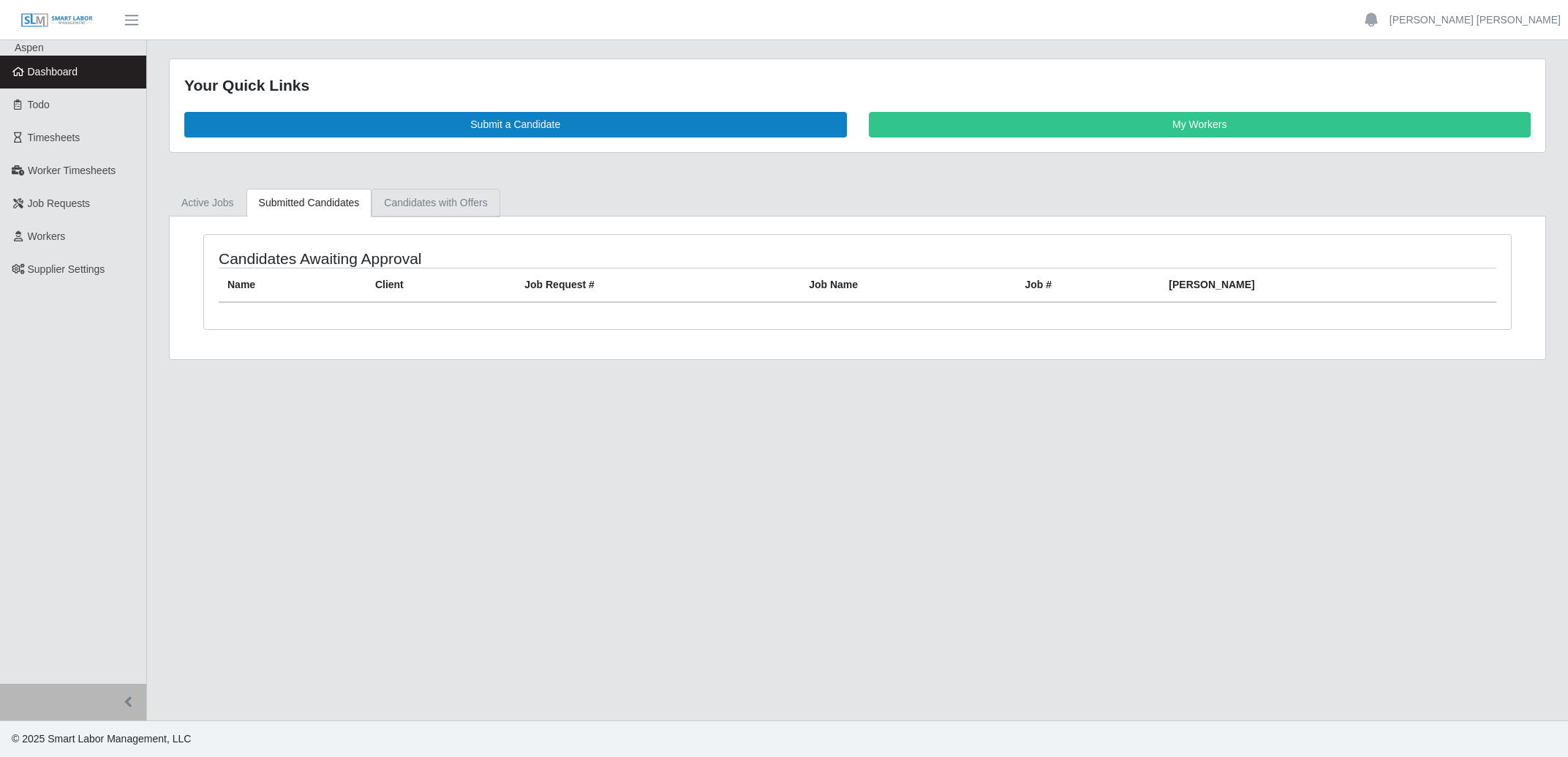
click at [406, 196] on link "Candidates with Offers" at bounding box center [435, 202] width 128 height 28
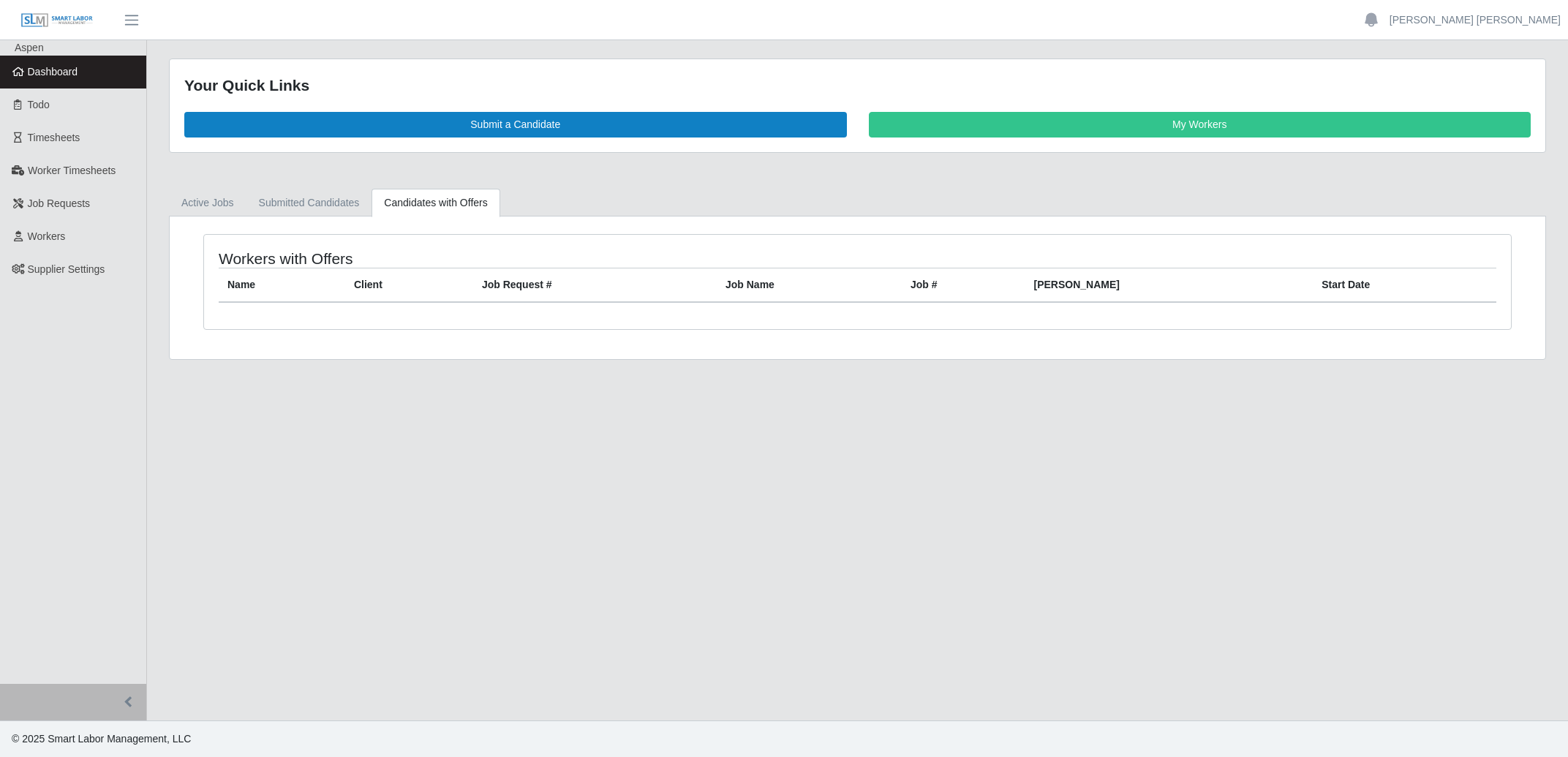
click at [67, 72] on span "Dashboard" at bounding box center [53, 72] width 51 height 12
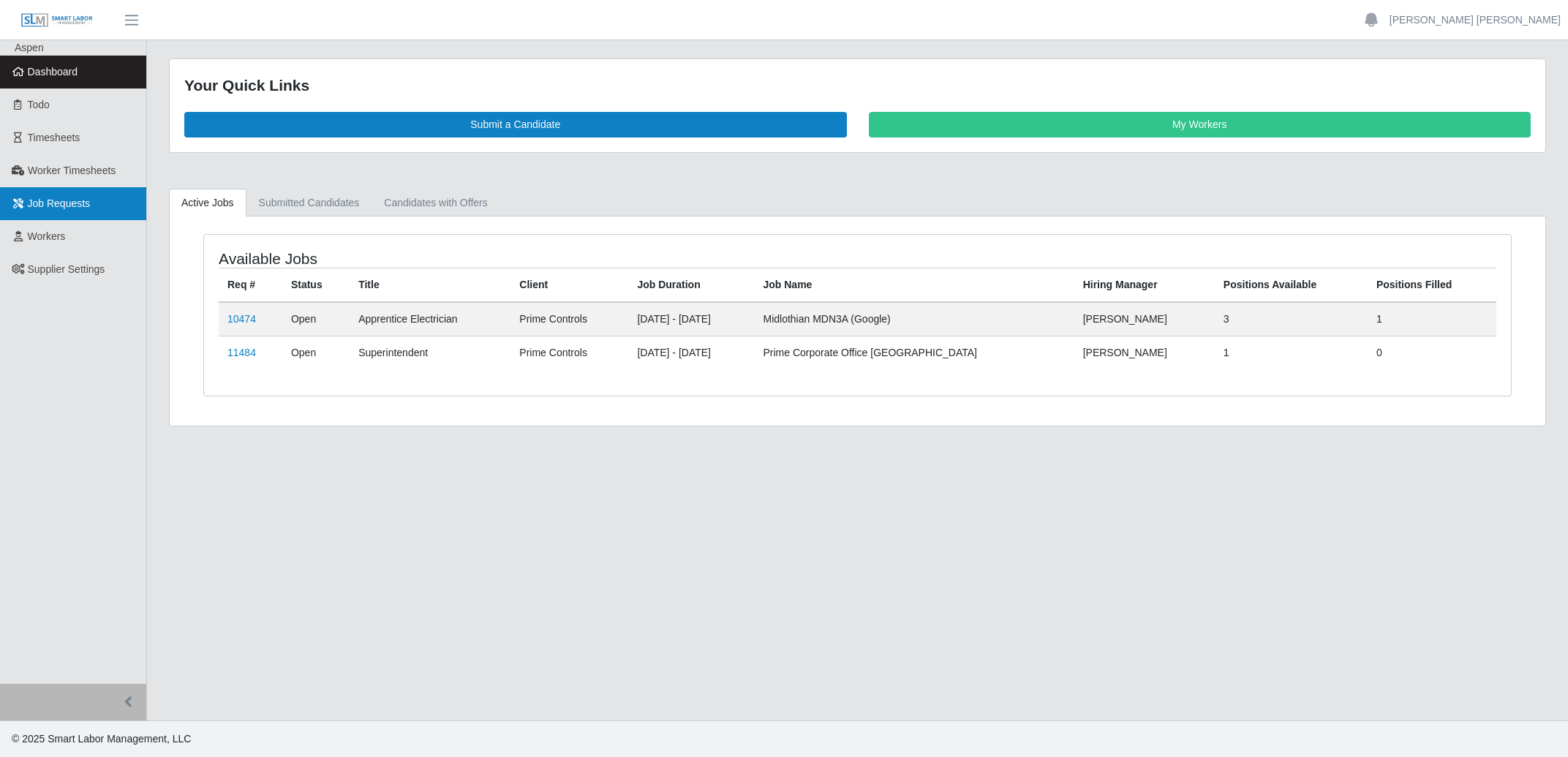
click at [82, 207] on span "Job Requests" at bounding box center [59, 203] width 63 height 12
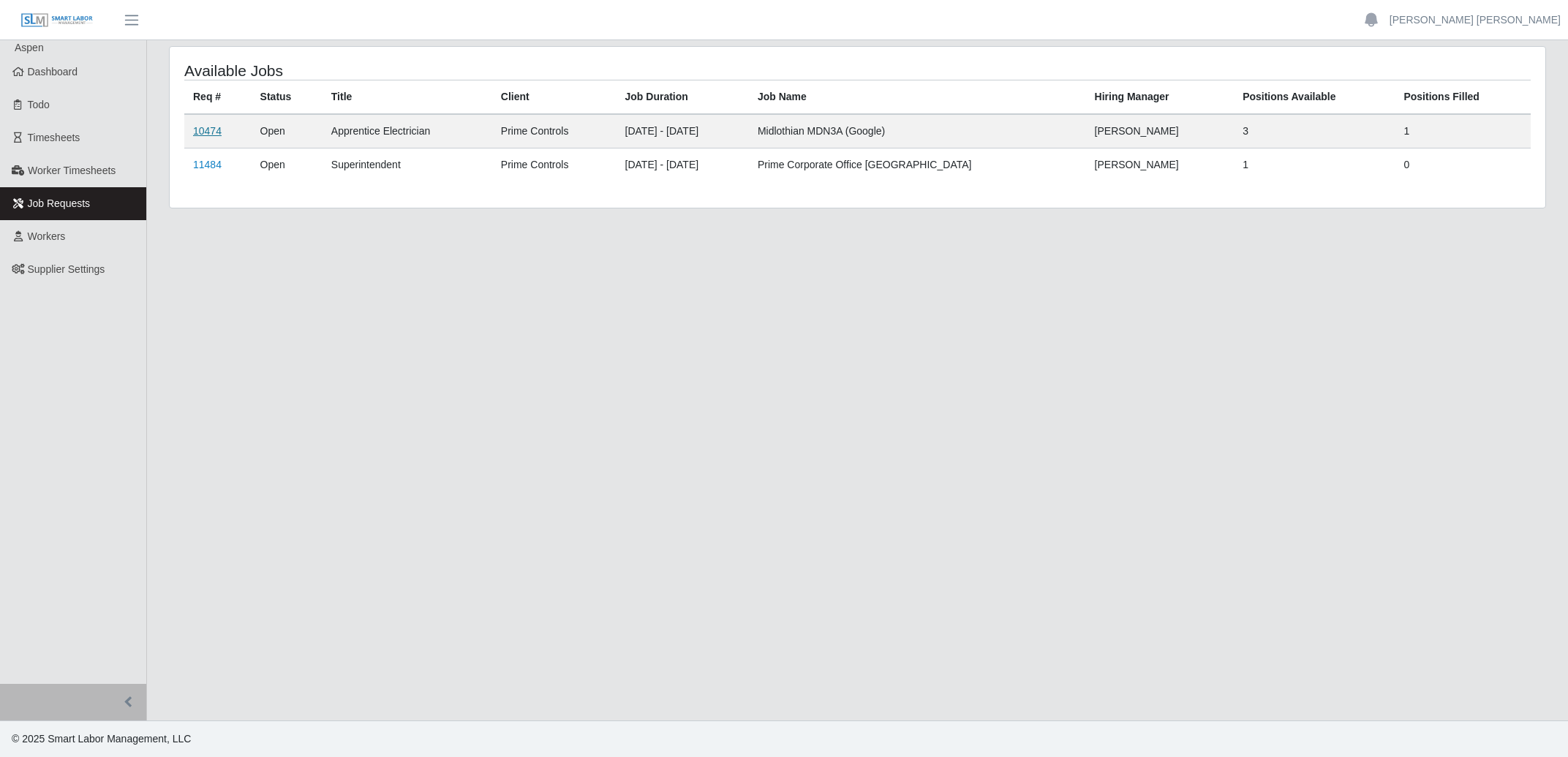
click at [201, 127] on link "10474" at bounding box center [207, 131] width 28 height 12
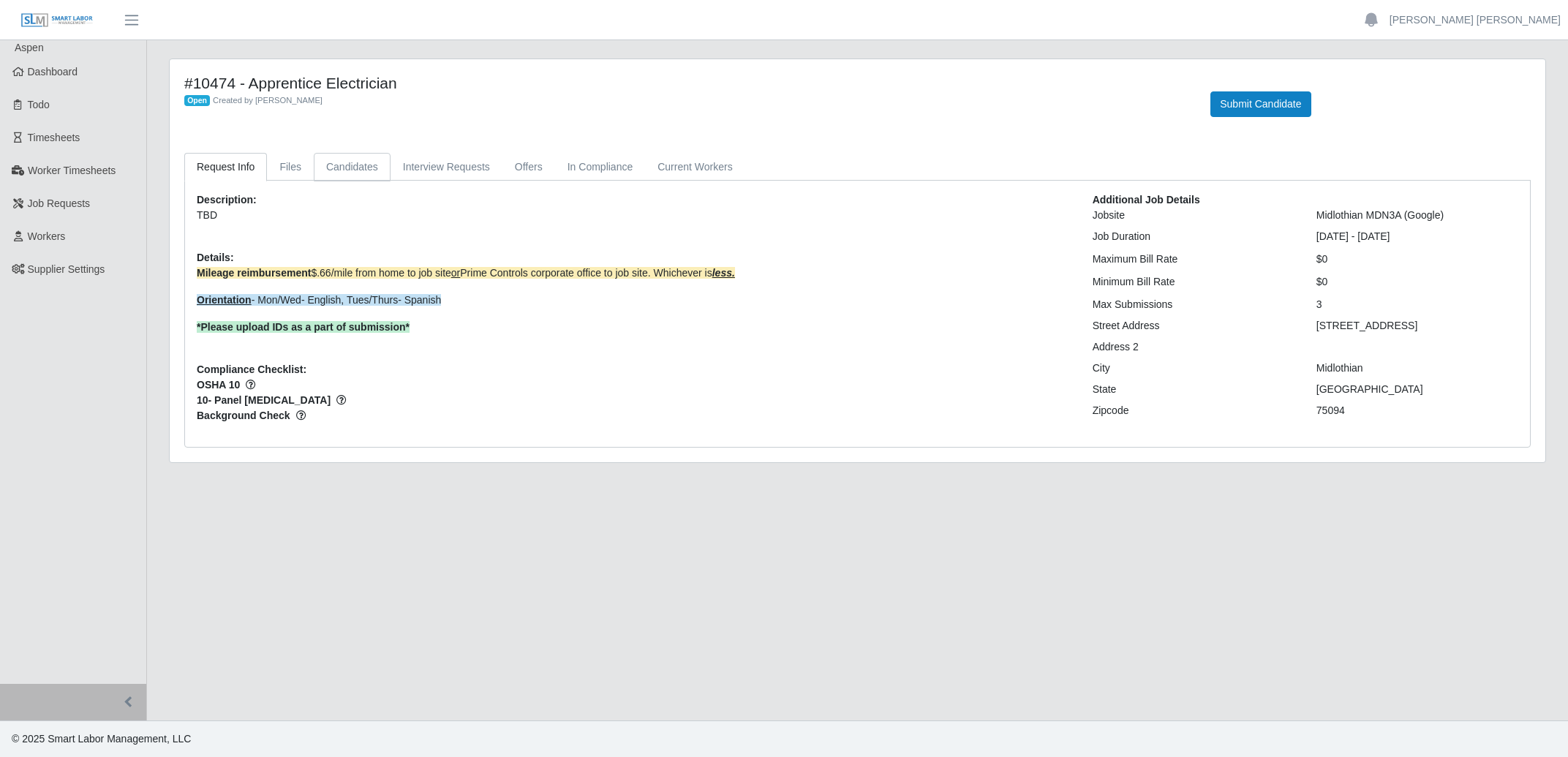
click at [354, 168] on link "Candidates" at bounding box center [352, 167] width 77 height 28
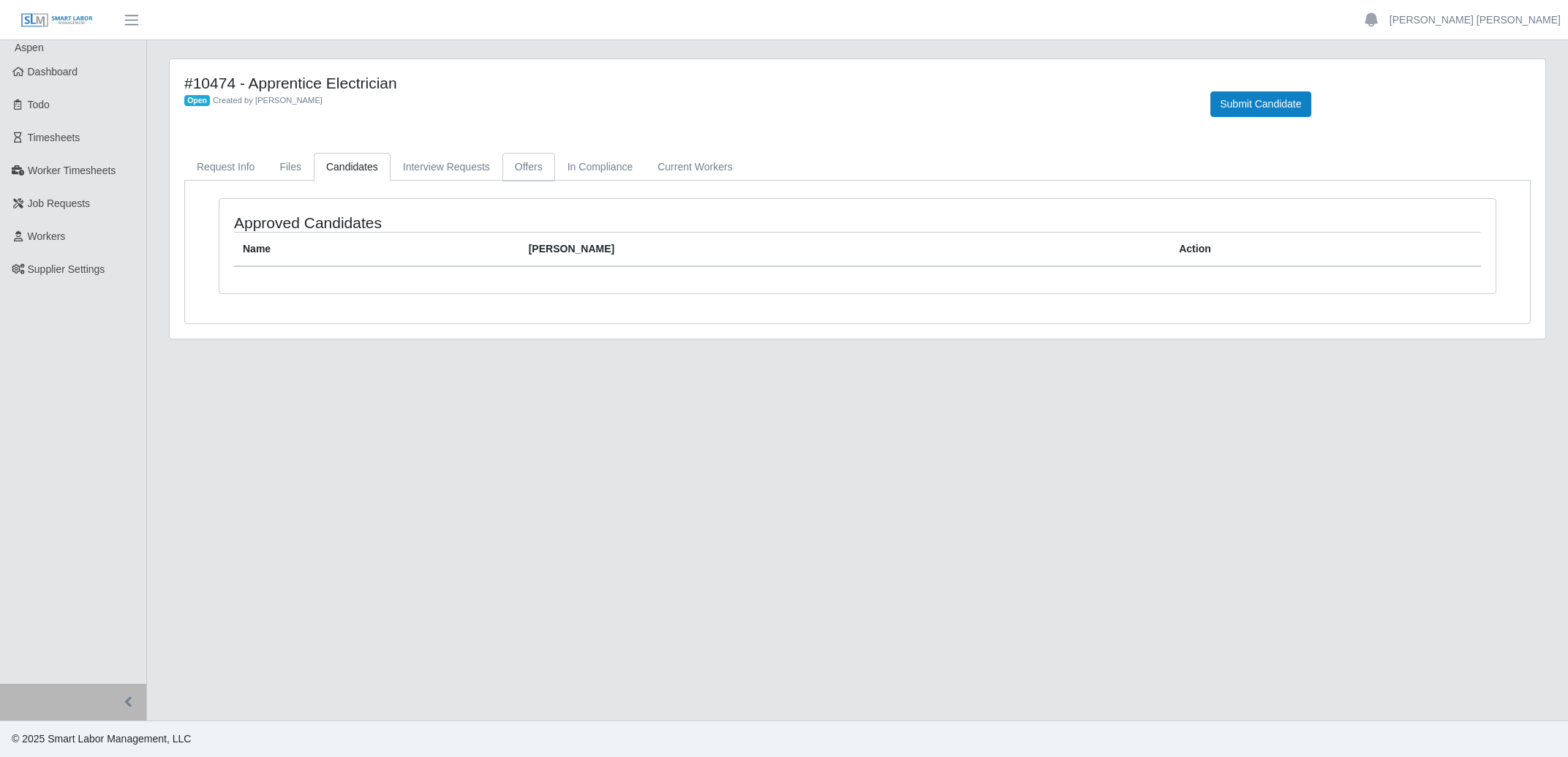
click at [522, 169] on link "Offers" at bounding box center [528, 167] width 52 height 28
click at [683, 168] on link "Current Workers" at bounding box center [694, 167] width 99 height 28
click at [572, 172] on link "In Compliance" at bounding box center [601, 167] width 91 height 28
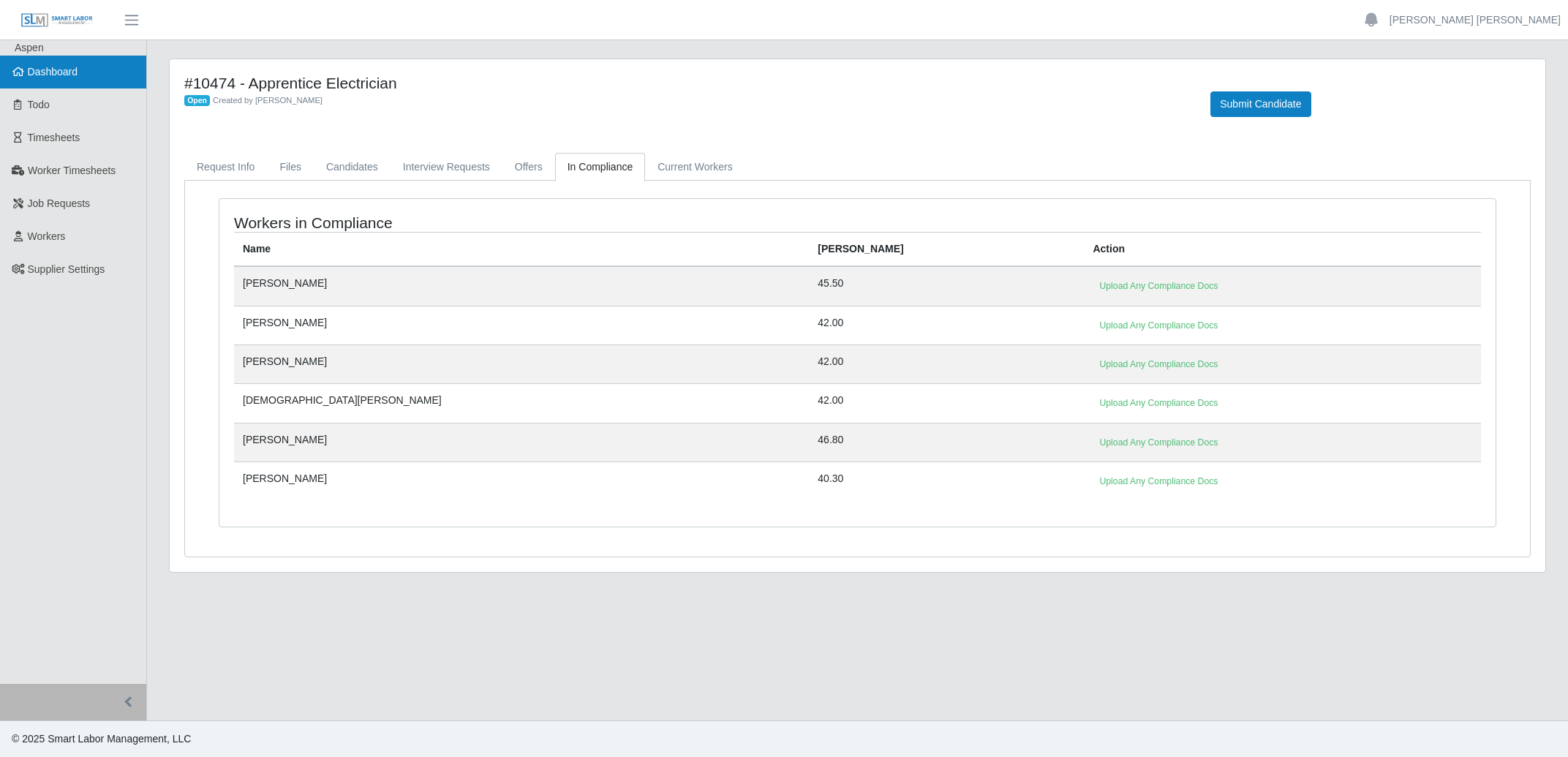
click at [58, 74] on span "Dashboard" at bounding box center [53, 72] width 51 height 12
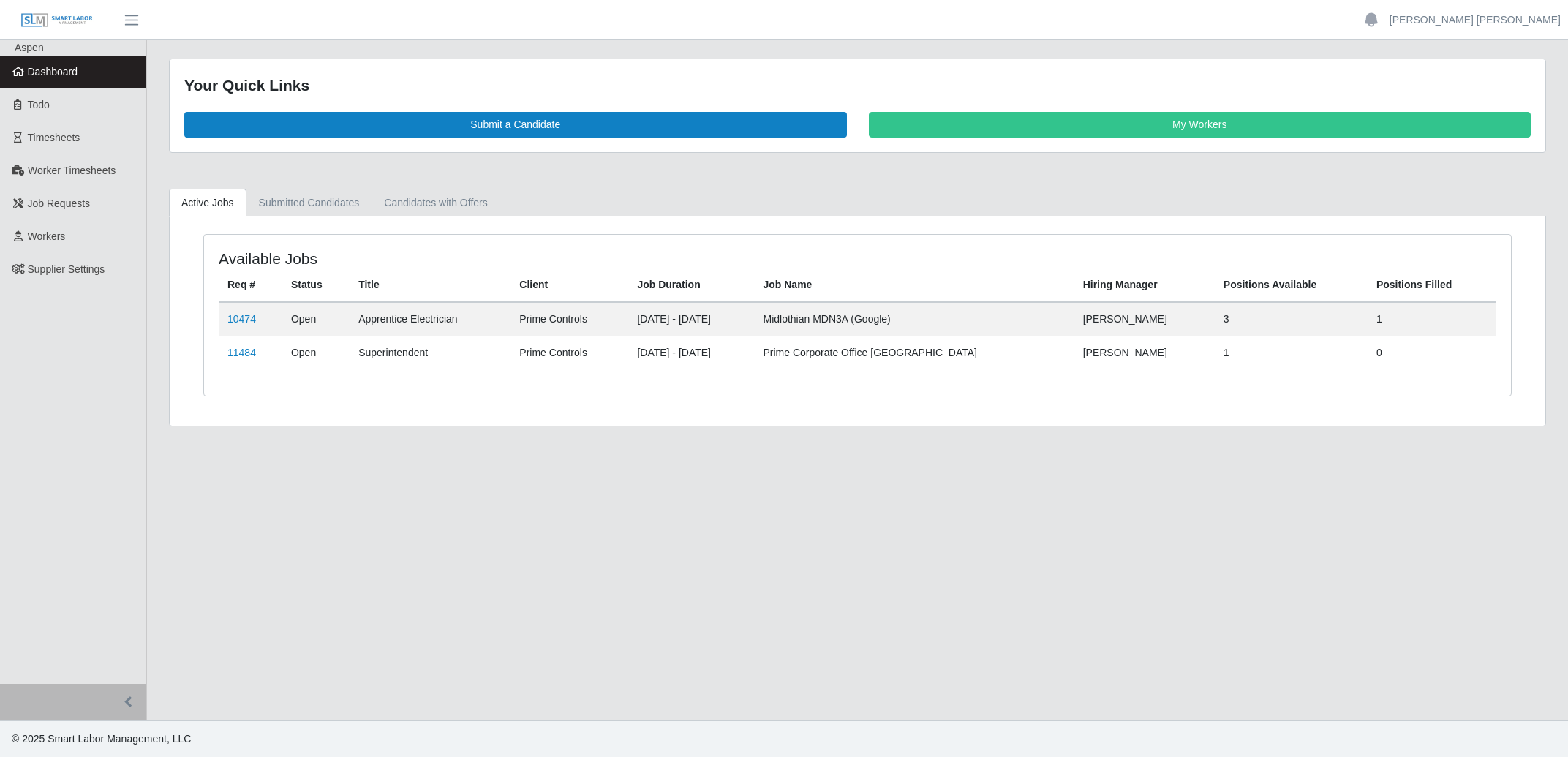
click at [60, 195] on link "Job Requests" at bounding box center [73, 203] width 146 height 33
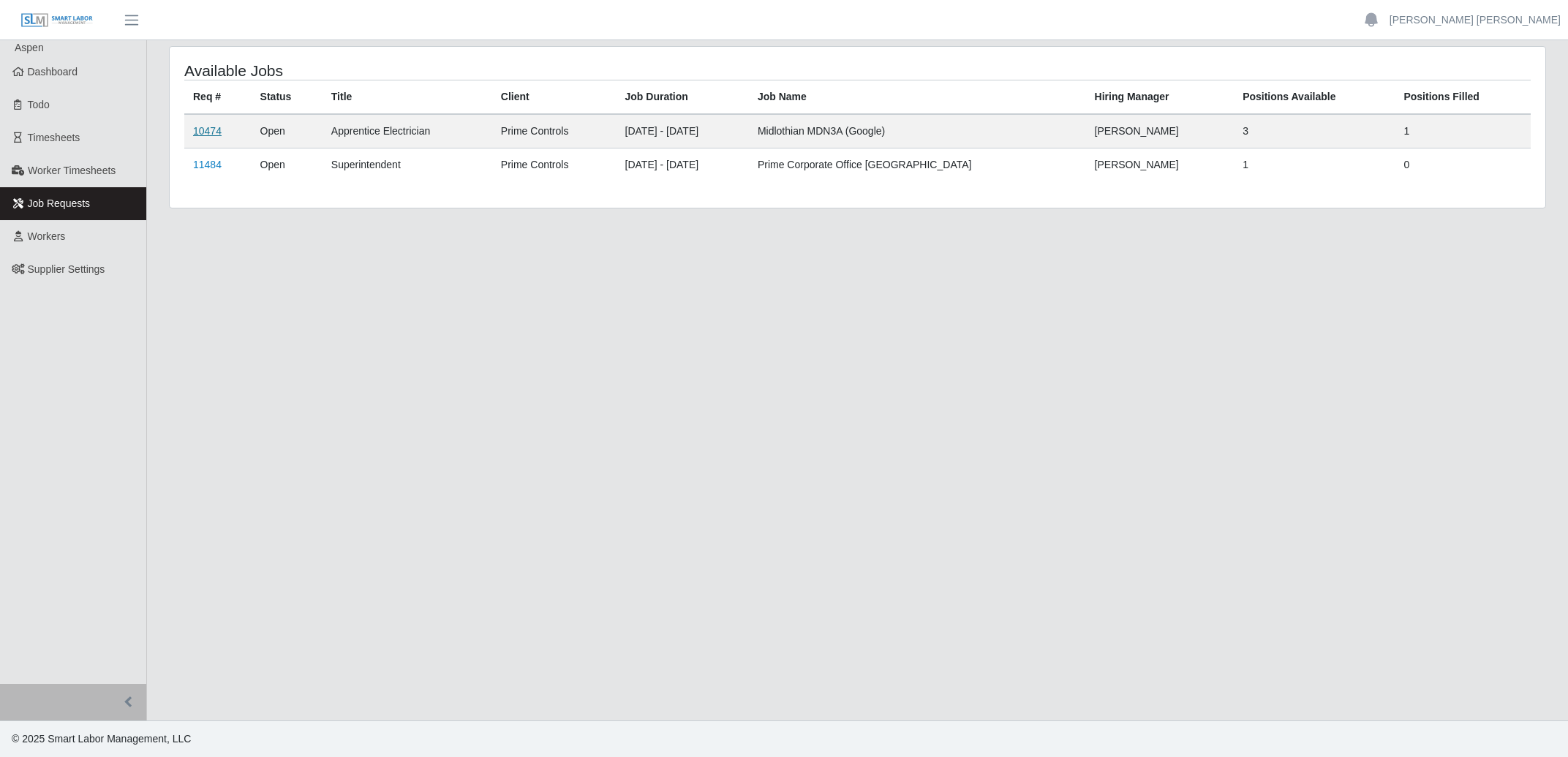
click at [208, 131] on link "10474" at bounding box center [207, 131] width 28 height 12
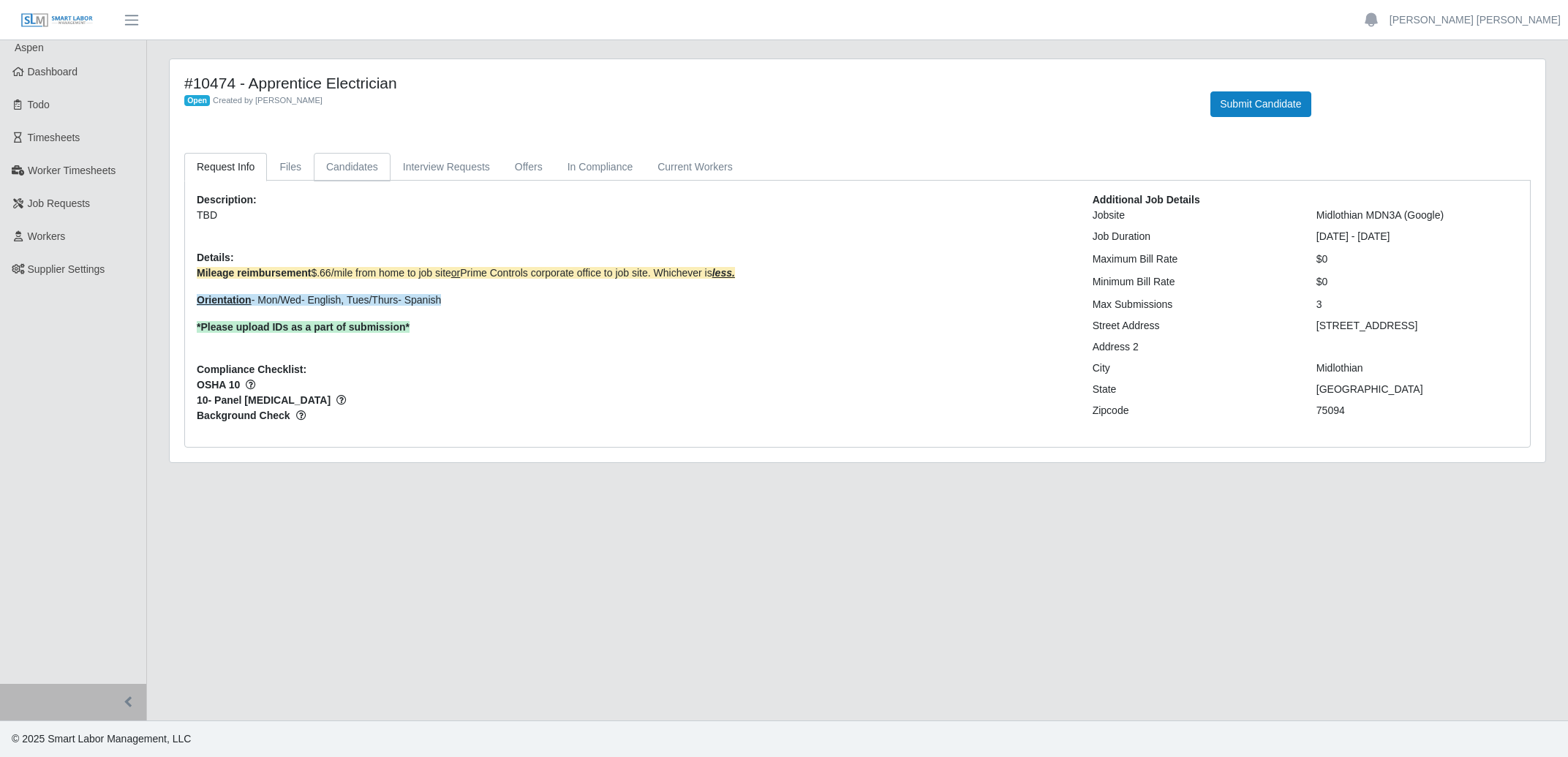
click at [334, 168] on link "Candidates" at bounding box center [352, 167] width 77 height 28
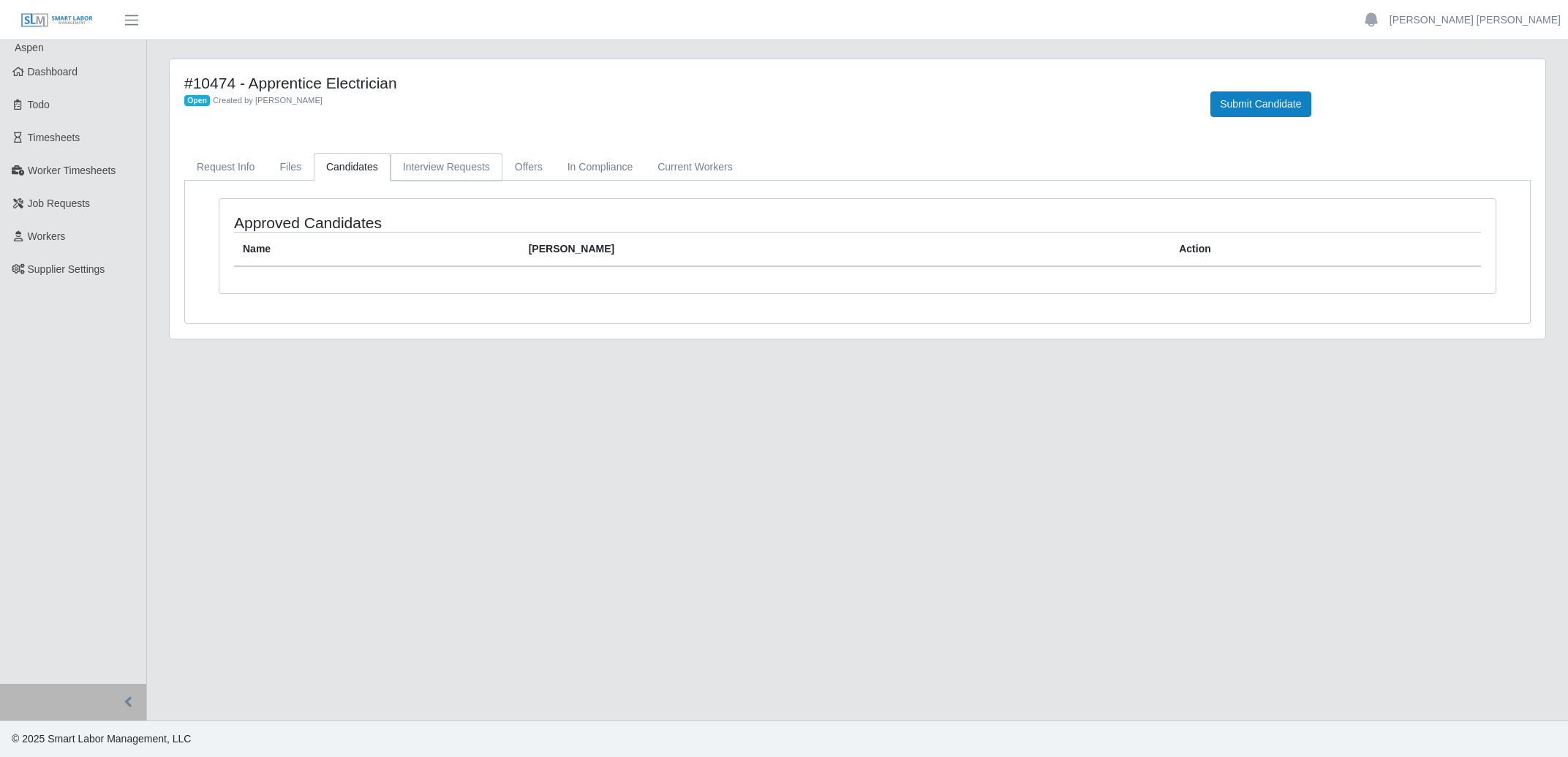
click at [425, 169] on link "Interview Requests" at bounding box center [446, 167] width 112 height 28
click at [502, 171] on link "Offers" at bounding box center [528, 167] width 52 height 28
click at [582, 176] on link "In Compliance" at bounding box center [601, 167] width 91 height 28
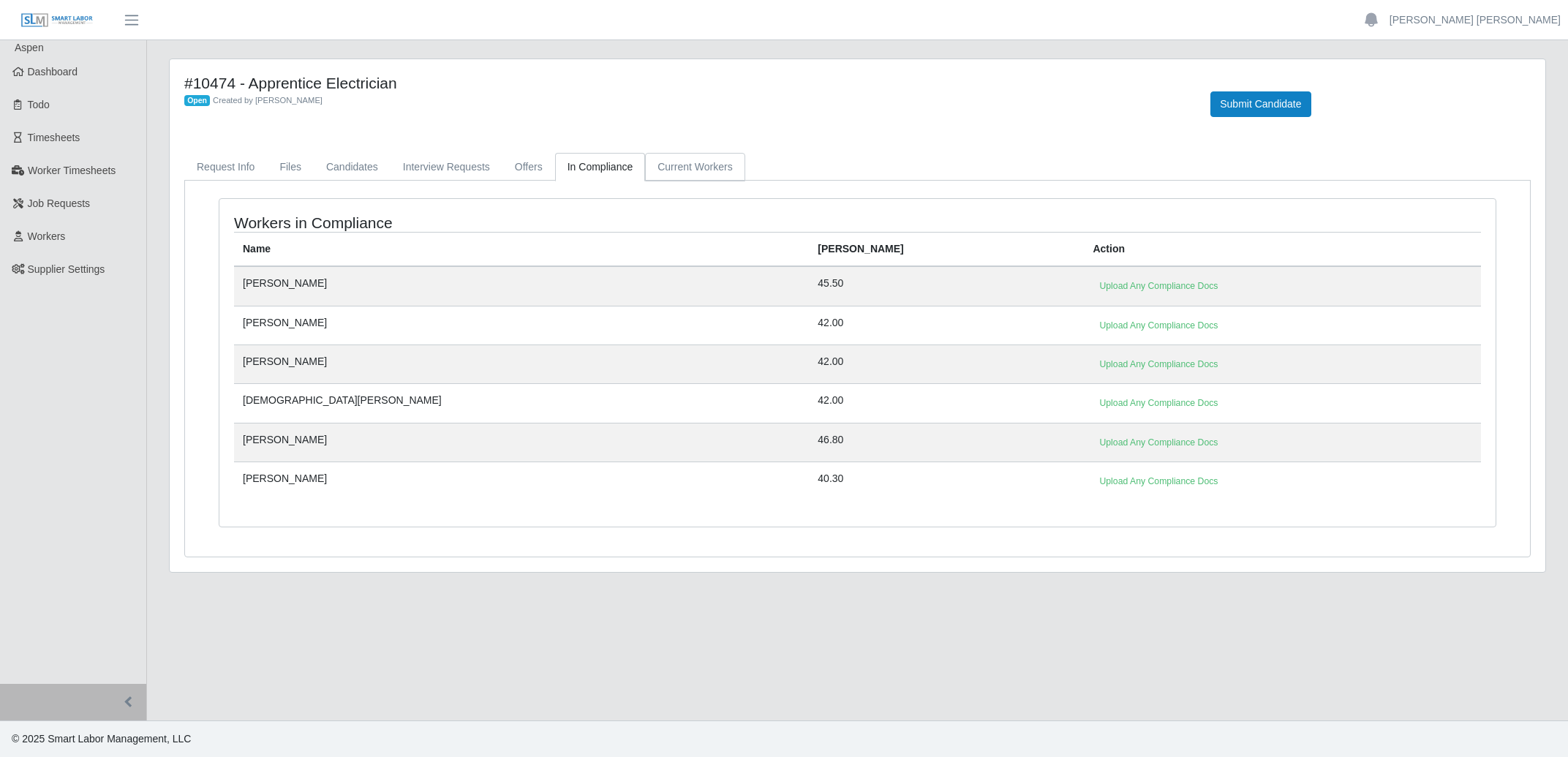
click at [701, 163] on link "Current Workers" at bounding box center [694, 167] width 99 height 28
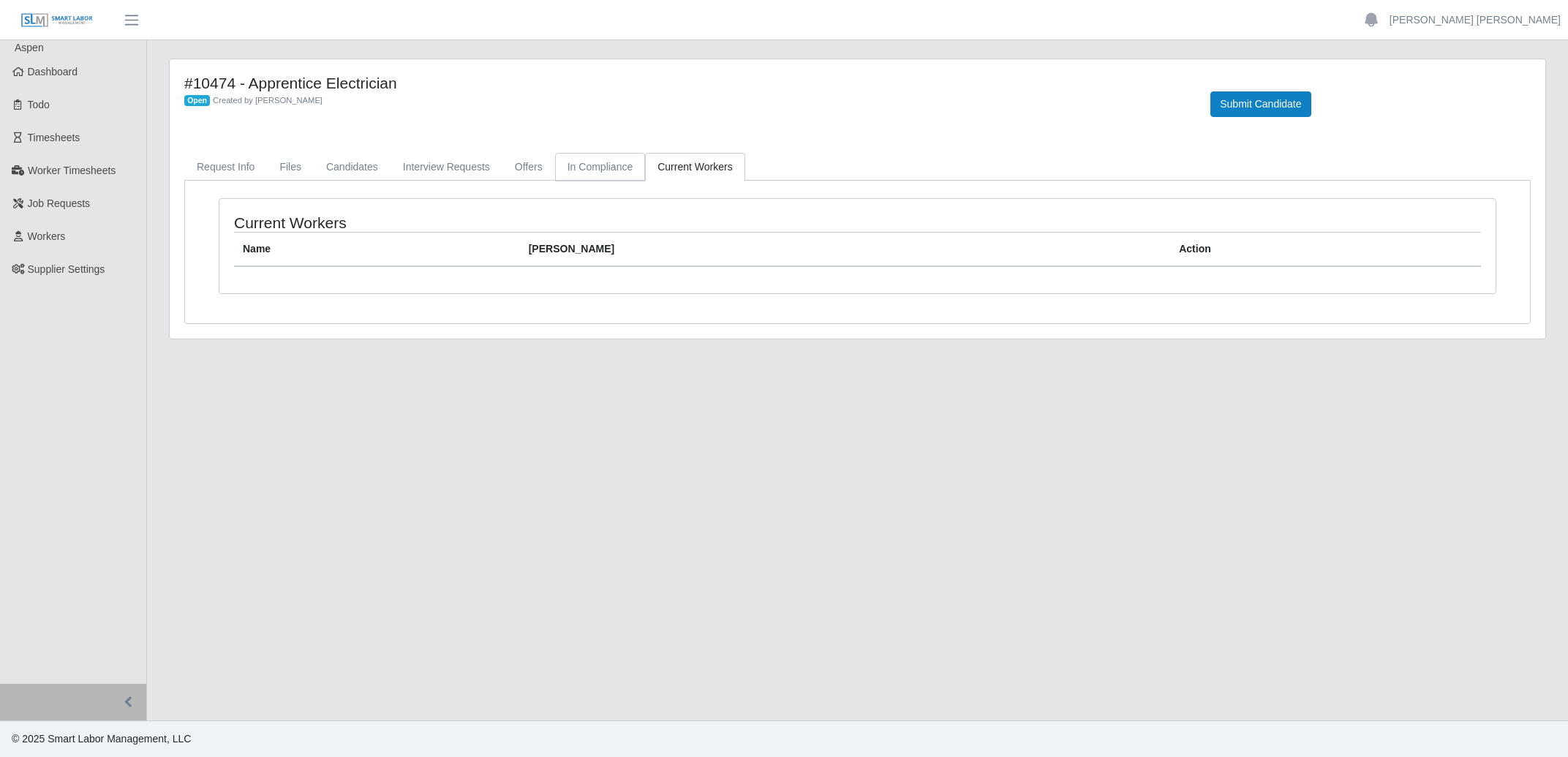
click at [585, 165] on link "In Compliance" at bounding box center [601, 167] width 91 height 28
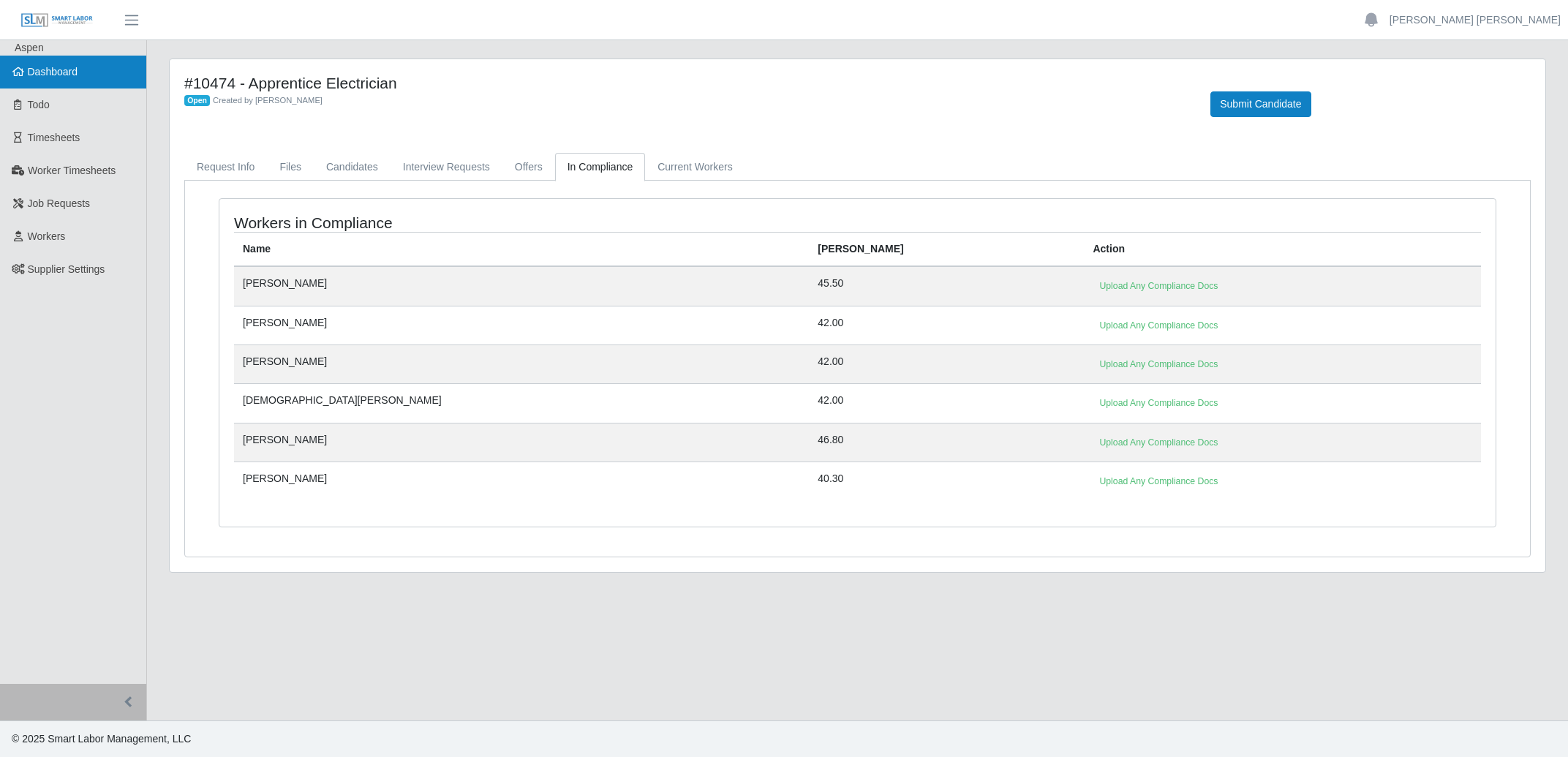
click at [23, 74] on icon at bounding box center [18, 72] width 13 height 10
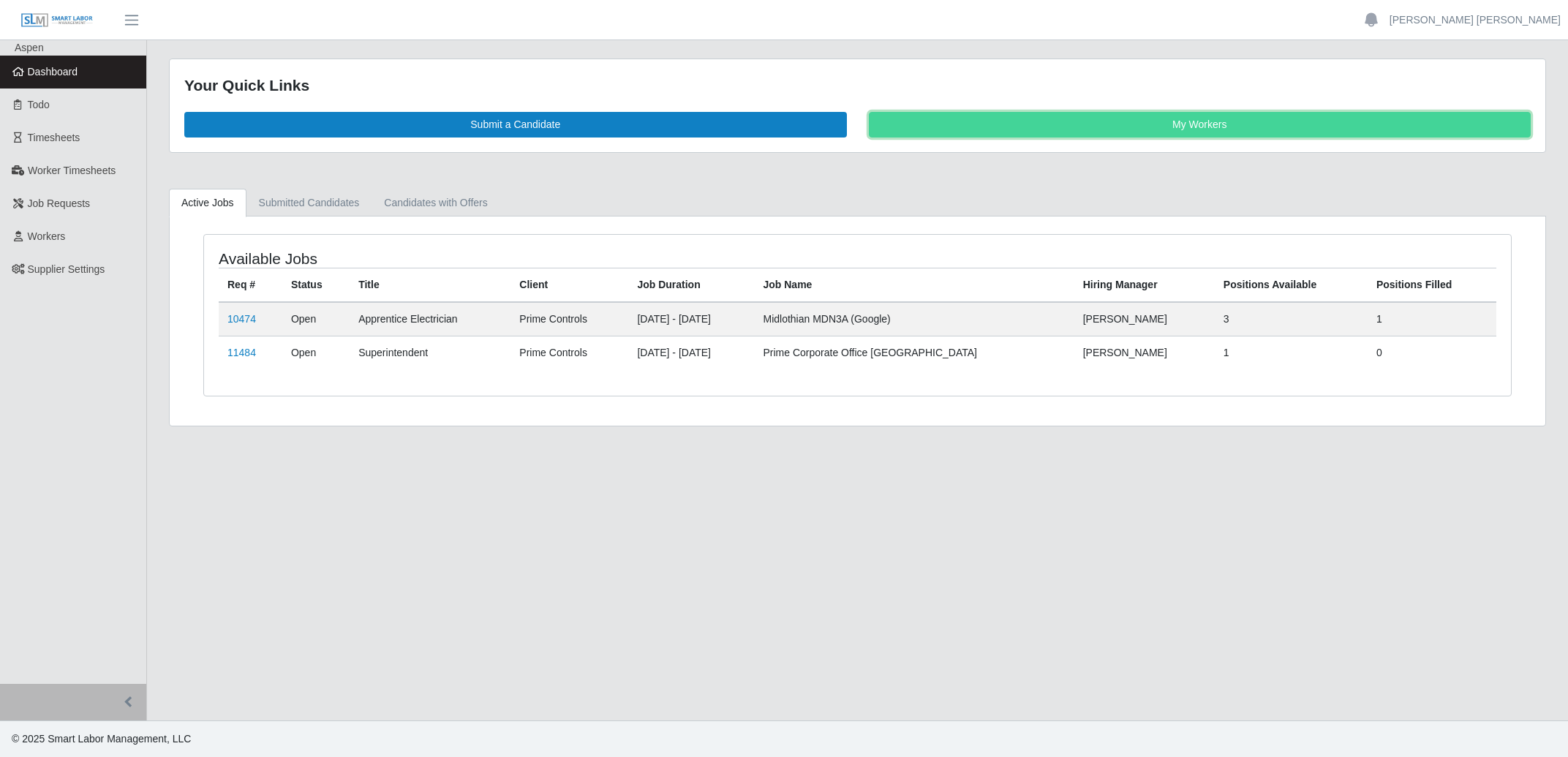
click at [898, 124] on link "My Workers" at bounding box center [1200, 124] width 663 height 25
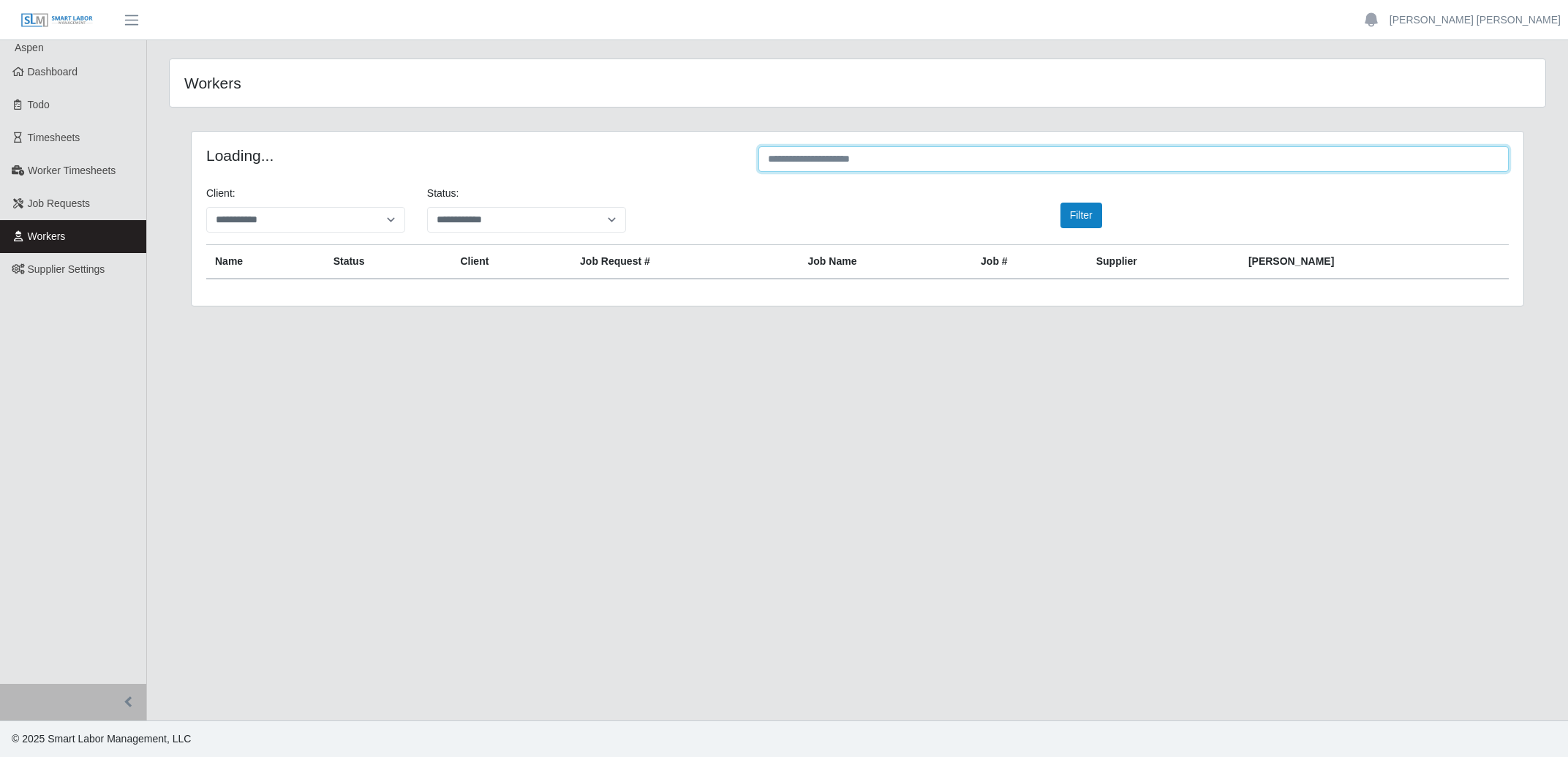
click at [942, 161] on input "text" at bounding box center [1134, 158] width 751 height 25
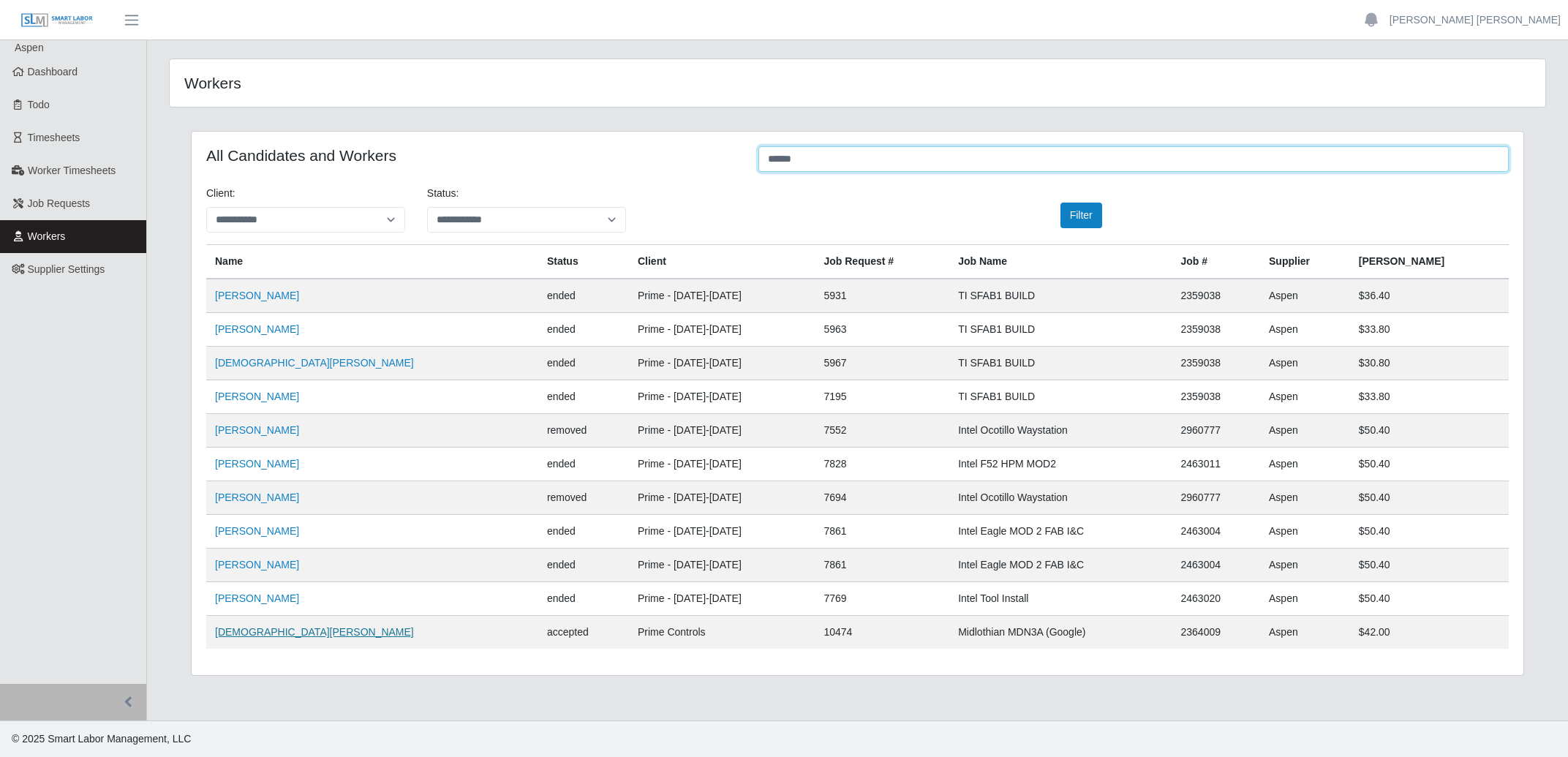
type input "*****"
click at [249, 634] on link "Jesus Nava" at bounding box center [315, 632] width 199 height 12
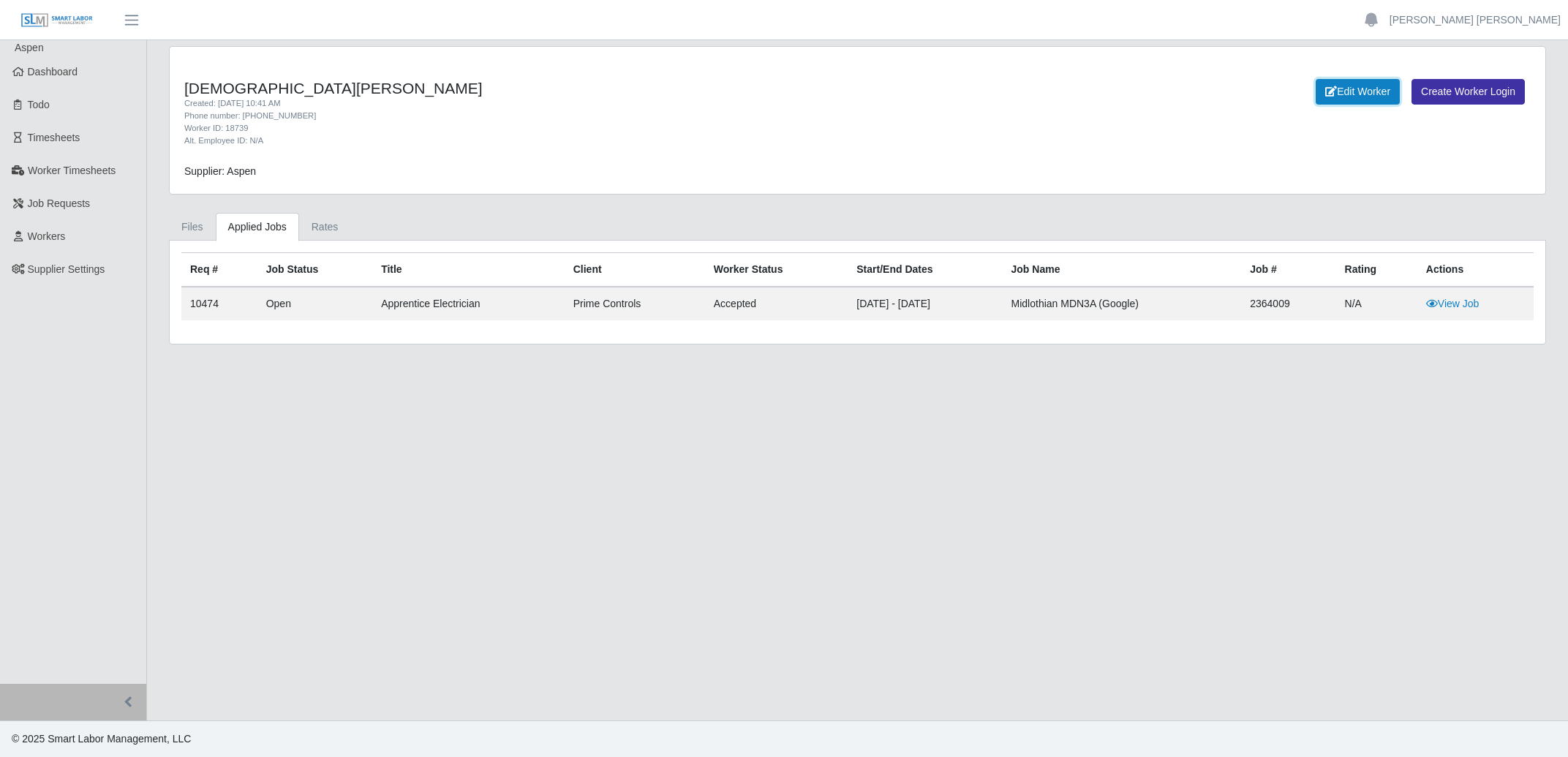
click at [1361, 91] on link "Edit Worker" at bounding box center [1357, 92] width 84 height 25
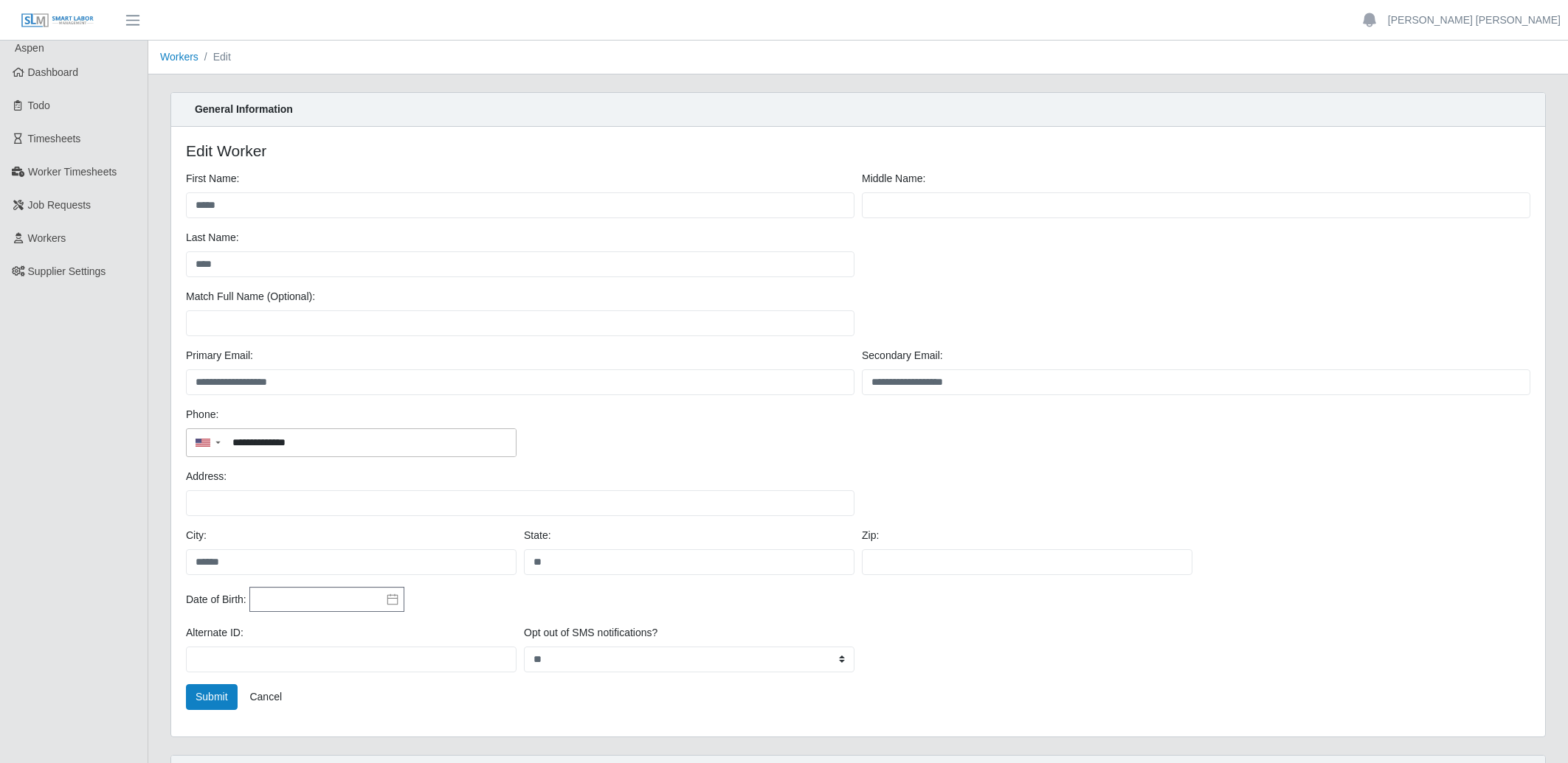
drag, startPoint x: 70, startPoint y: 78, endPoint x: 647, endPoint y: 95, distance: 577.3
click at [71, 78] on span "Dashboard" at bounding box center [54, 72] width 51 height 12
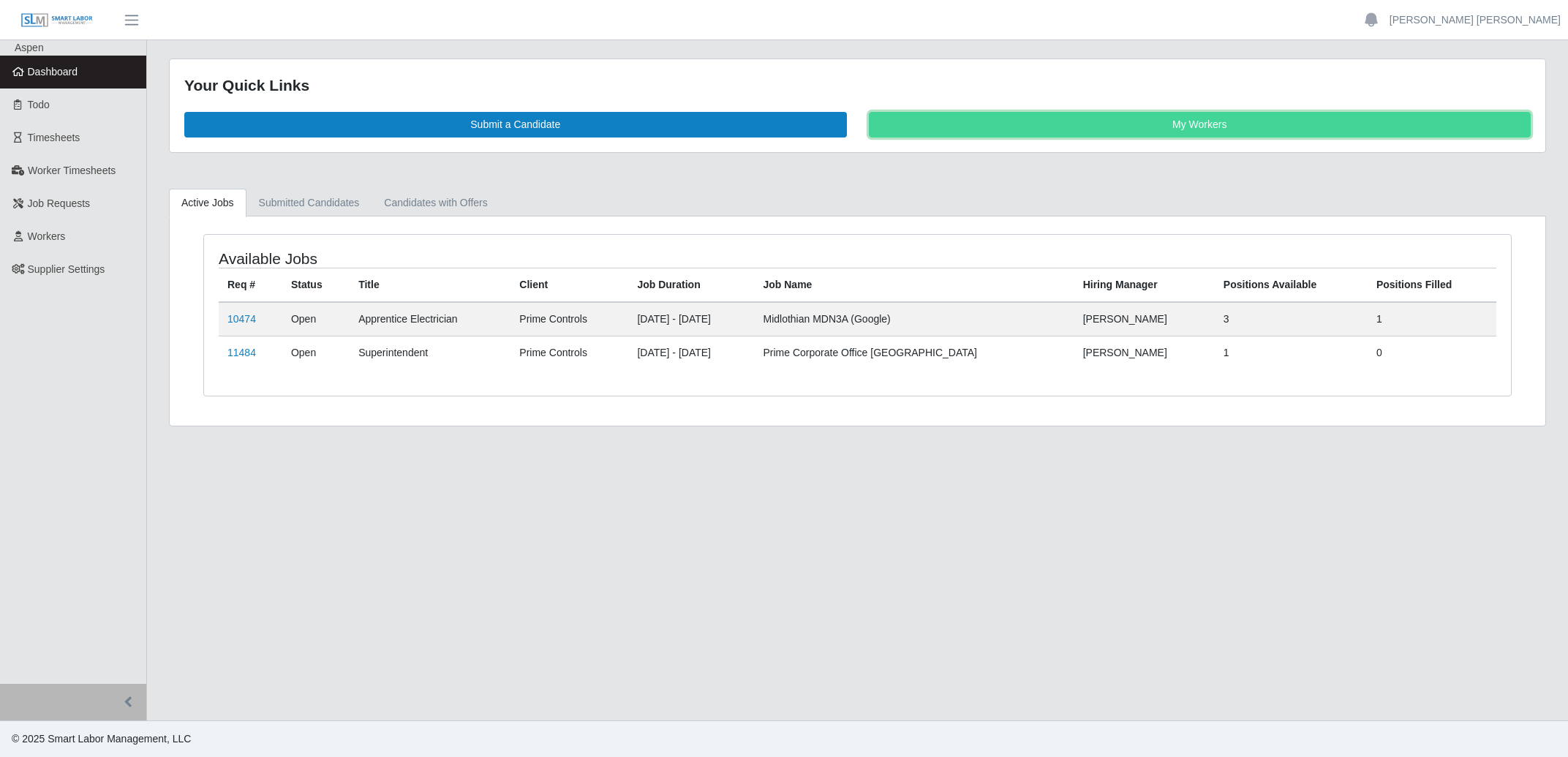
click at [1064, 117] on link "My Workers" at bounding box center [1200, 124] width 663 height 25
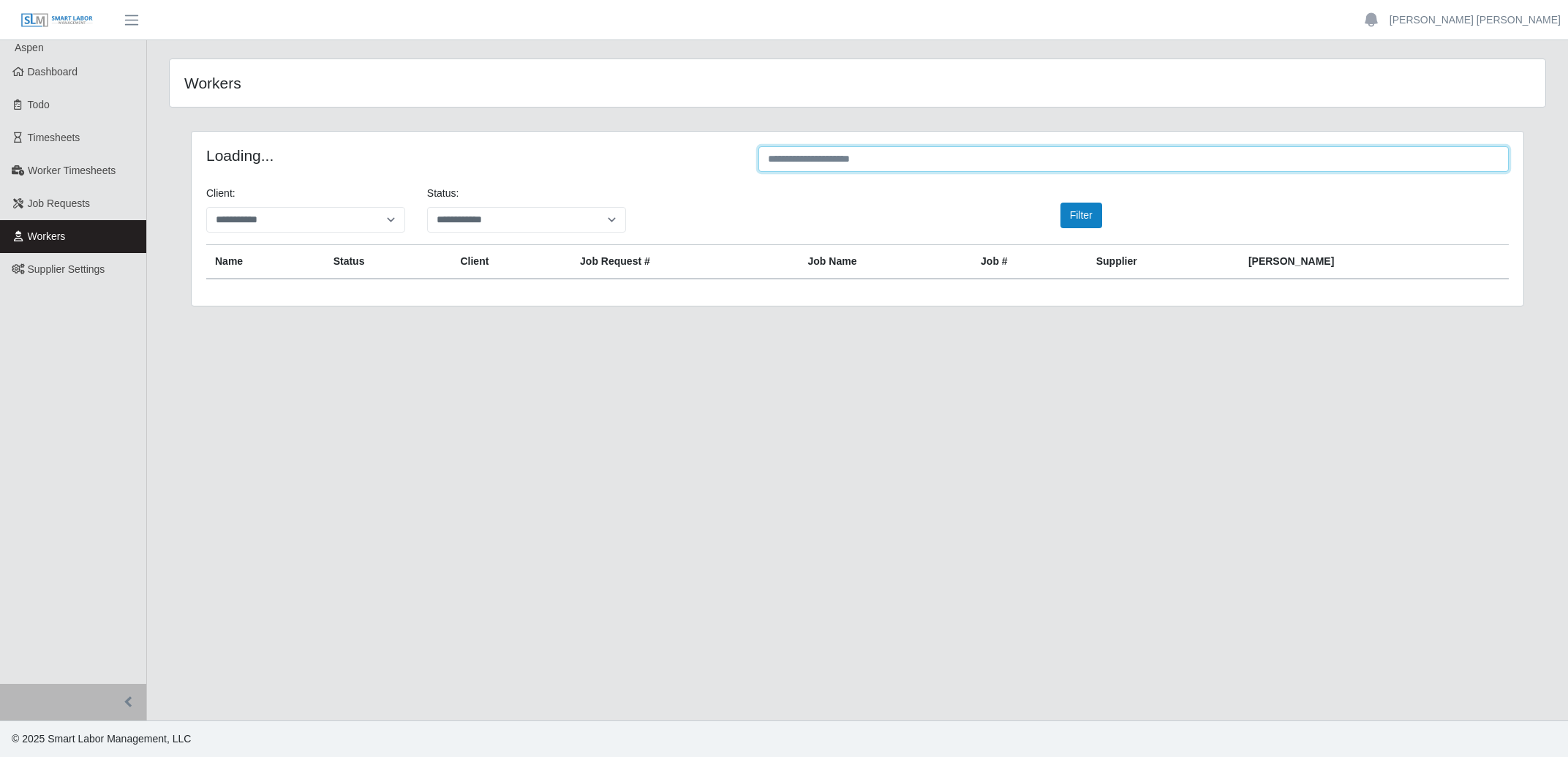
click at [1018, 168] on input "text" at bounding box center [1134, 158] width 751 height 25
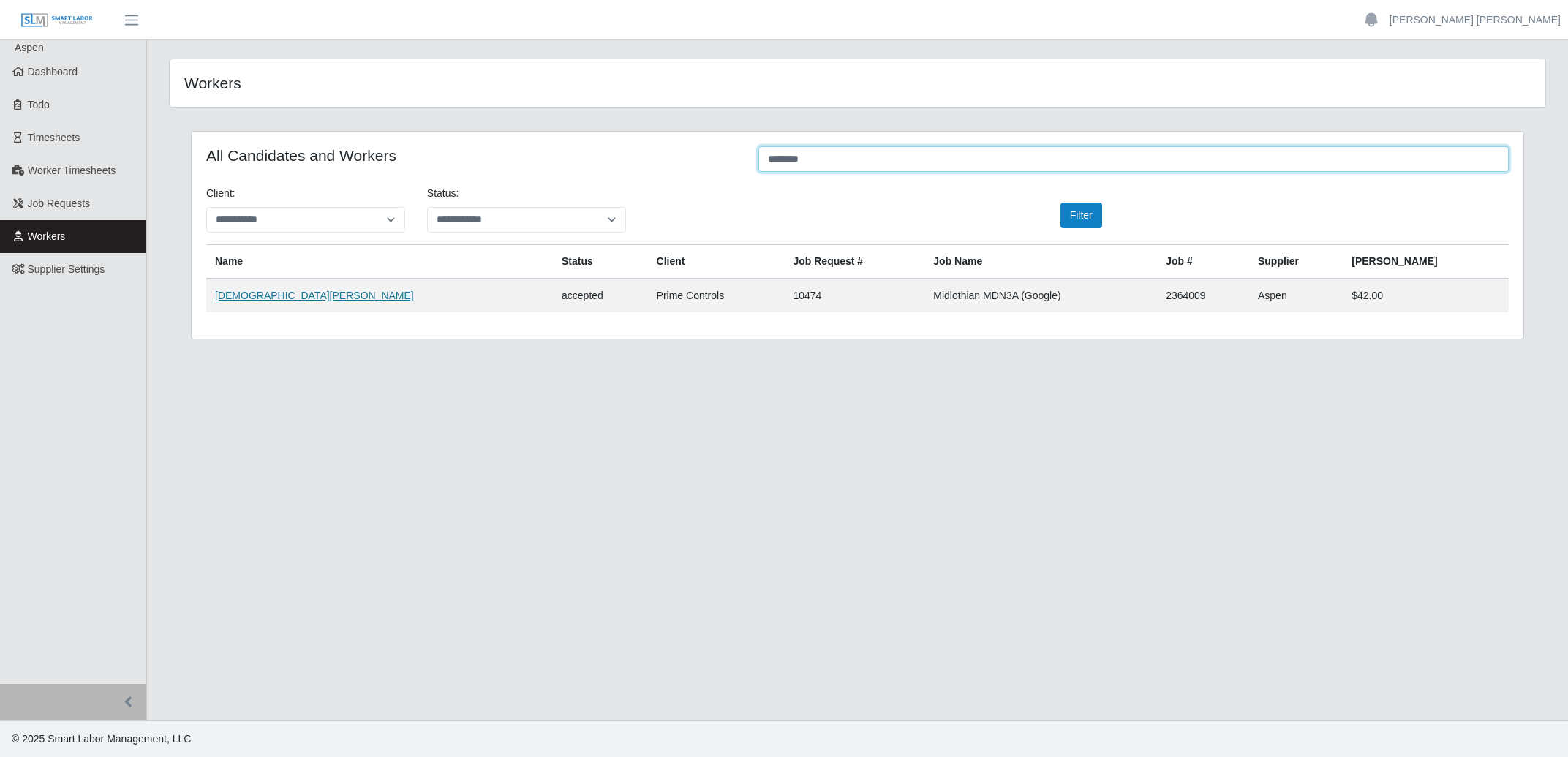
type input "********"
click at [256, 292] on link "Jesus Nava" at bounding box center [315, 295] width 199 height 12
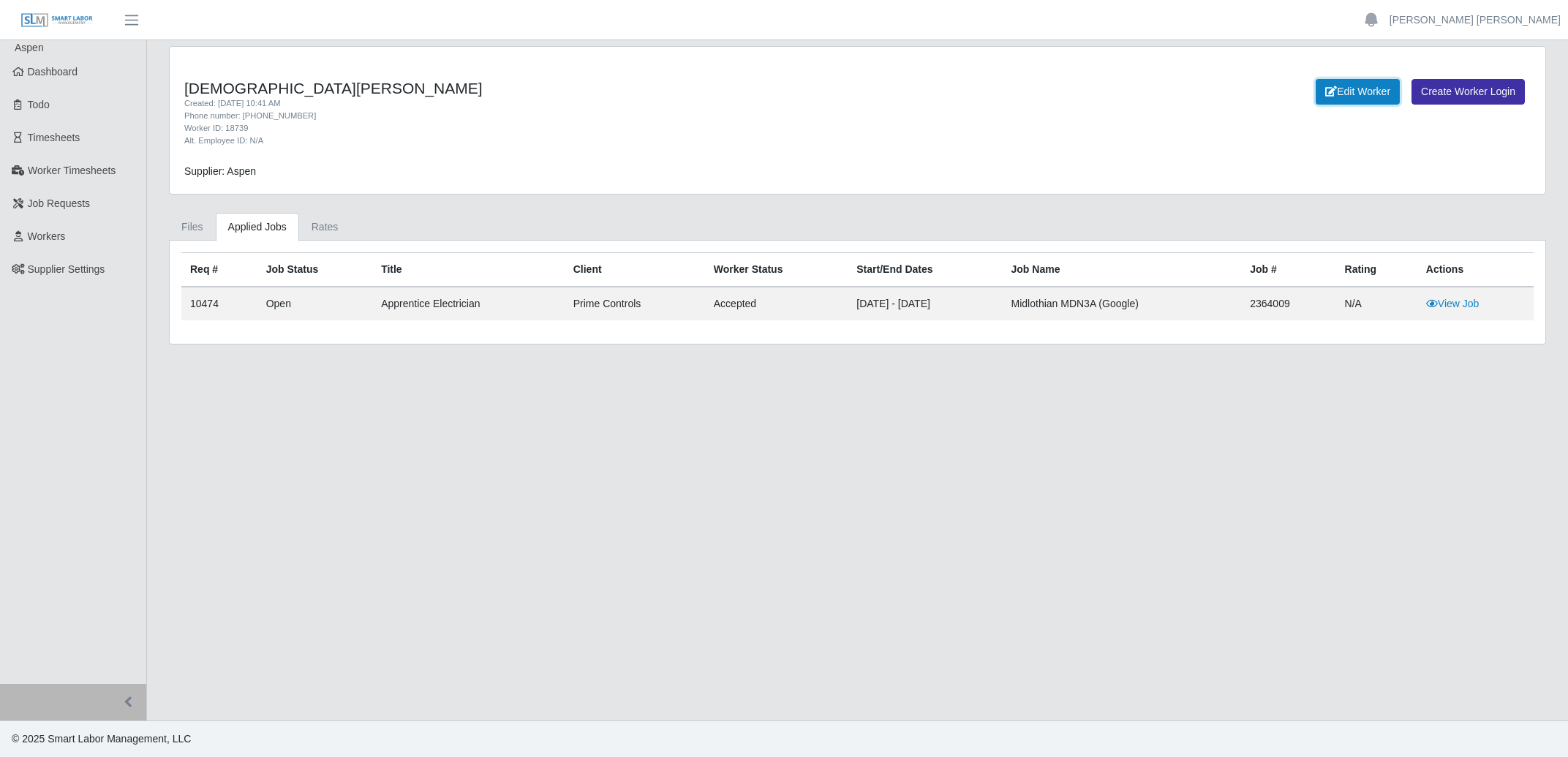
click at [1363, 93] on link "Edit Worker" at bounding box center [1357, 92] width 84 height 25
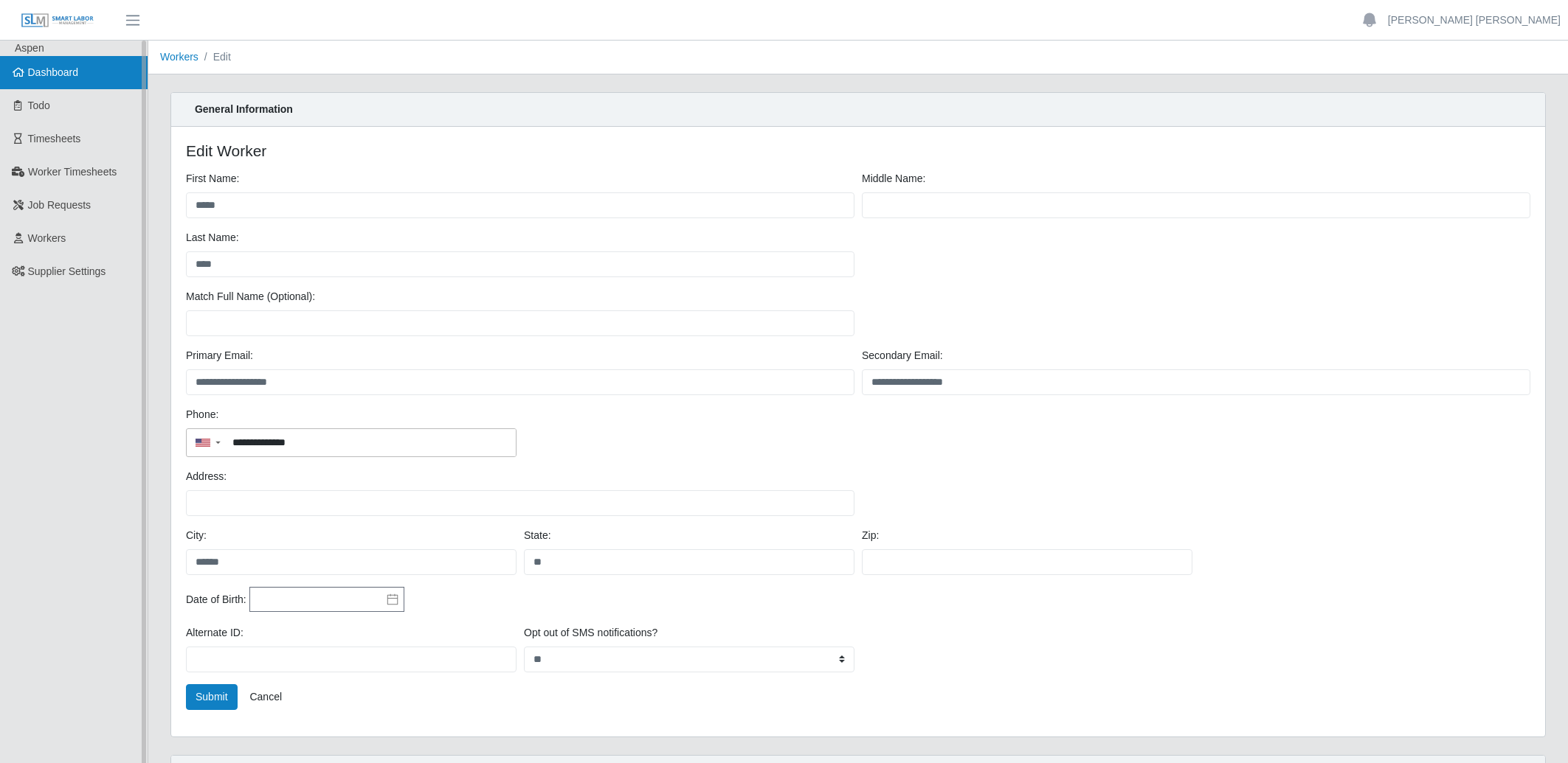
click at [78, 78] on link "Dashboard" at bounding box center [74, 72] width 147 height 33
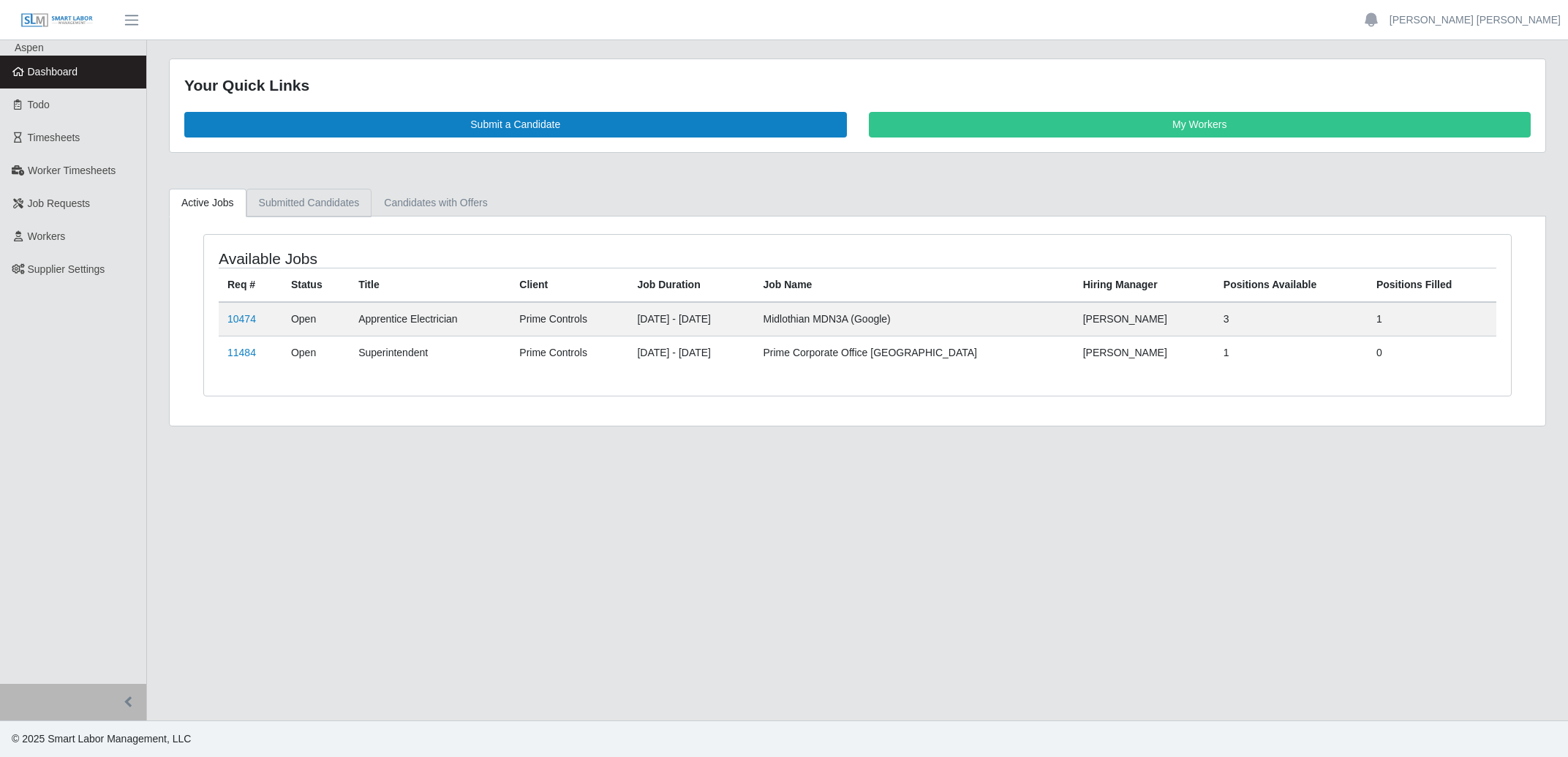
click at [318, 203] on link "Submitted Candidates" at bounding box center [309, 202] width 126 height 28
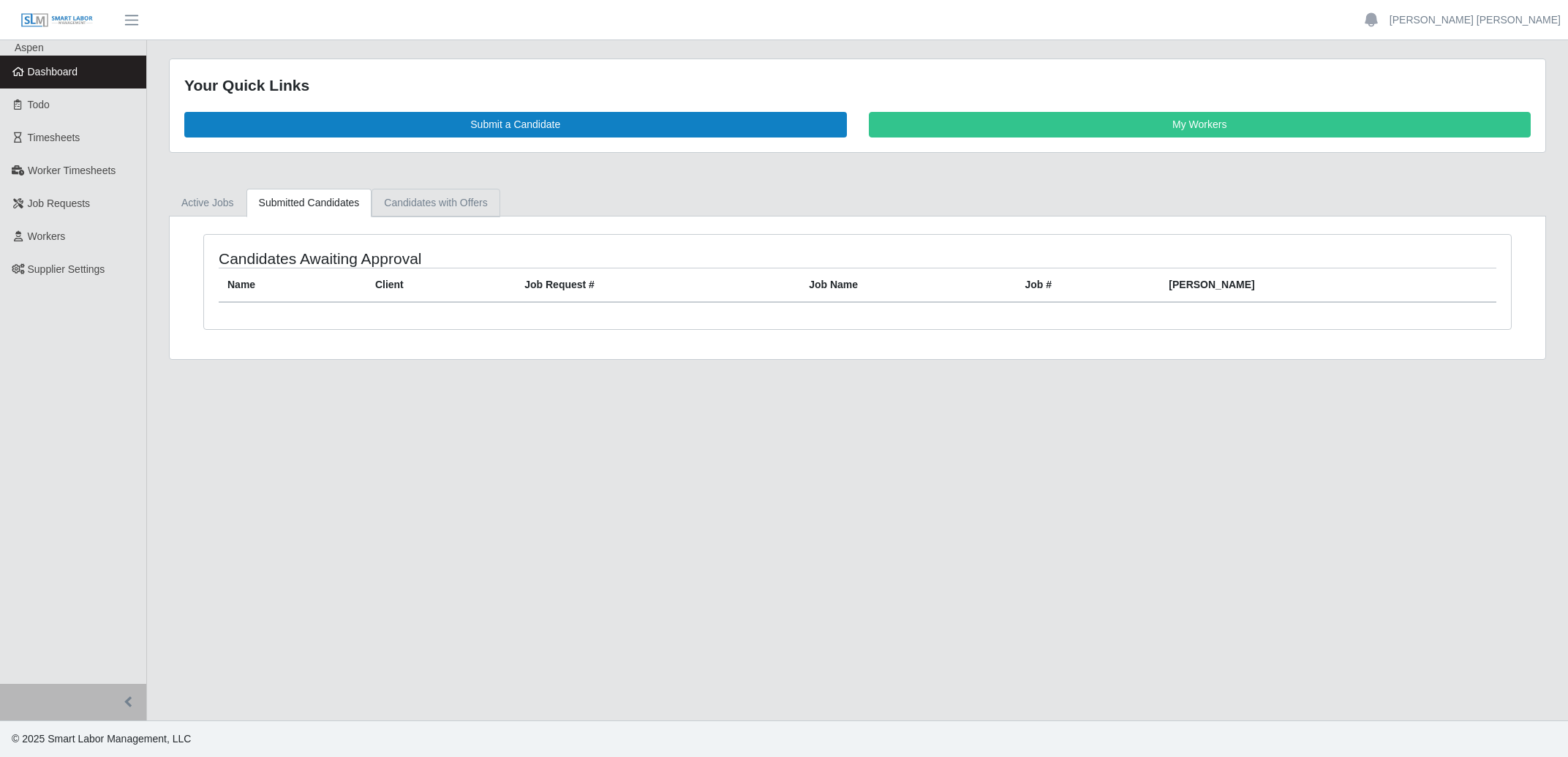
click at [474, 199] on link "Candidates with Offers" at bounding box center [435, 202] width 128 height 28
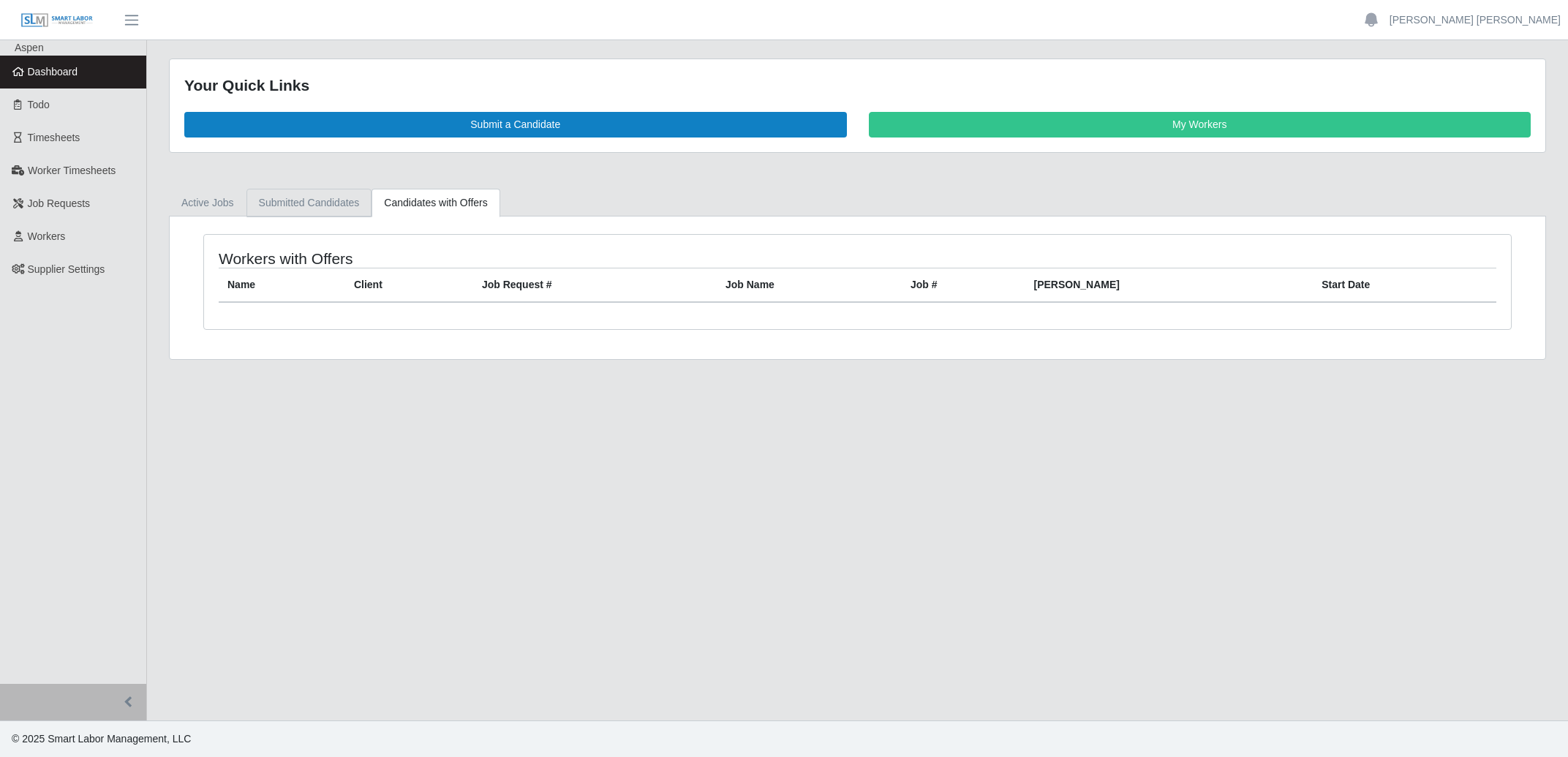
click at [330, 202] on link "Submitted Candidates" at bounding box center [309, 202] width 126 height 28
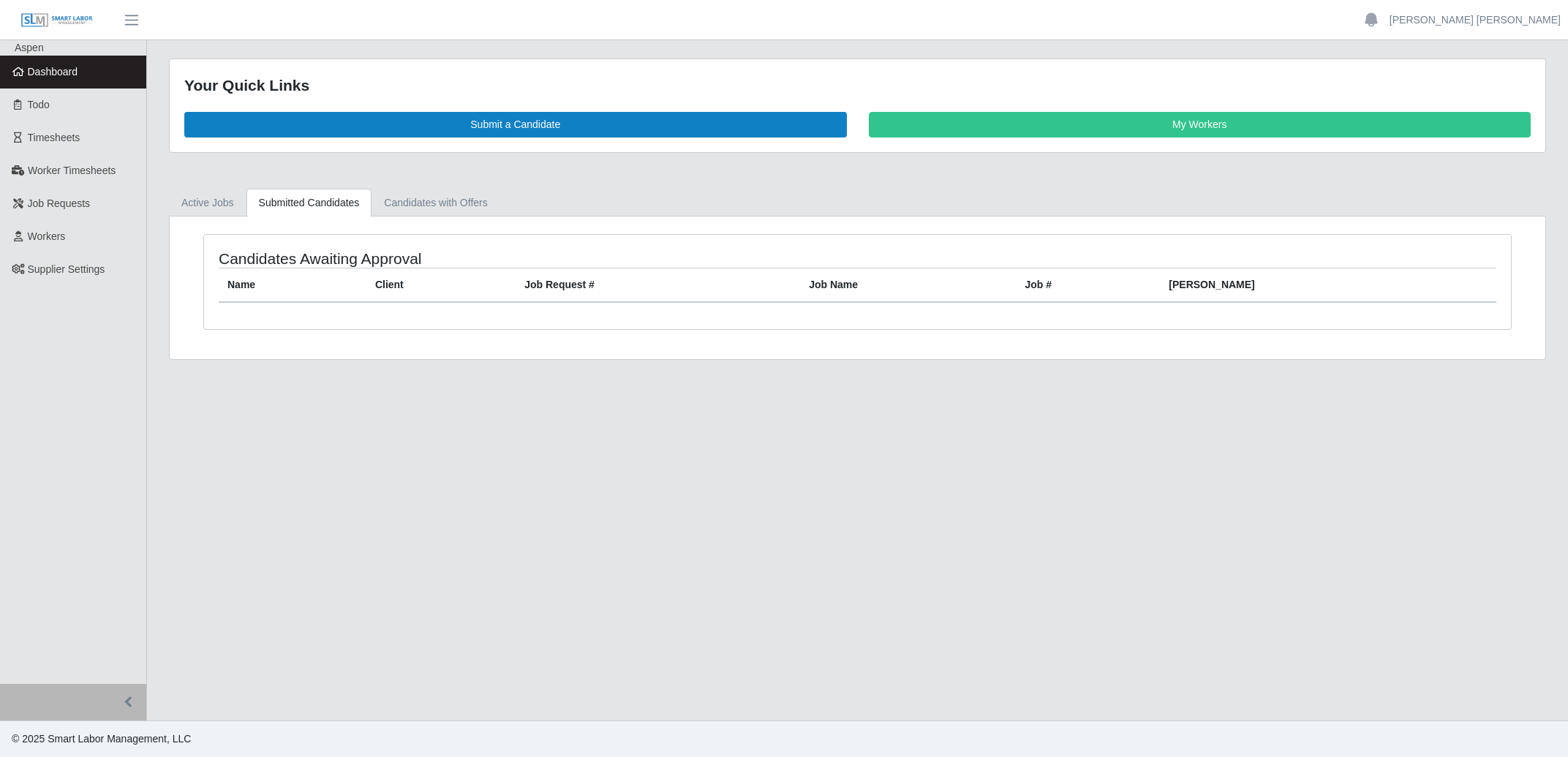
click at [79, 75] on link "Dashboard" at bounding box center [73, 72] width 146 height 33
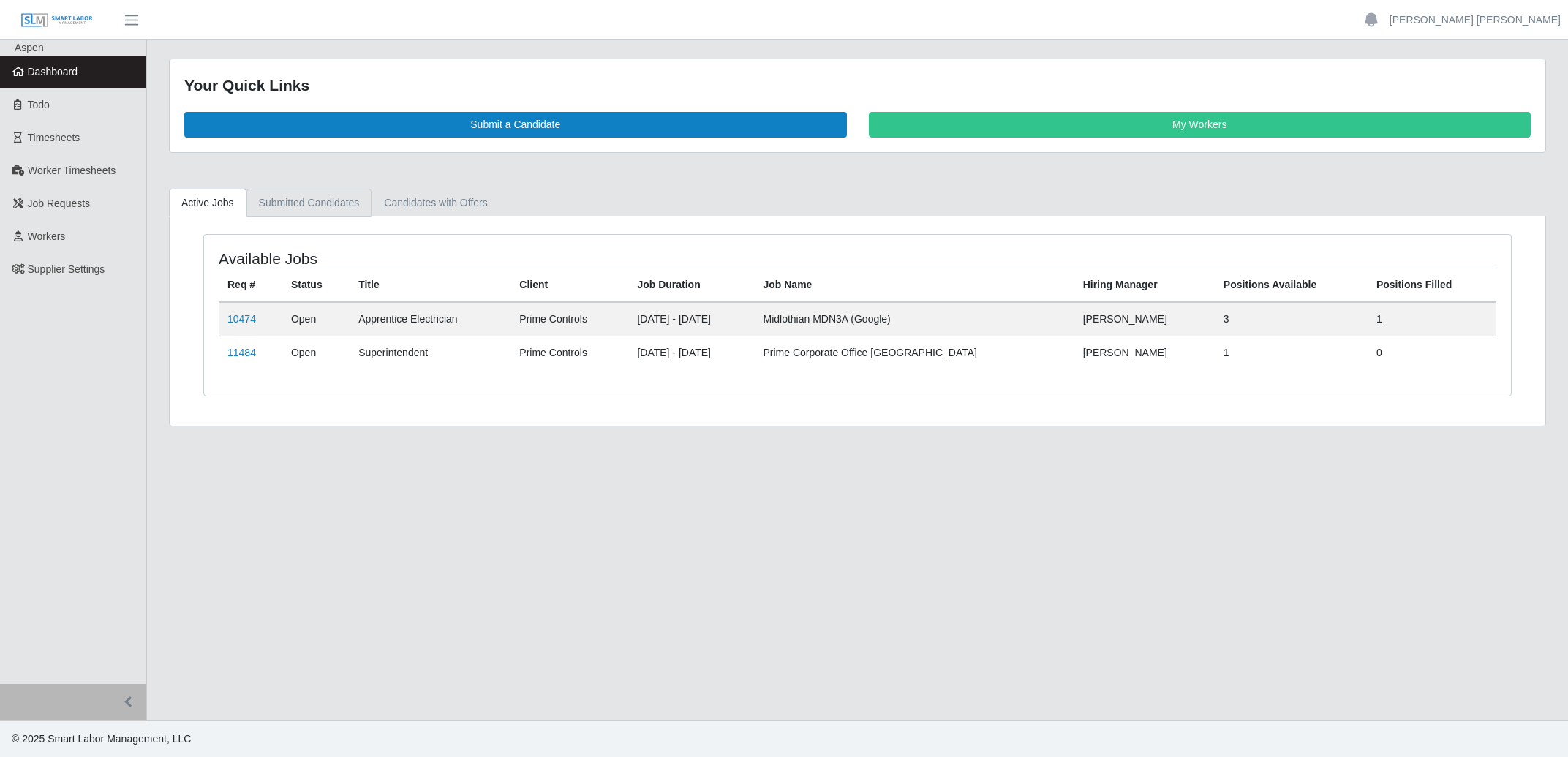
click at [303, 197] on link "Submitted Candidates" at bounding box center [309, 202] width 126 height 28
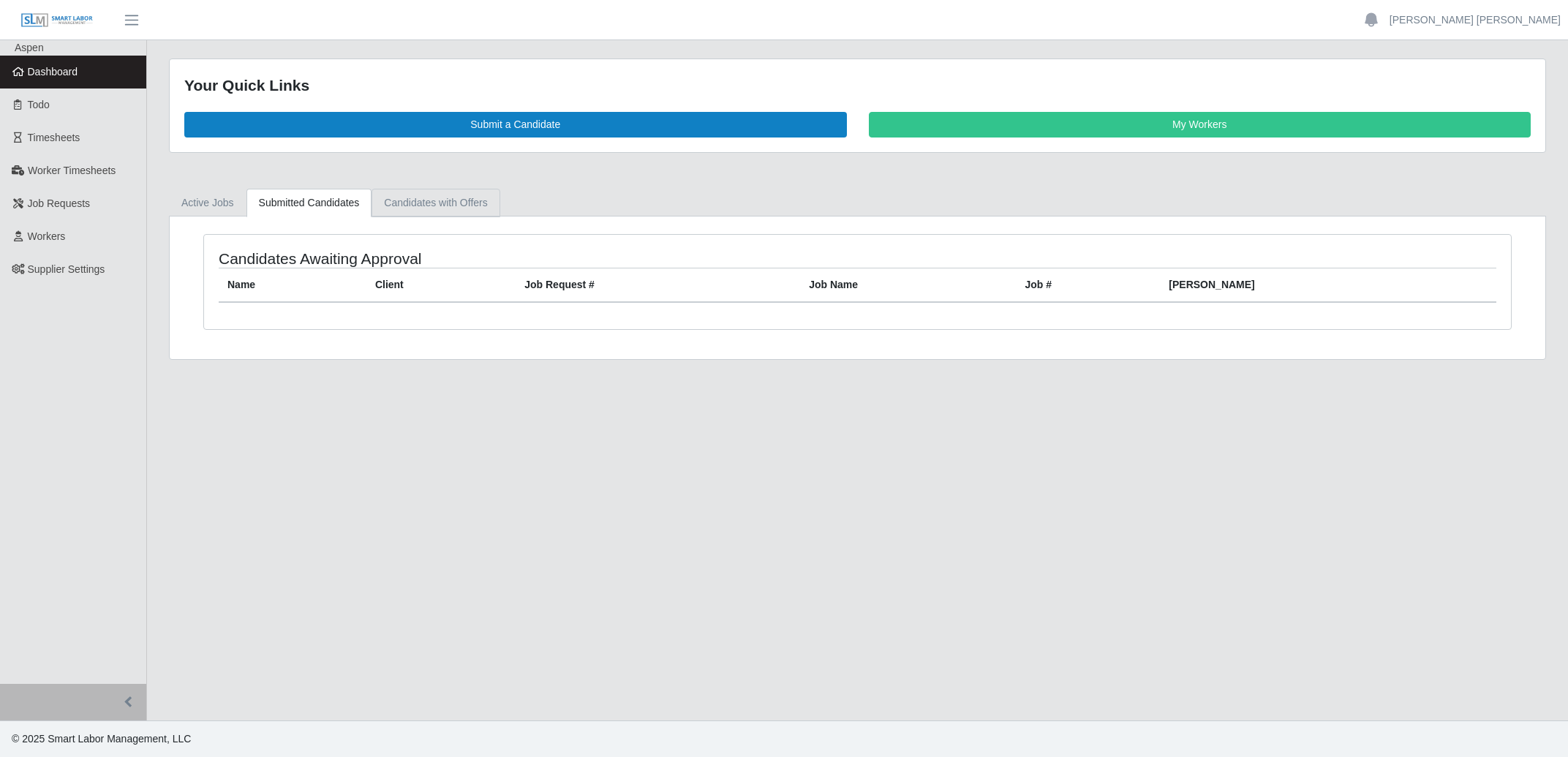
click at [404, 202] on link "Candidates with Offers" at bounding box center [435, 202] width 128 height 28
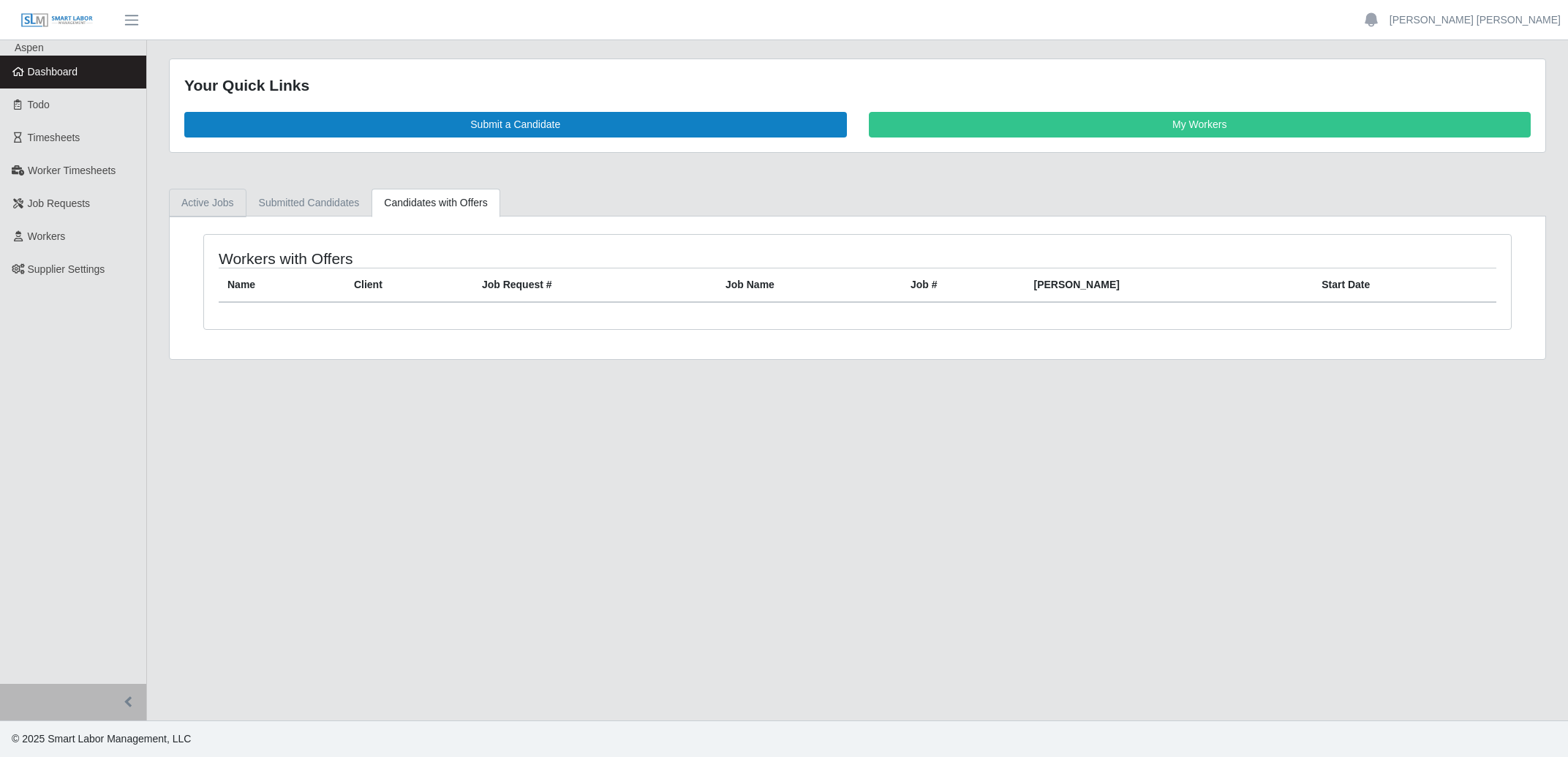
click at [215, 198] on link "Active Jobs" at bounding box center [208, 202] width 78 height 28
